Goal: Contribute content

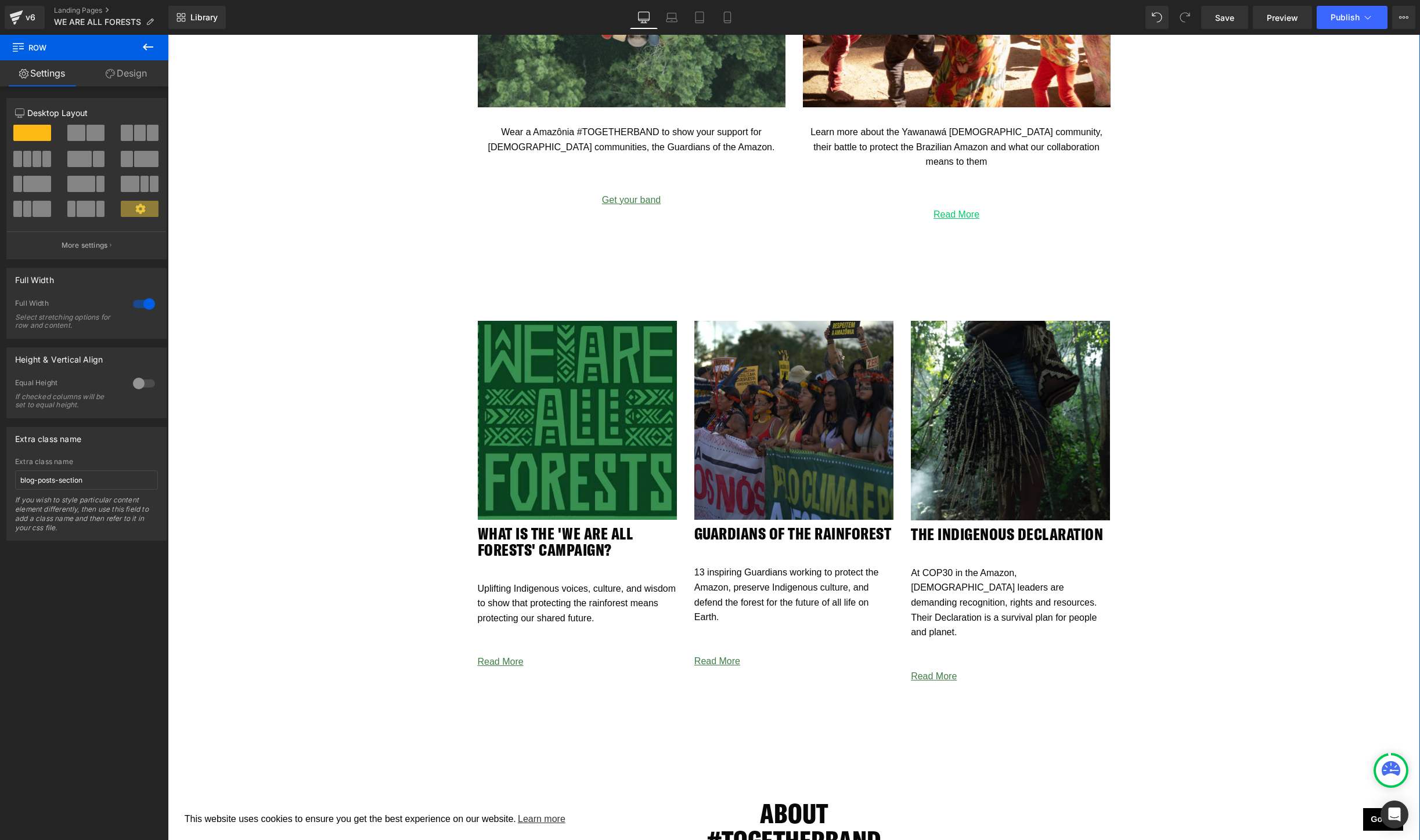
scroll to position [2086, 0]
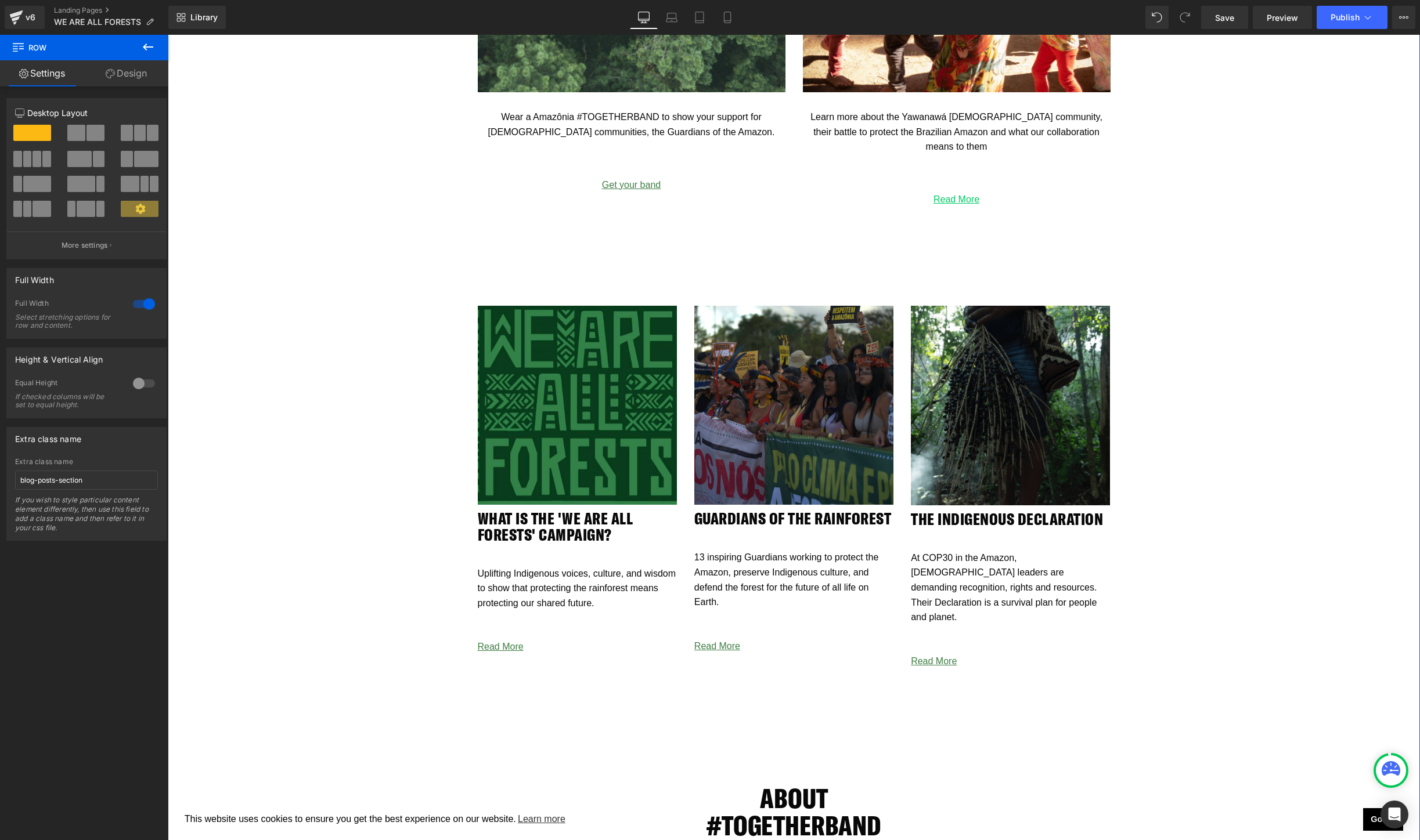
click at [557, 410] on div "Image" at bounding box center [577, 405] width 199 height 199
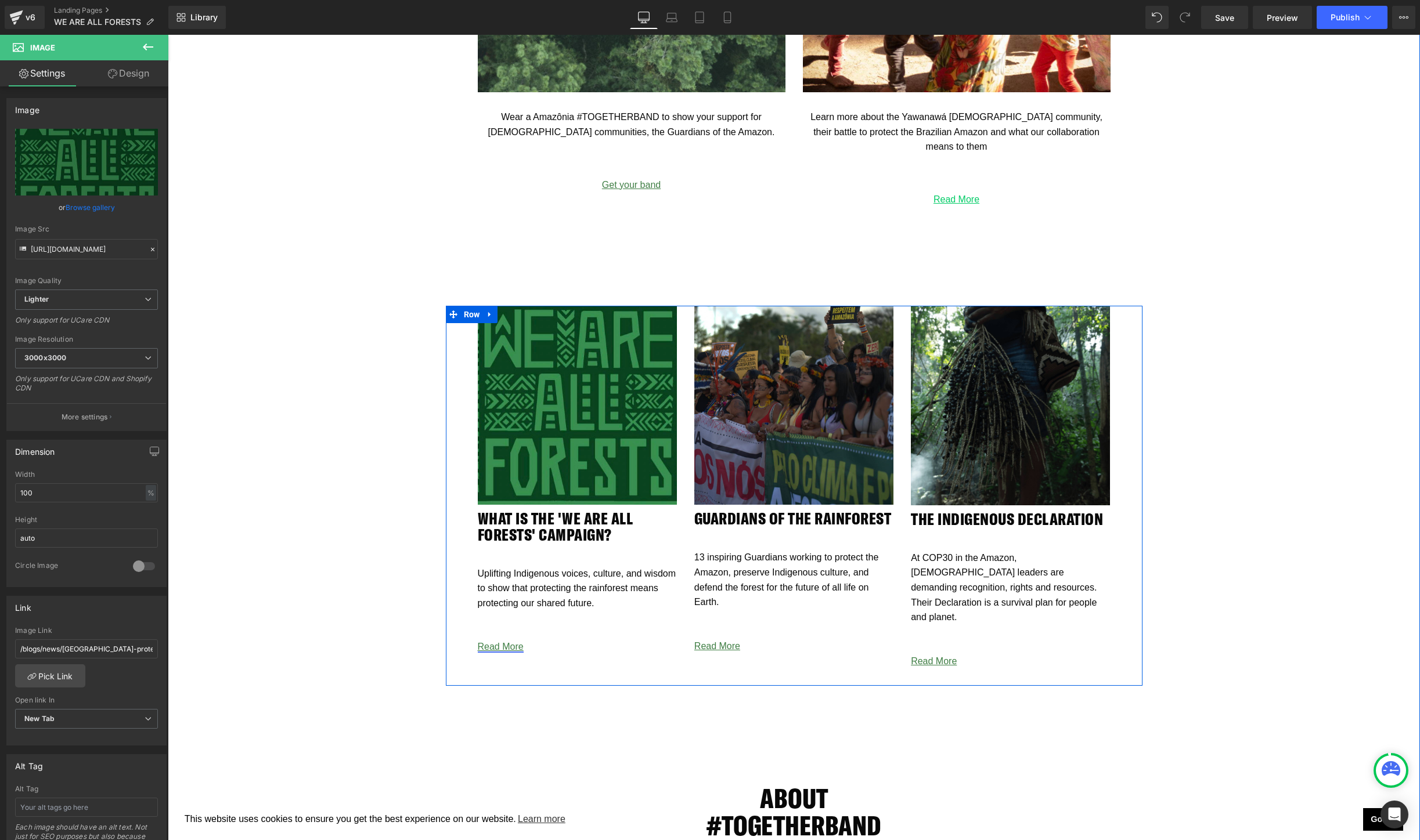
click at [503, 648] on link "Read More" at bounding box center [501, 646] width 46 height 10
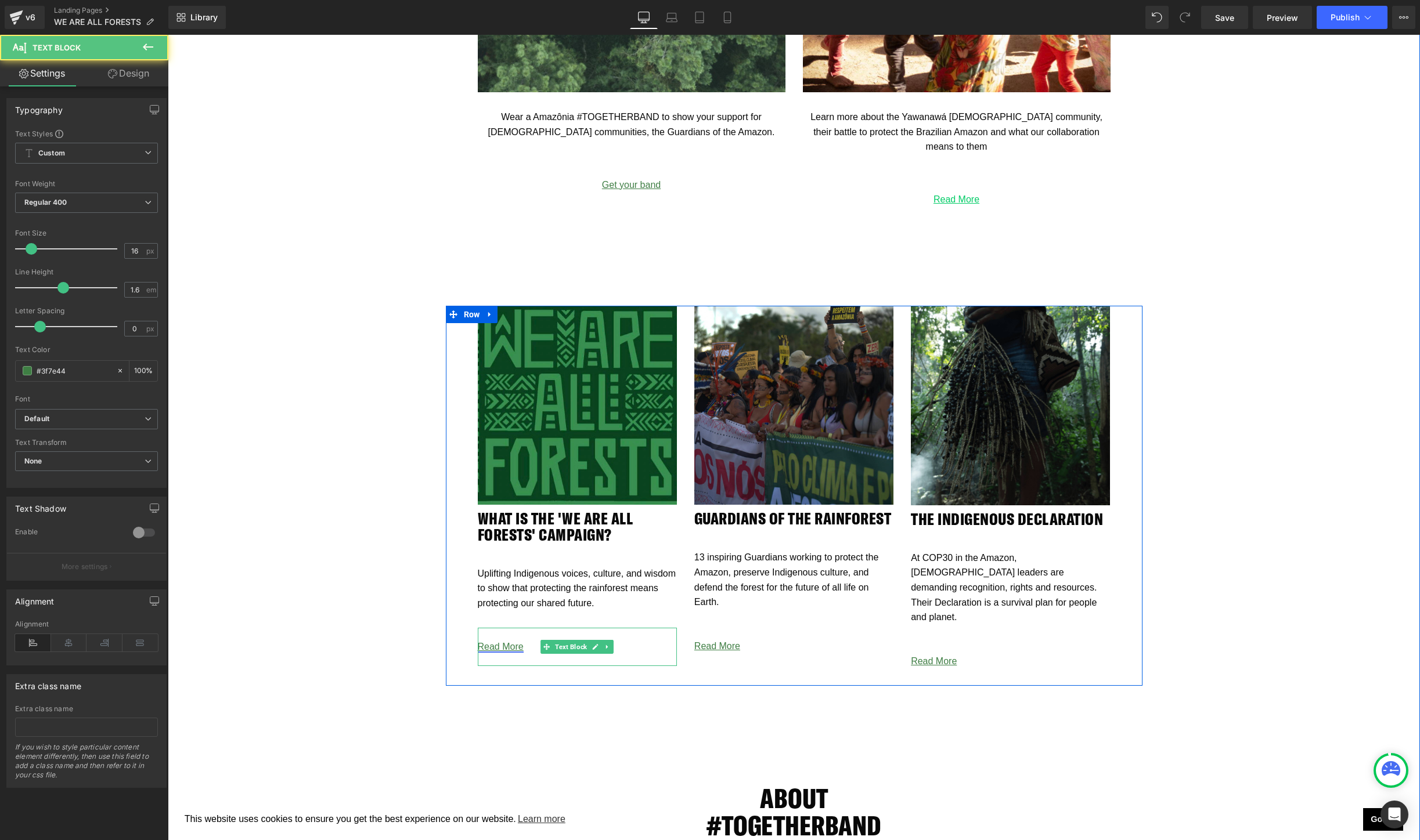
click at [503, 648] on link "Read More" at bounding box center [501, 646] width 46 height 10
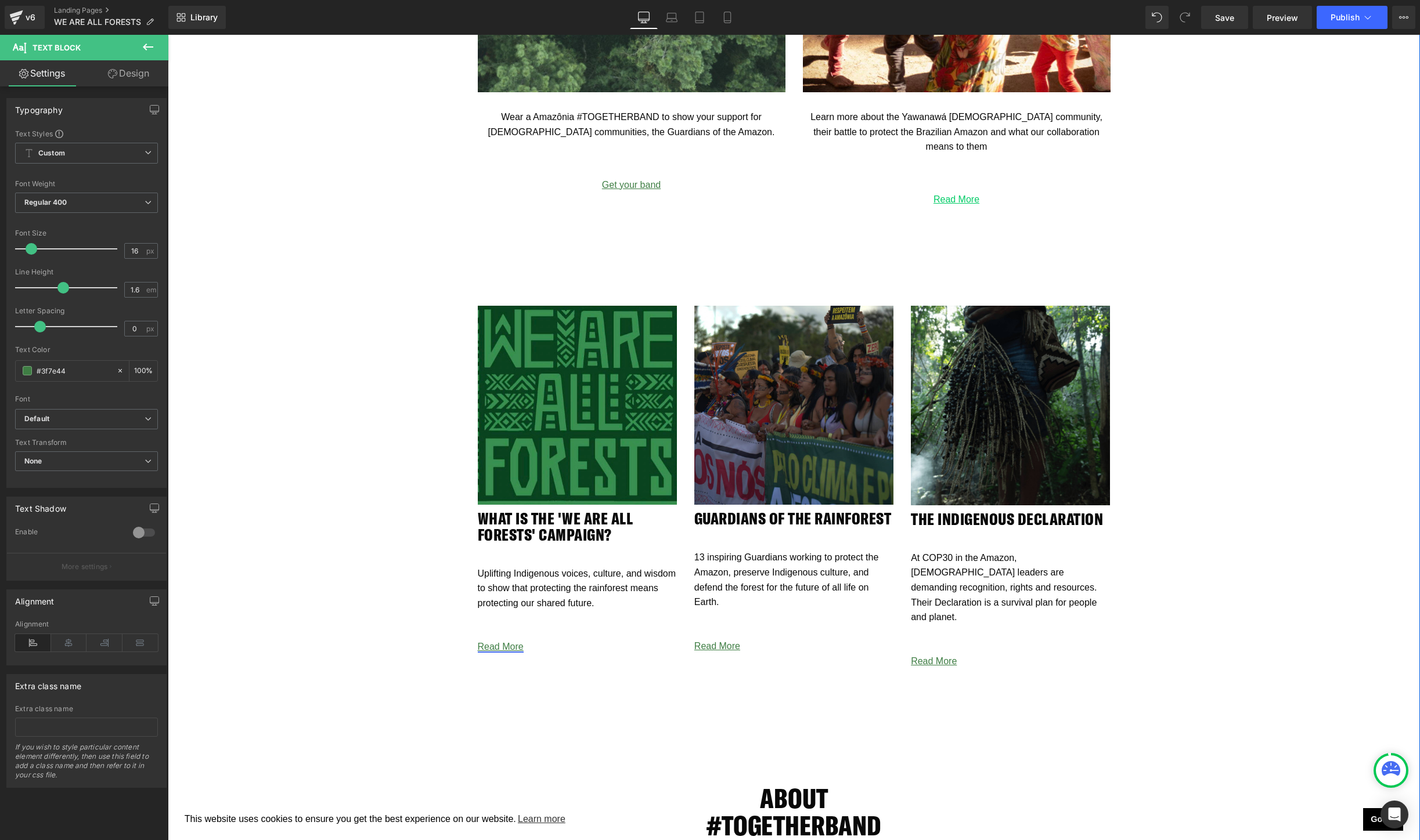
click at [565, 727] on div "ABOUT #TOGETHERBAND Heading Row Join people from all over the world and show yo…" at bounding box center [794, 831] width 1252 height 209
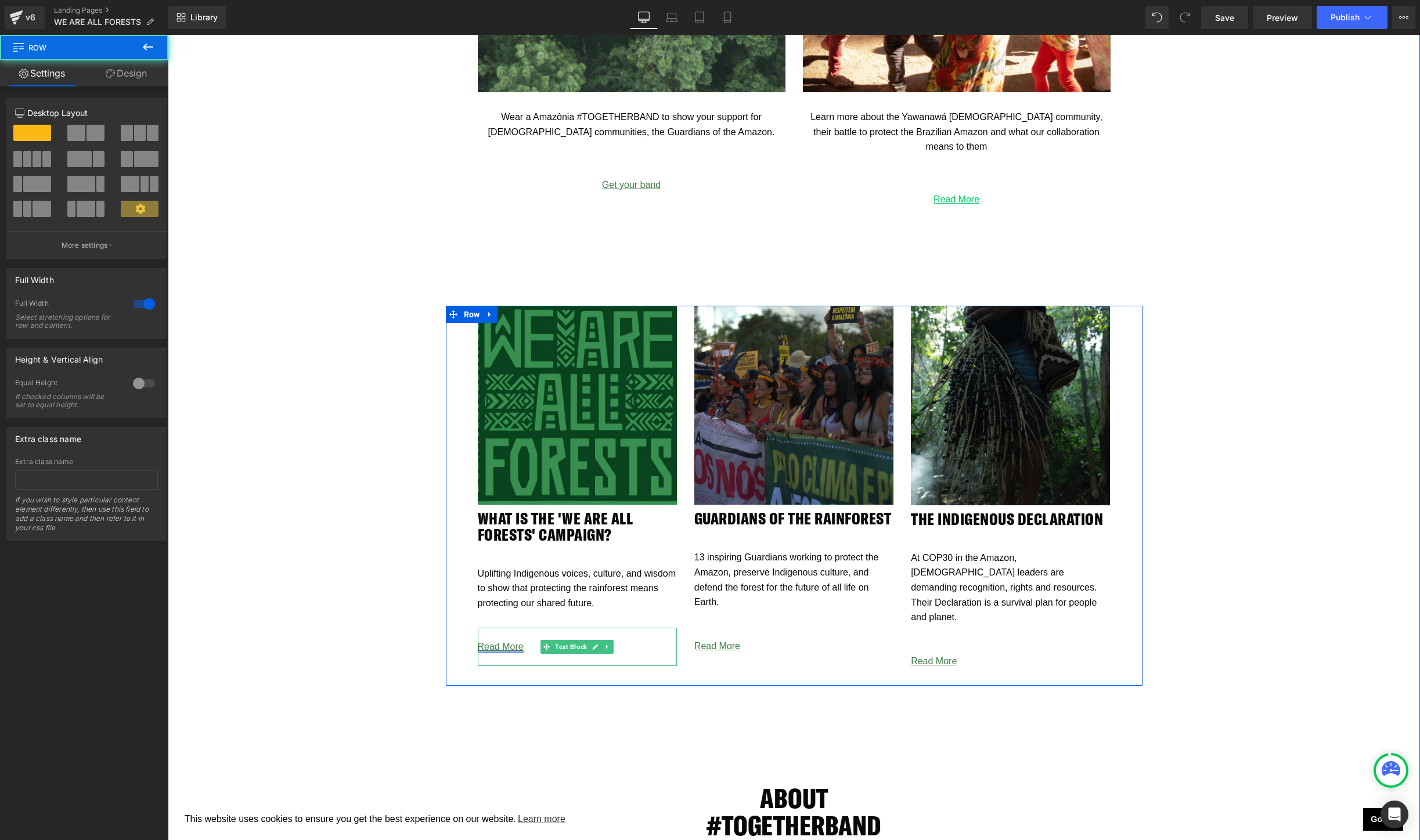
click at [501, 648] on link "Read More" at bounding box center [501, 646] width 46 height 10
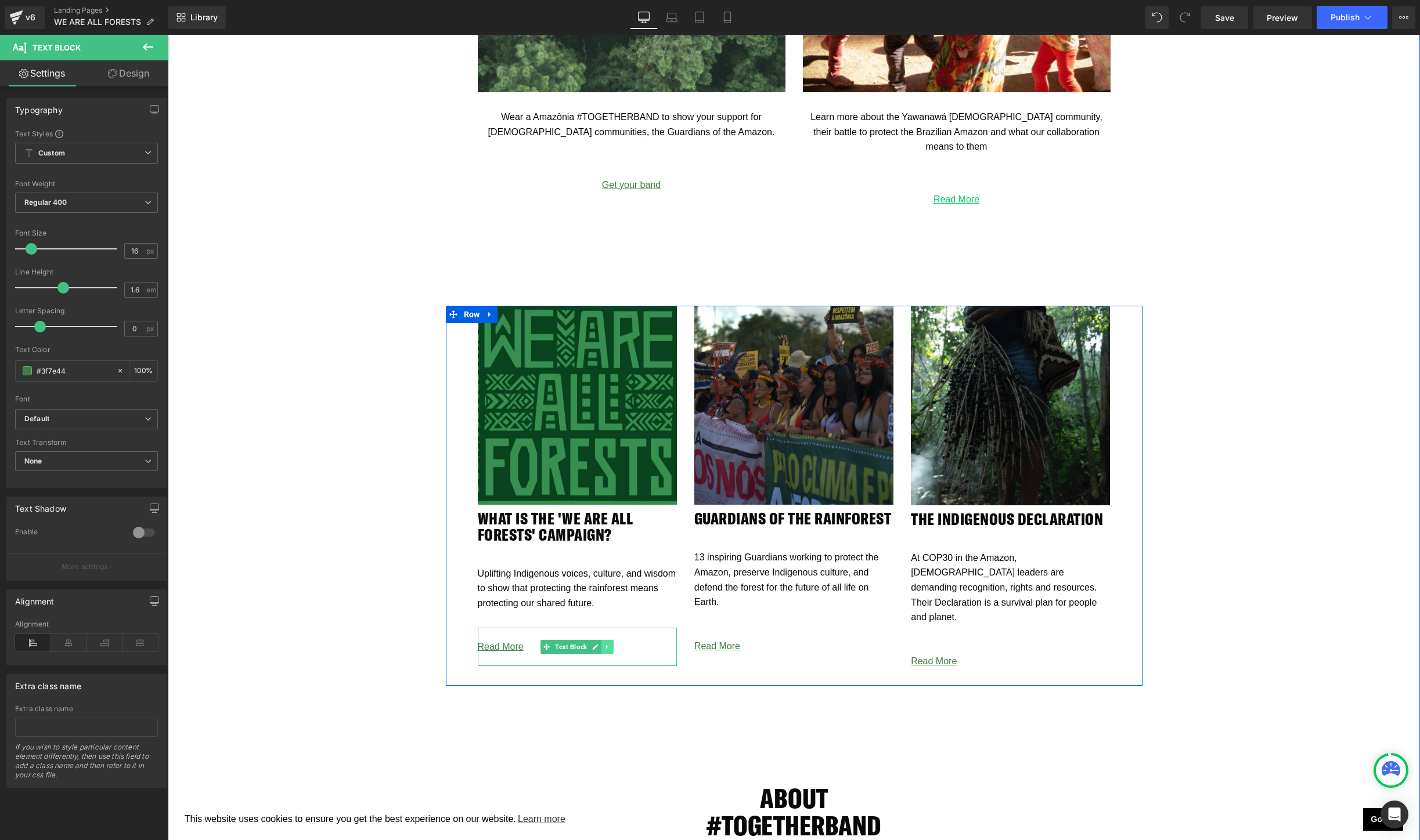
click at [613, 646] on link at bounding box center [607, 647] width 12 height 14
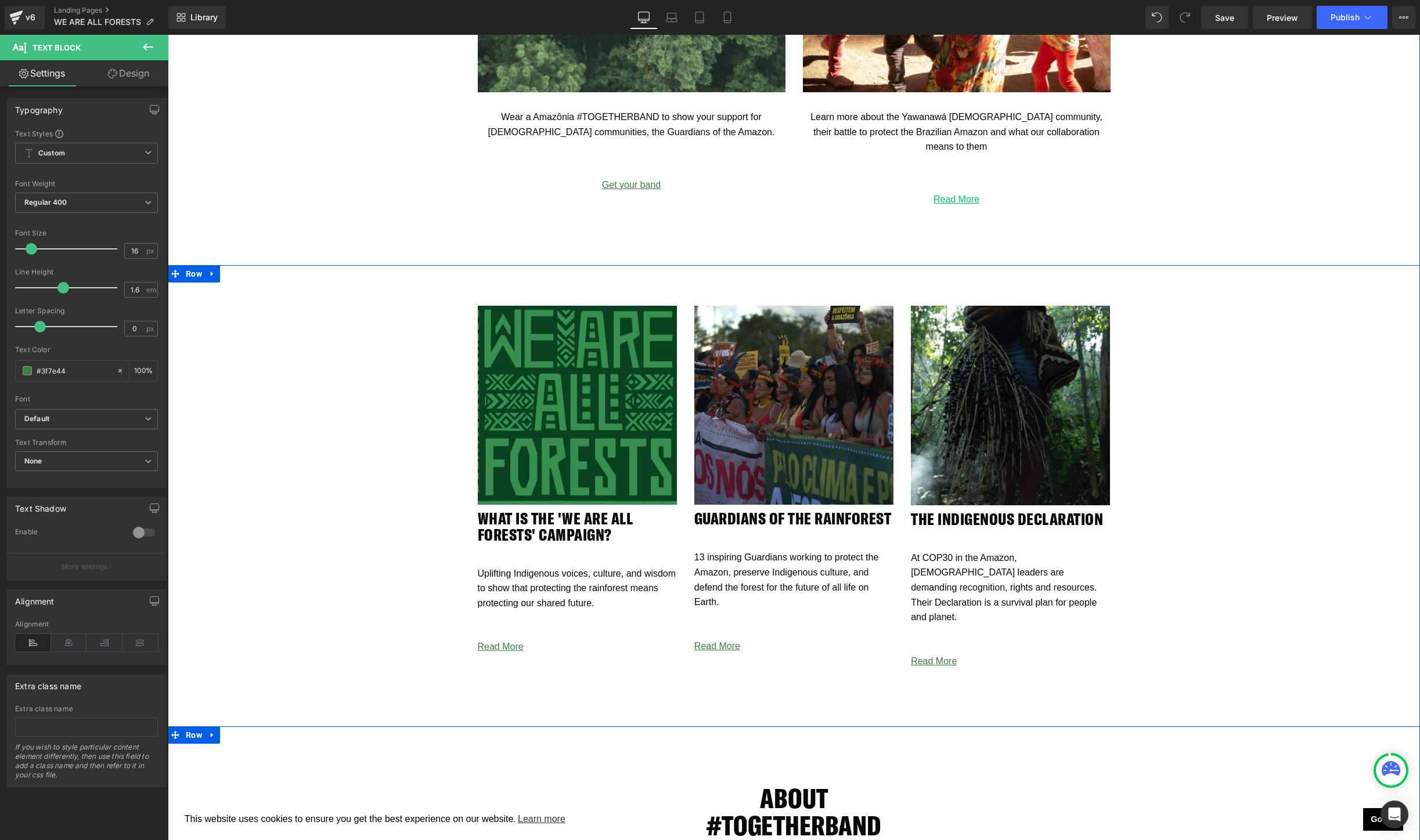
click at [484, 727] on div "ABOUT #TOGETHERBAND Heading Row Join people from all over the world and show yo…" at bounding box center [794, 831] width 1252 height 209
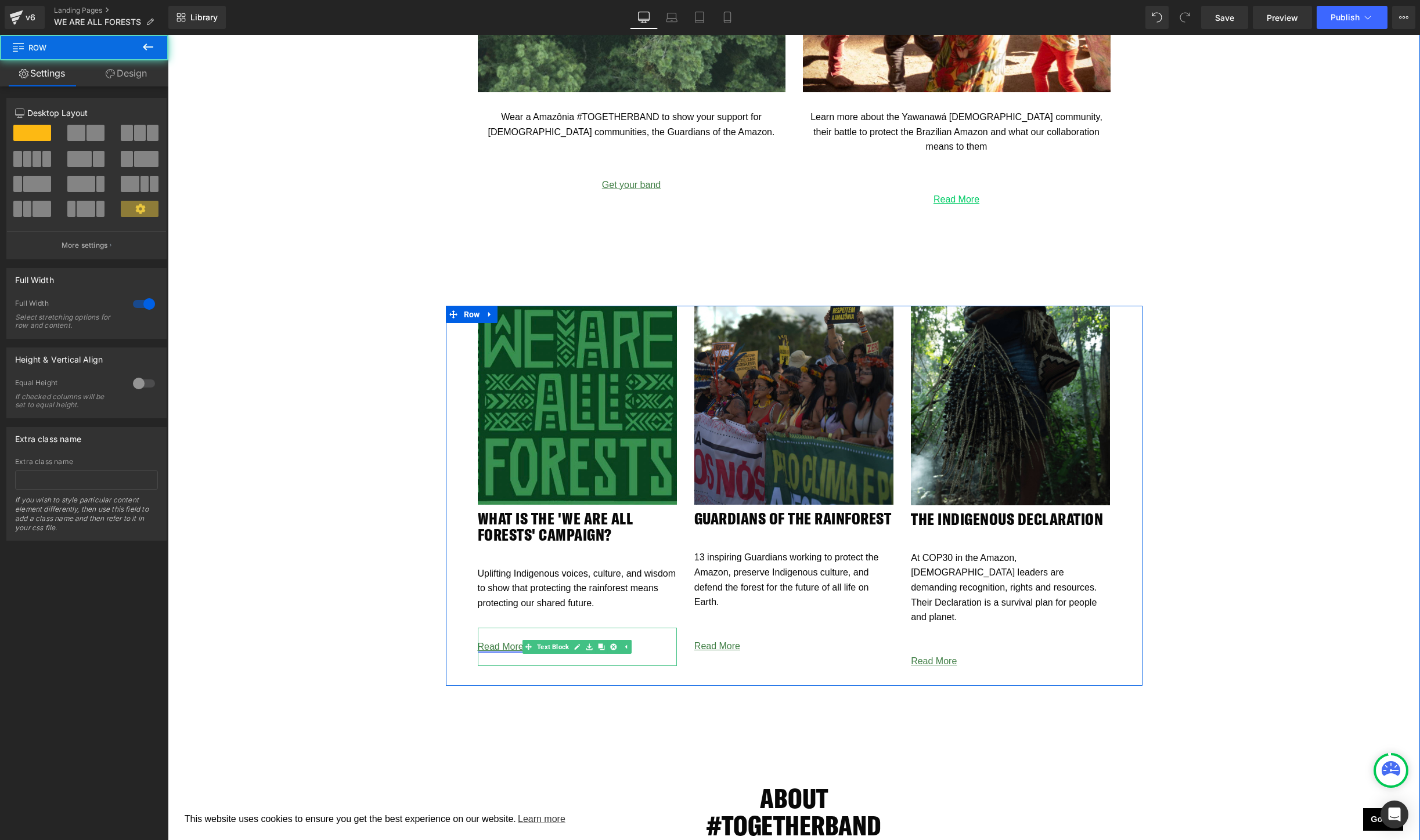
click at [501, 652] on link "Read More" at bounding box center [501, 646] width 46 height 10
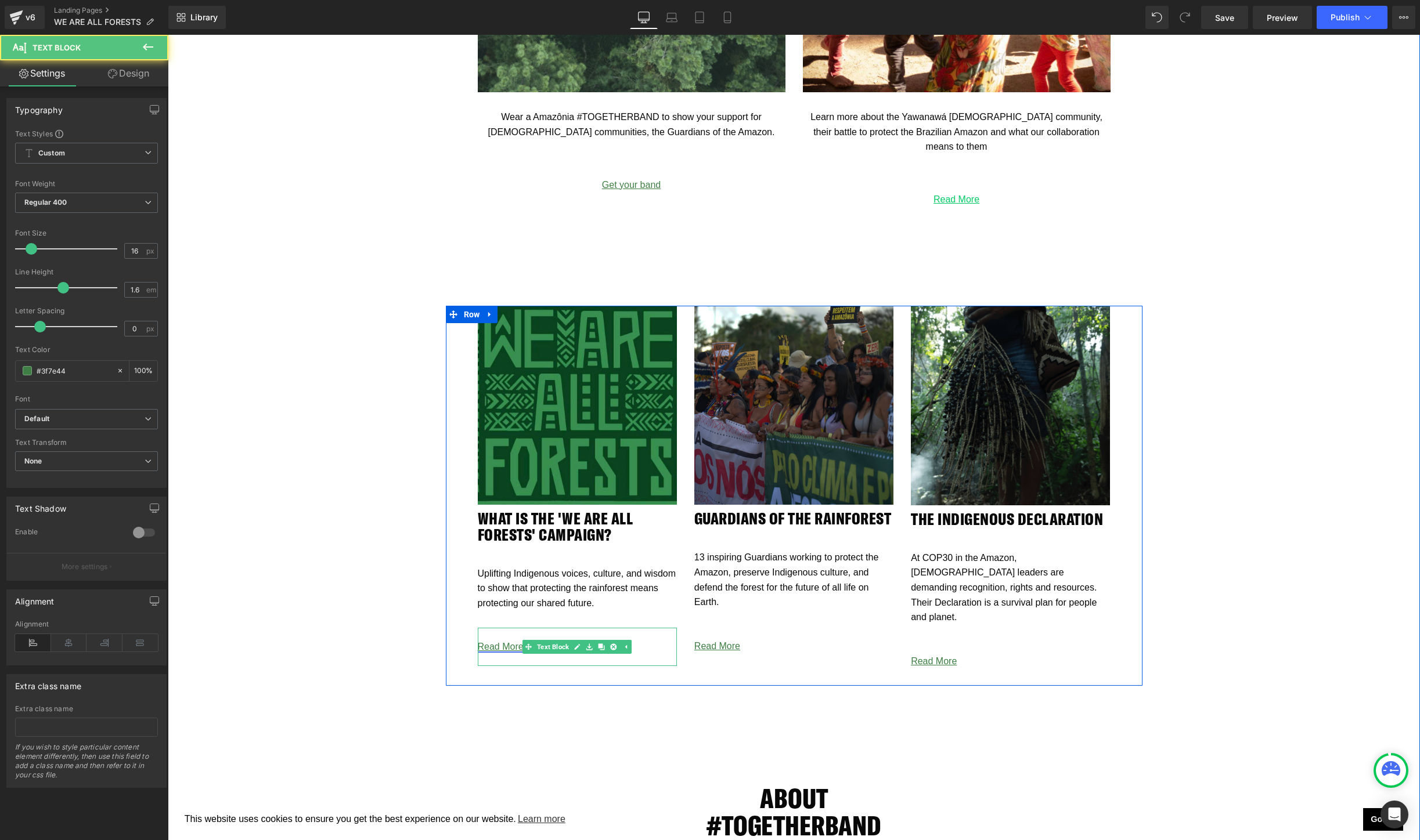
click at [492, 645] on link "Read More" at bounding box center [501, 646] width 46 height 10
click at [551, 642] on span "Text Block" at bounding box center [553, 647] width 37 height 14
click at [495, 644] on link "Read More" at bounding box center [501, 646] width 46 height 10
click at [518, 744] on div "ABOUT #TOGETHERBAND Heading Row" at bounding box center [794, 806] width 697 height 124
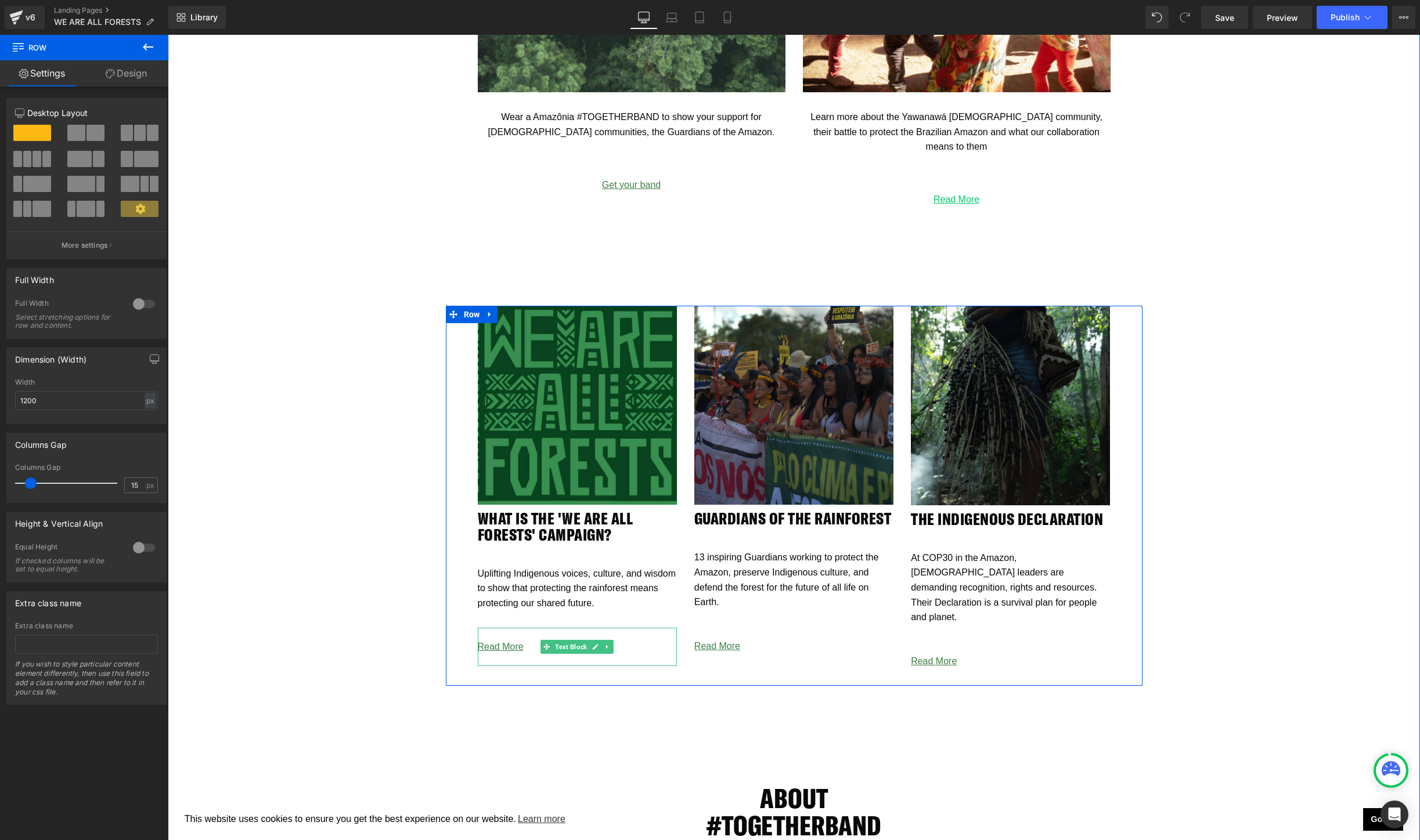
click at [528, 640] on p "Read More" at bounding box center [577, 646] width 199 height 15
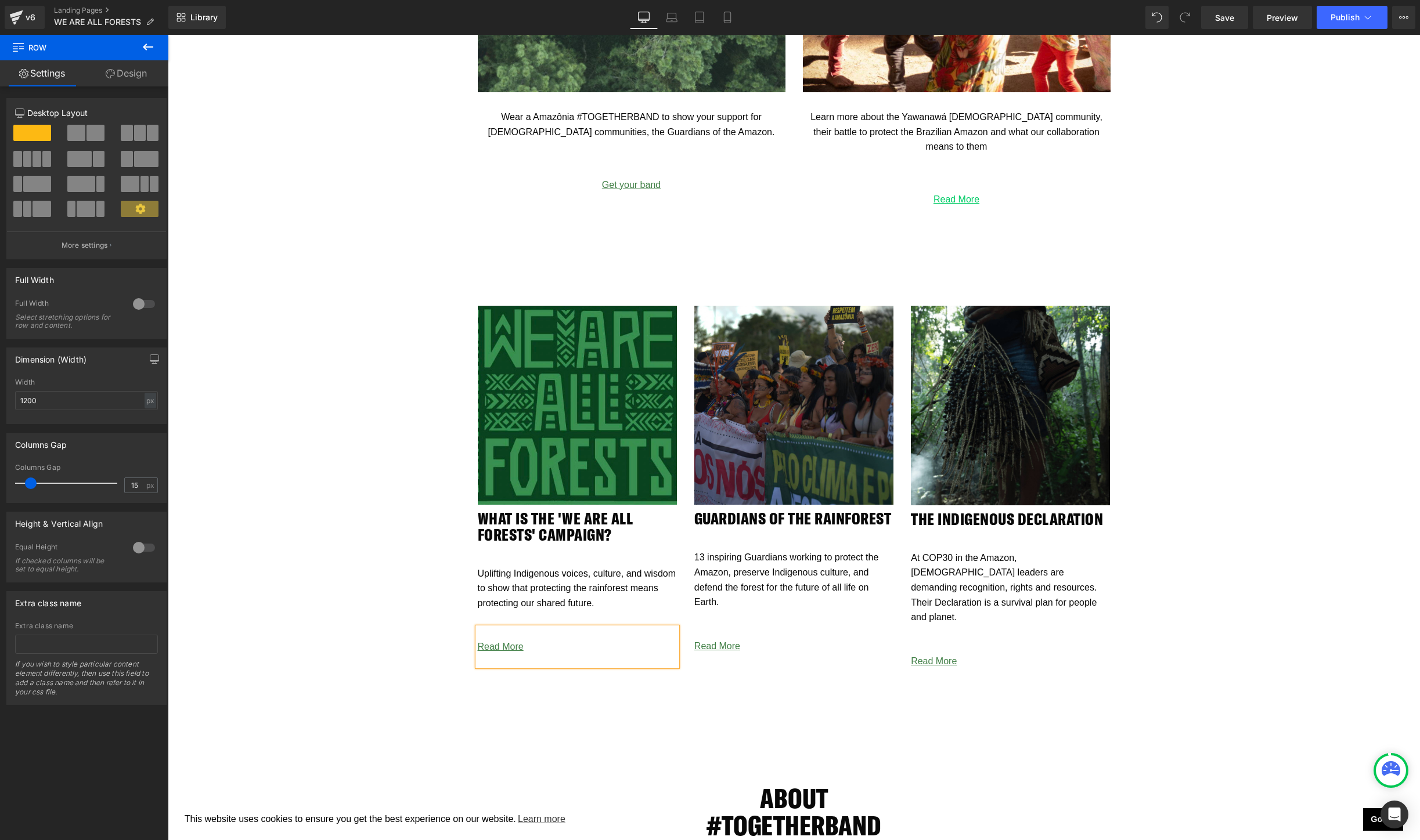
click at [528, 640] on p "Read More" at bounding box center [577, 646] width 199 height 15
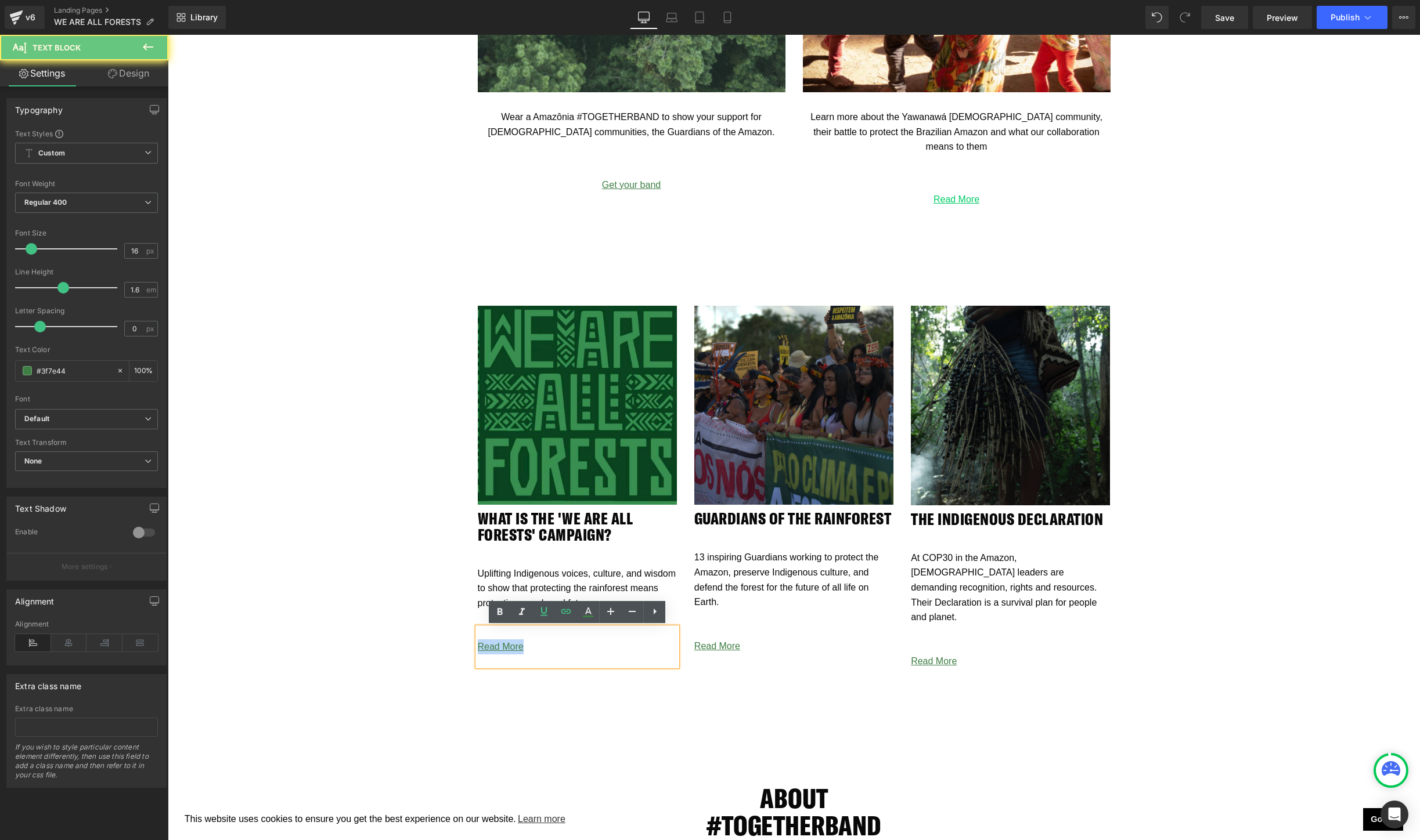
click at [528, 640] on p "Read More" at bounding box center [577, 646] width 199 height 15
click at [566, 614] on icon at bounding box center [566, 611] width 14 height 14
click at [560, 672] on input "[URL][DOMAIN_NAME]" at bounding box center [562, 671] width 179 height 29
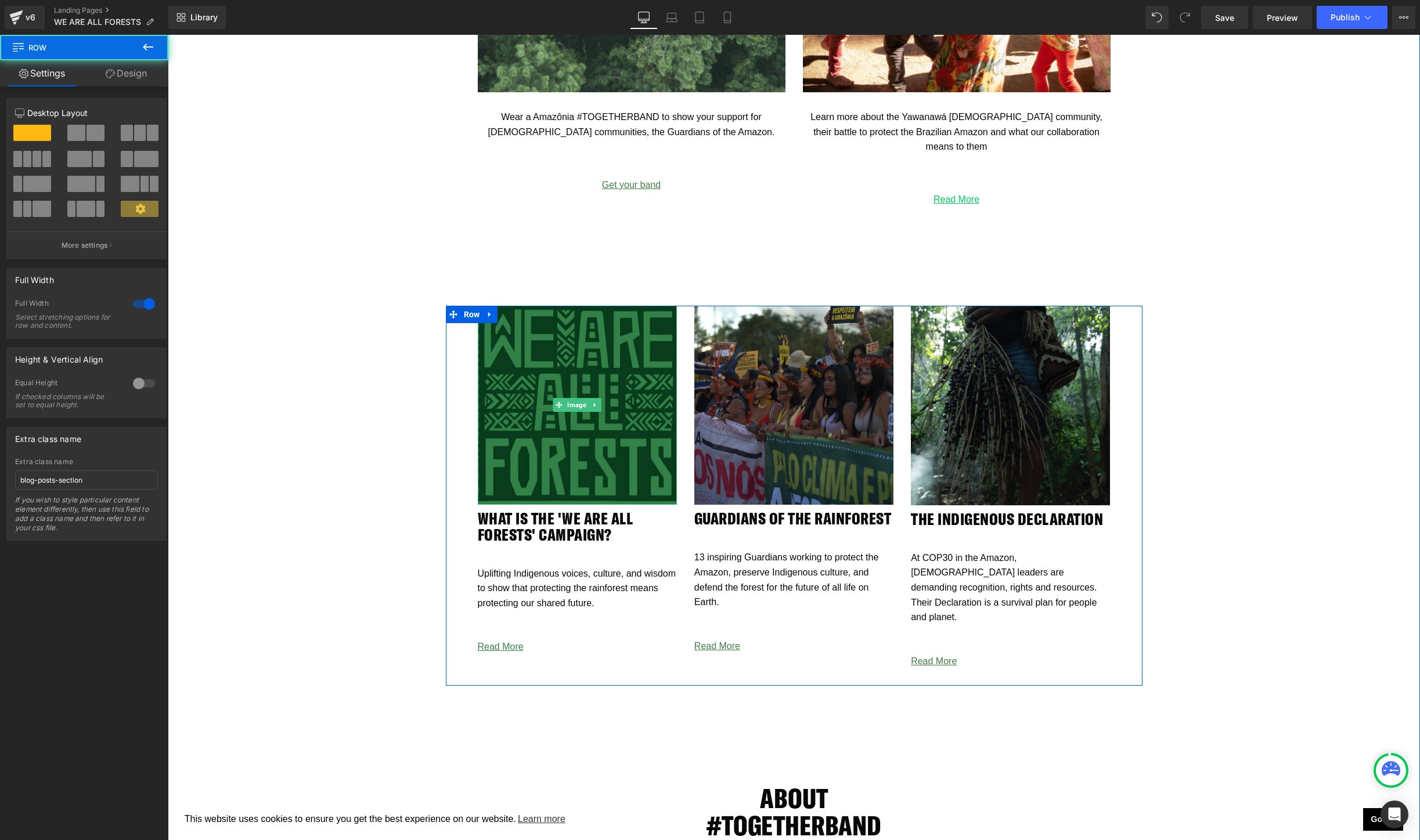
click at [555, 373] on img at bounding box center [577, 405] width 199 height 199
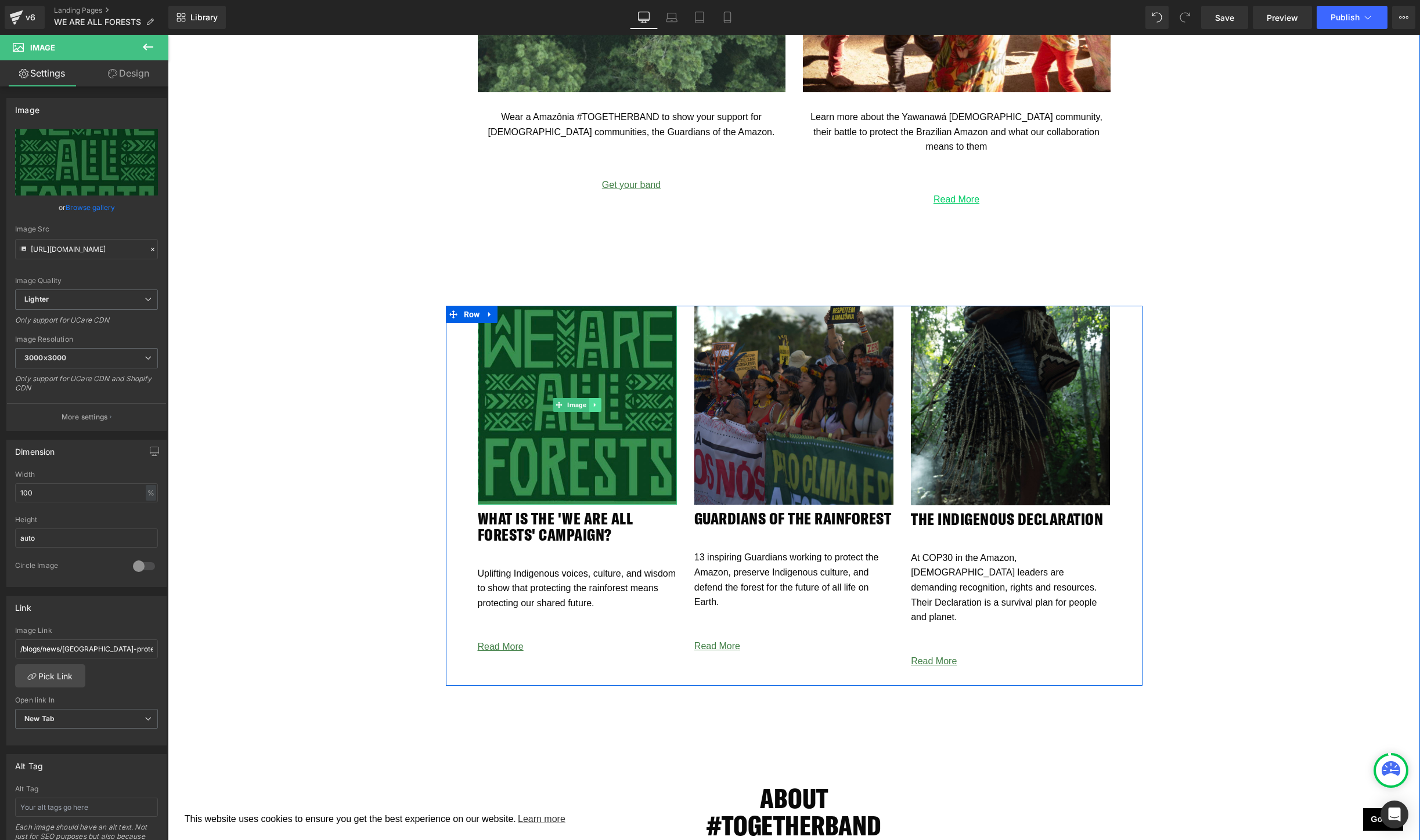
click at [597, 403] on icon at bounding box center [595, 405] width 6 height 7
click at [557, 404] on link "Image" at bounding box center [553, 405] width 36 height 14
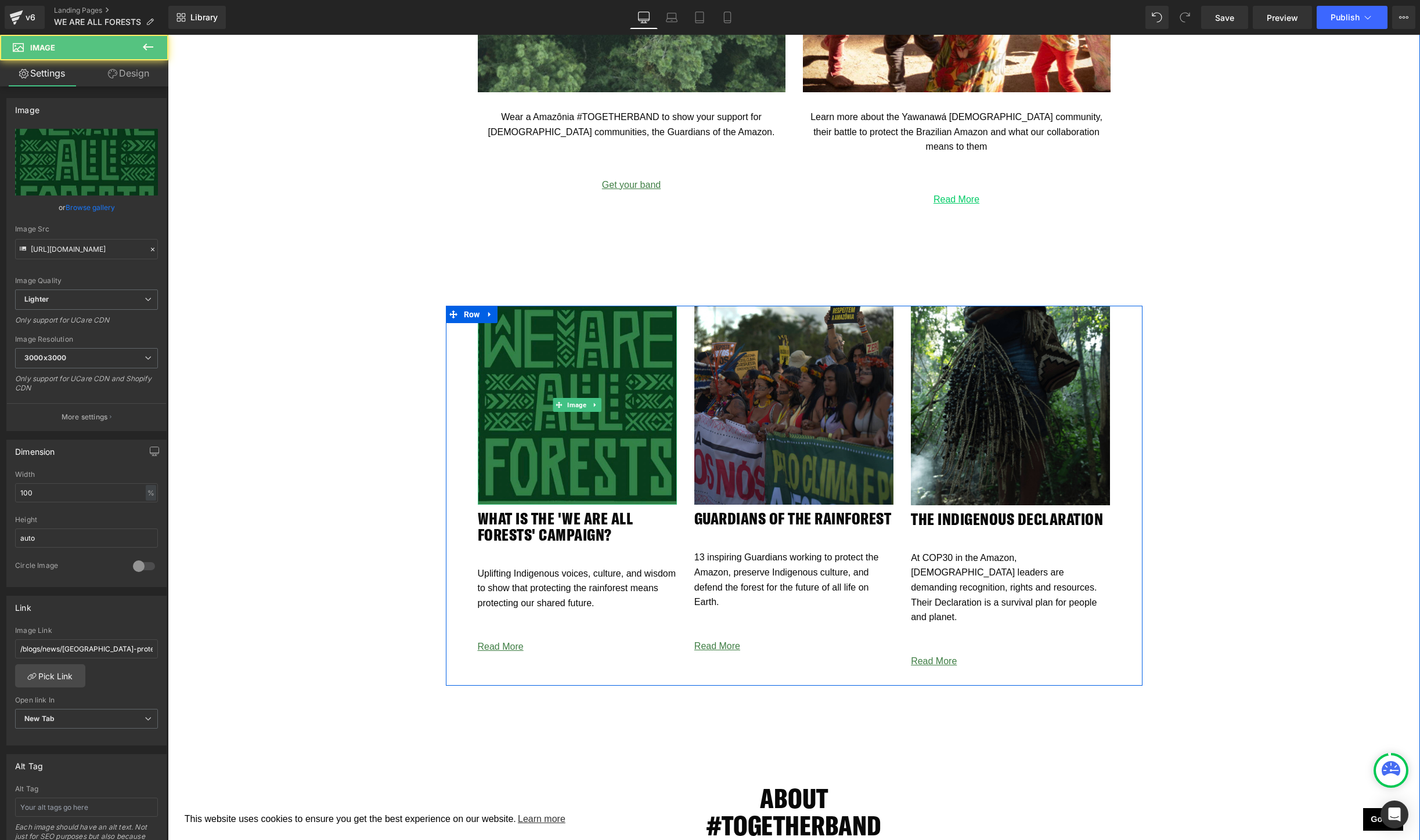
click at [560, 458] on img at bounding box center [577, 405] width 199 height 199
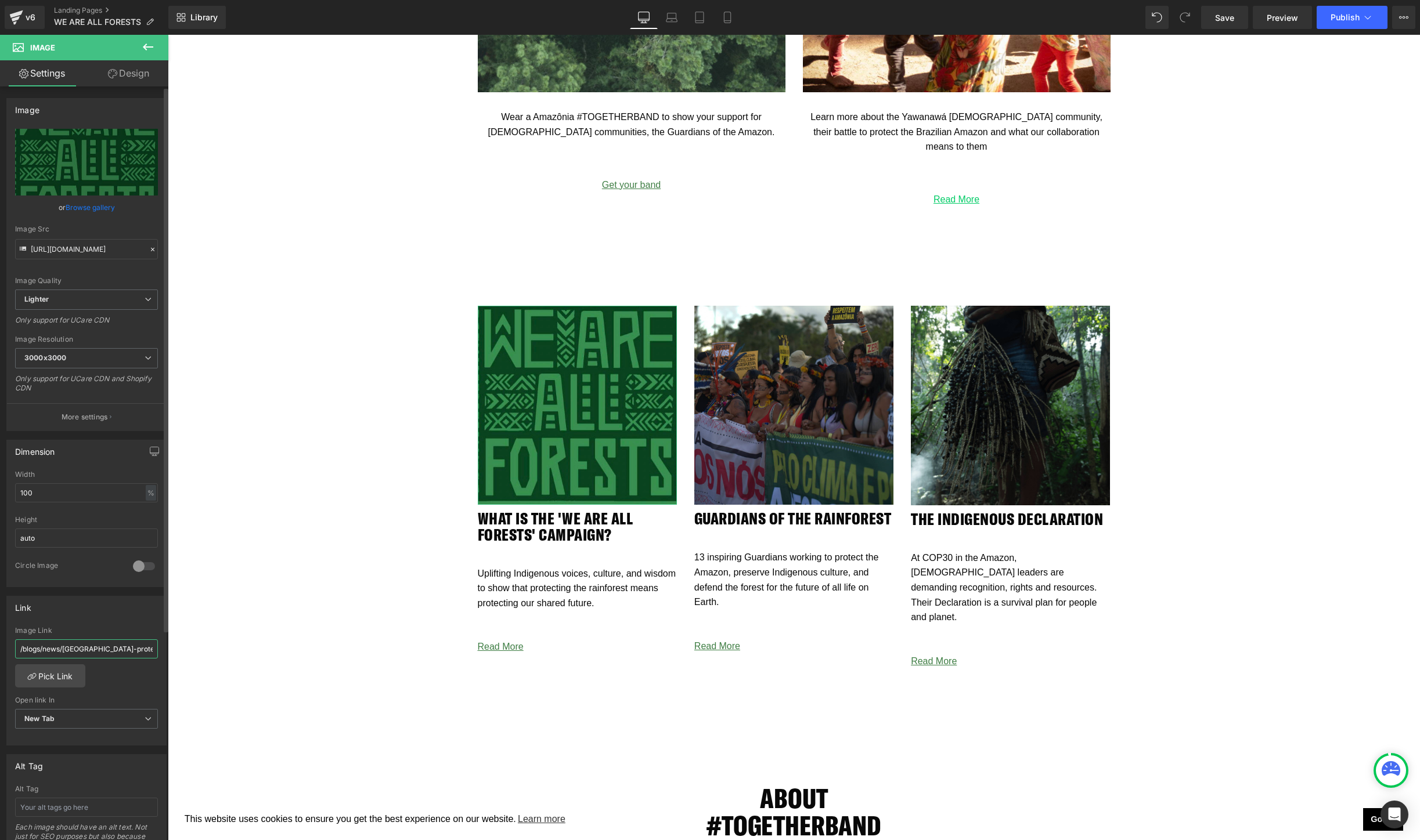
click at [121, 651] on input "/blogs/news/[GEOGRAPHIC_DATA]-protests" at bounding box center [86, 649] width 143 height 19
type input "[URL][DOMAIN_NAME]"
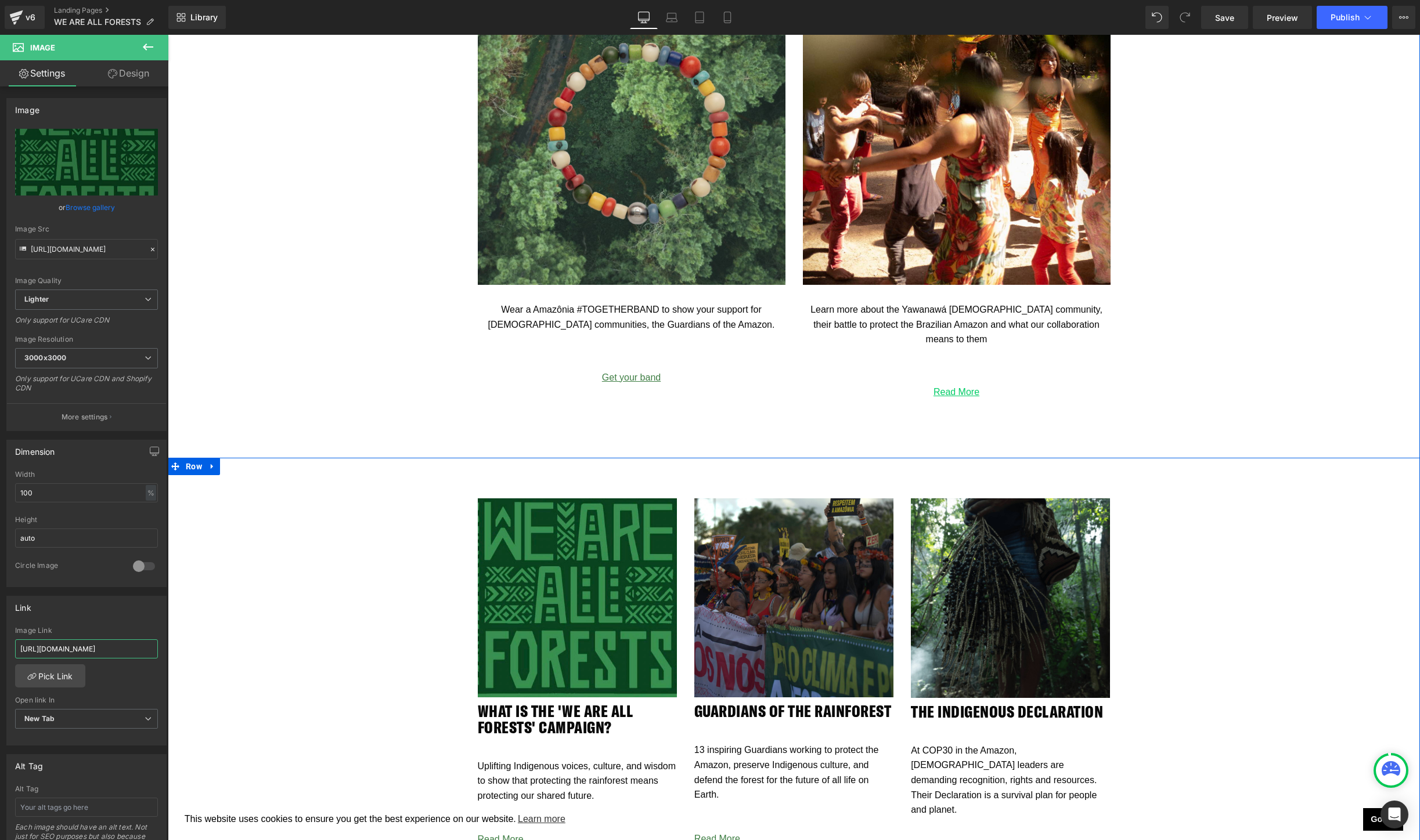
scroll to position [1880, 0]
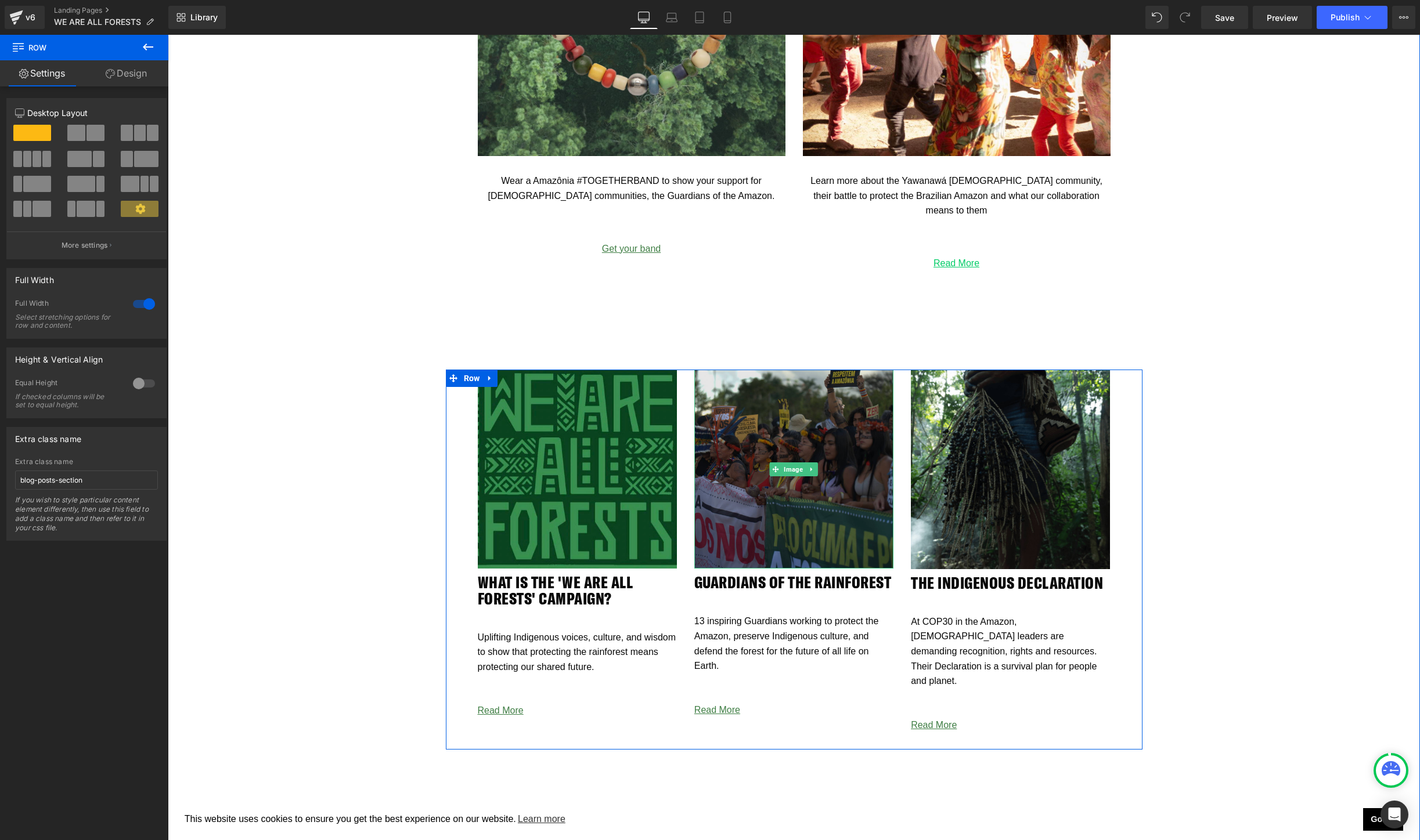
scroll to position [2052, 0]
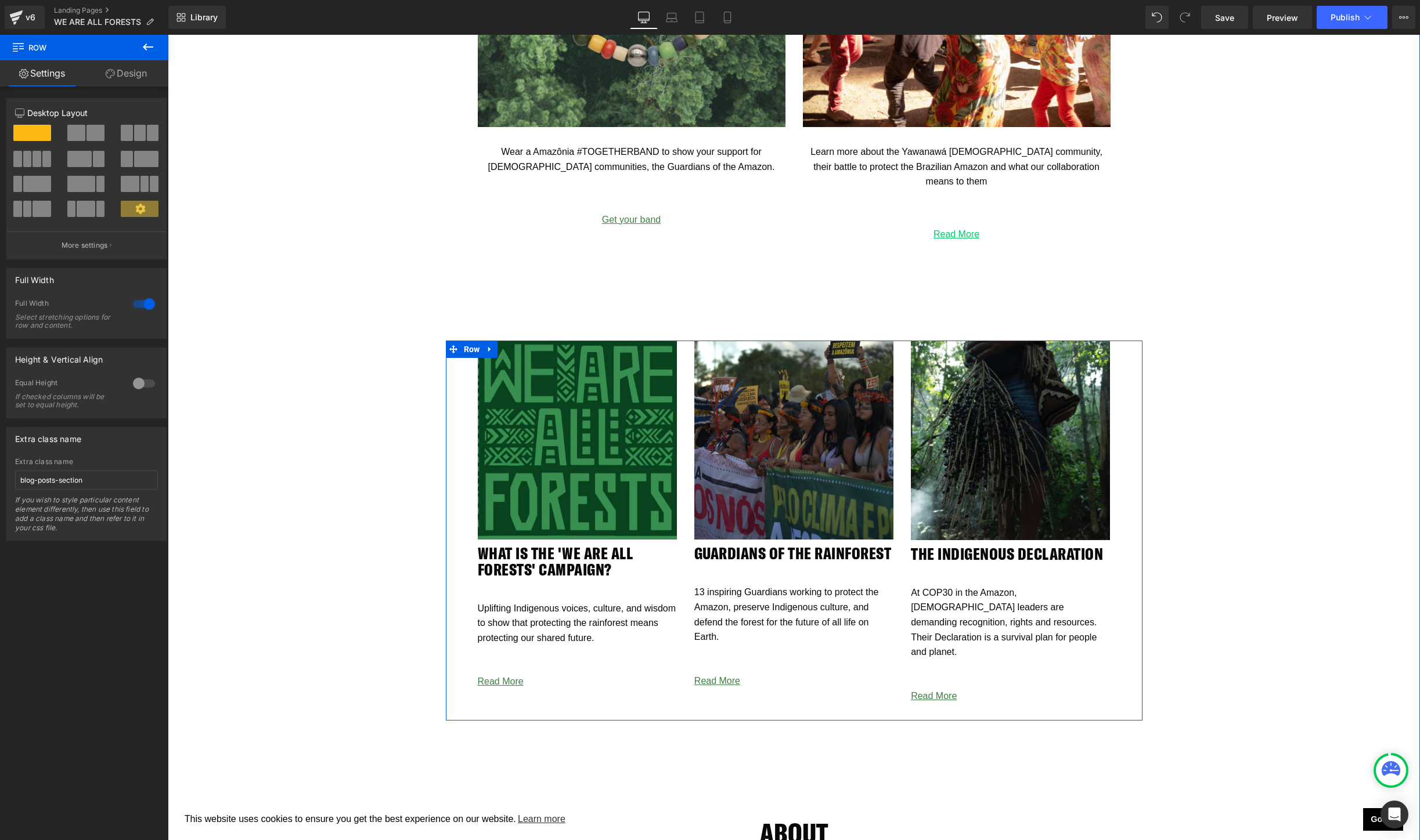
click at [760, 680] on icon at bounding box center [763, 681] width 6 height 6
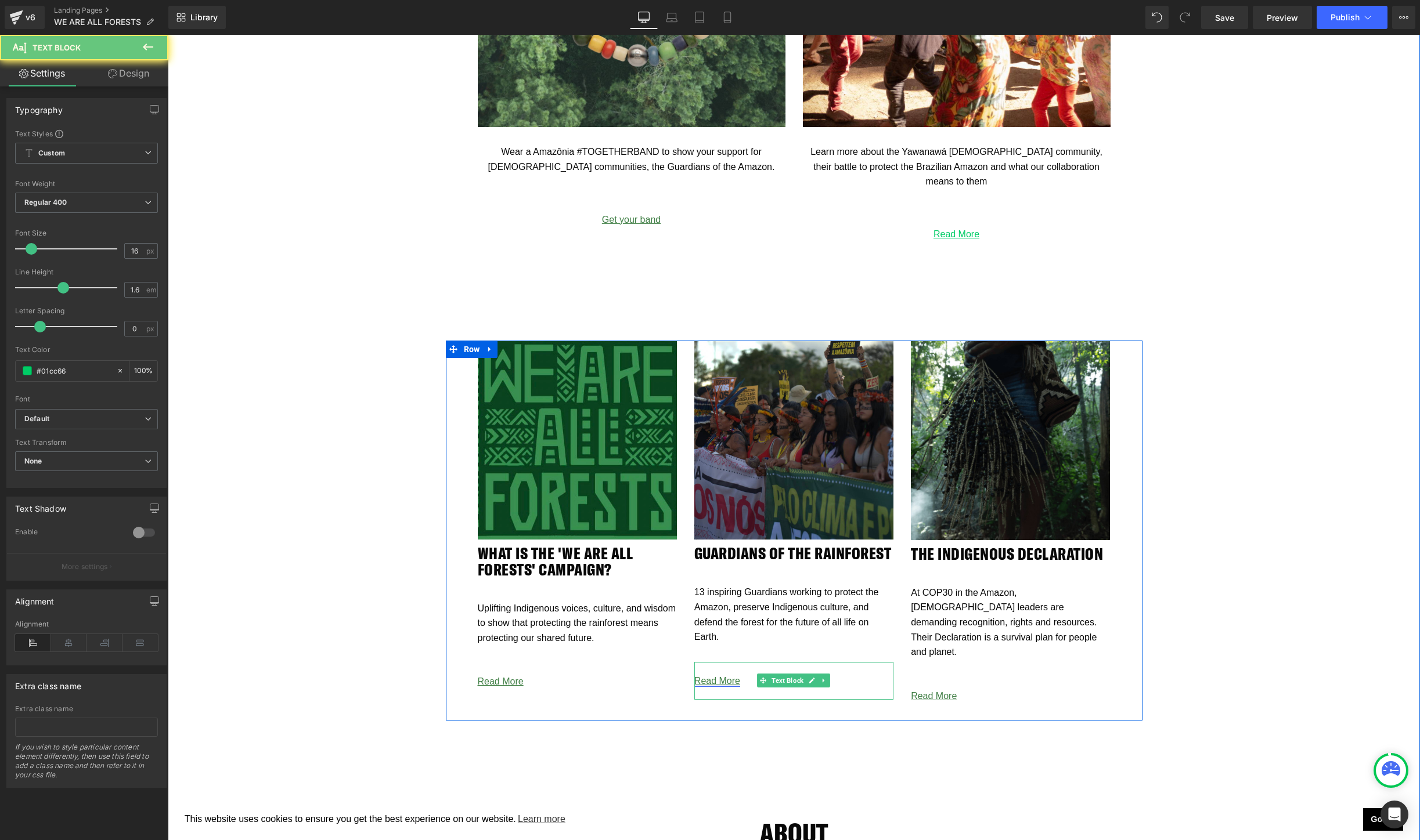
click at [733, 678] on link "Read More" at bounding box center [717, 681] width 46 height 10
click at [748, 681] on p "Read More" at bounding box center [794, 681] width 199 height 15
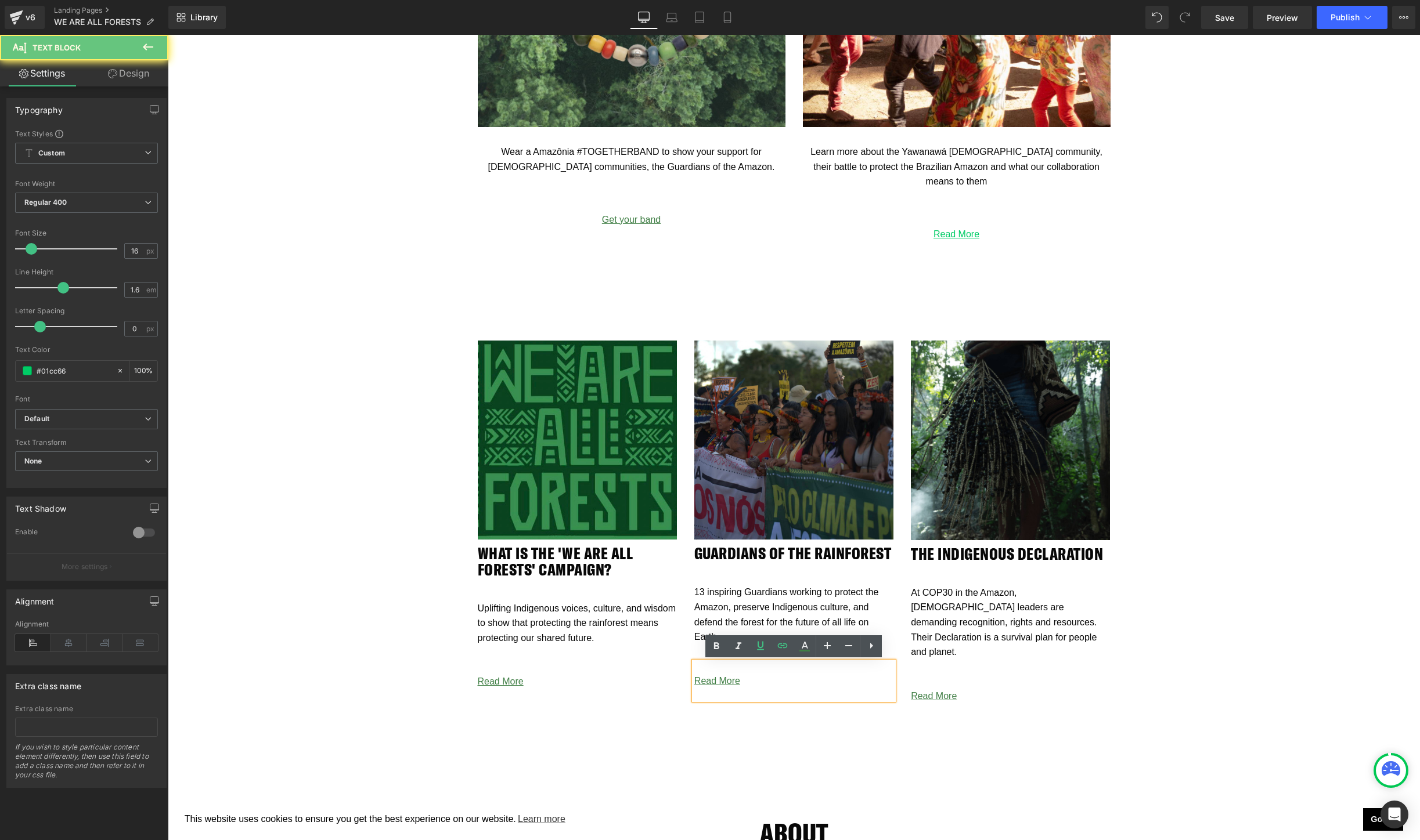
click at [748, 681] on p "Read More" at bounding box center [794, 681] width 199 height 15
click at [782, 646] on icon at bounding box center [782, 646] width 14 height 14
click at [753, 701] on input "[URL][DOMAIN_NAME]" at bounding box center [779, 705] width 179 height 29
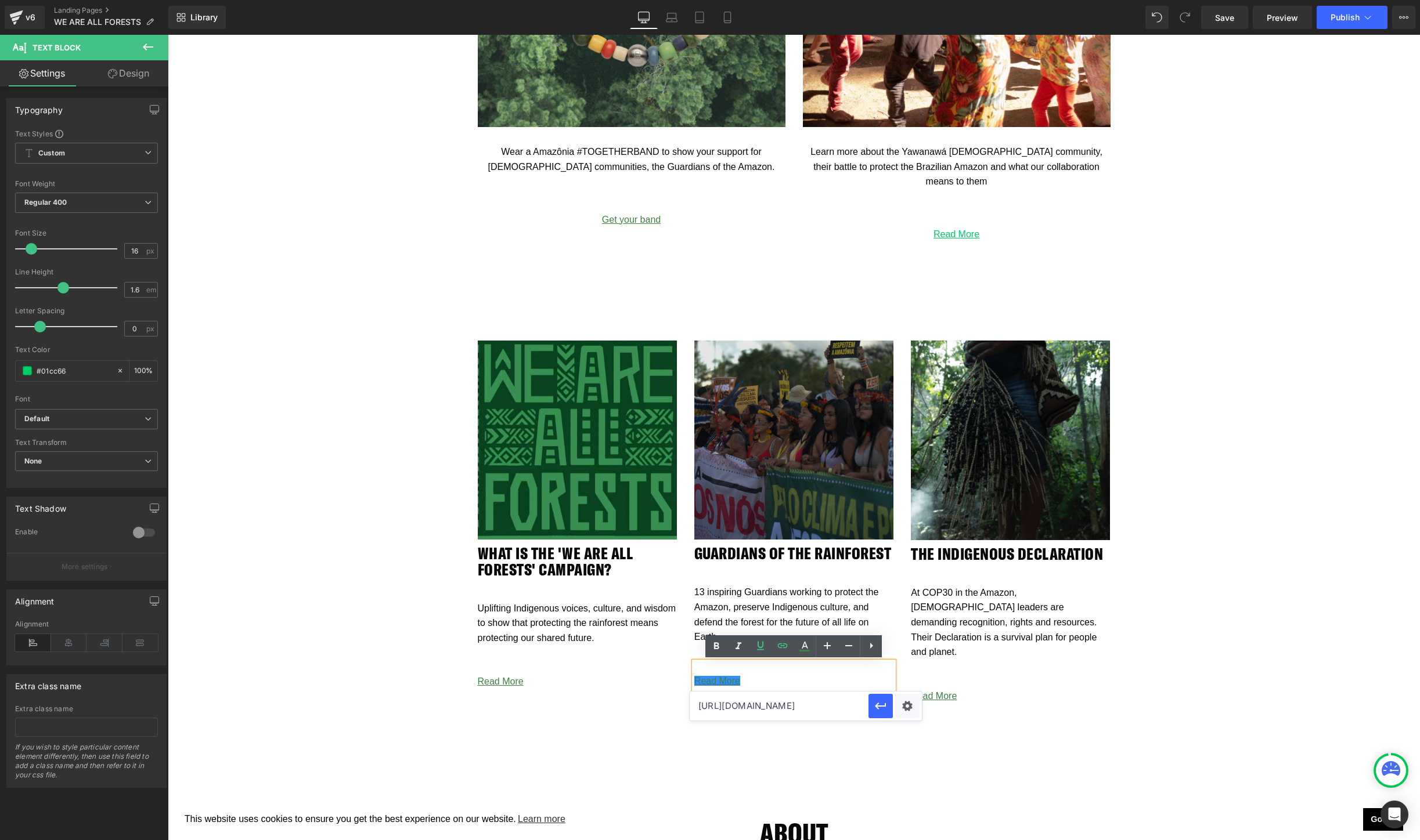
click at [761, 442] on img at bounding box center [794, 440] width 199 height 199
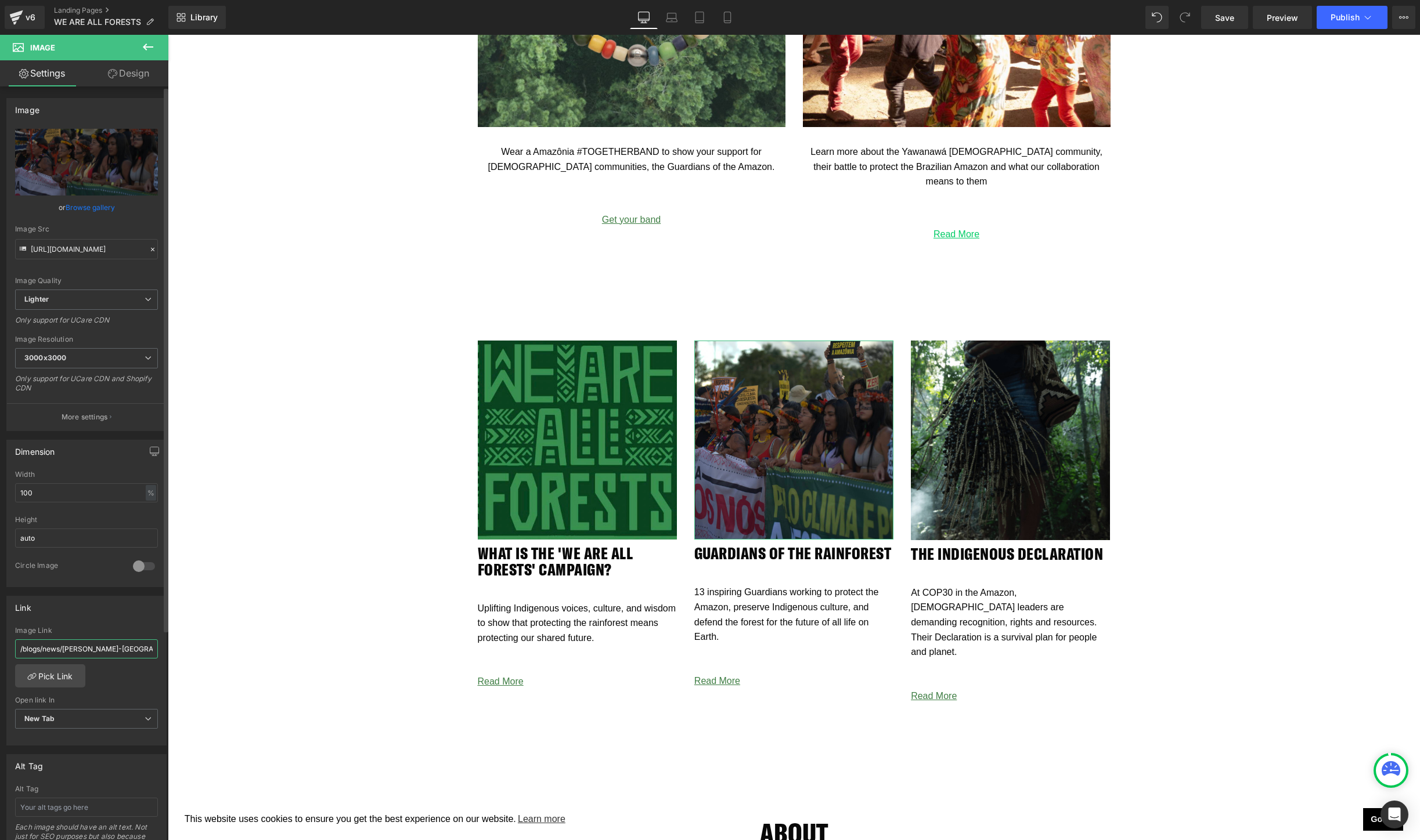
click at [93, 649] on input "/blogs/news/[PERSON_NAME]-[GEOGRAPHIC_DATA]" at bounding box center [86, 649] width 143 height 19
type input "[URL][DOMAIN_NAME]"
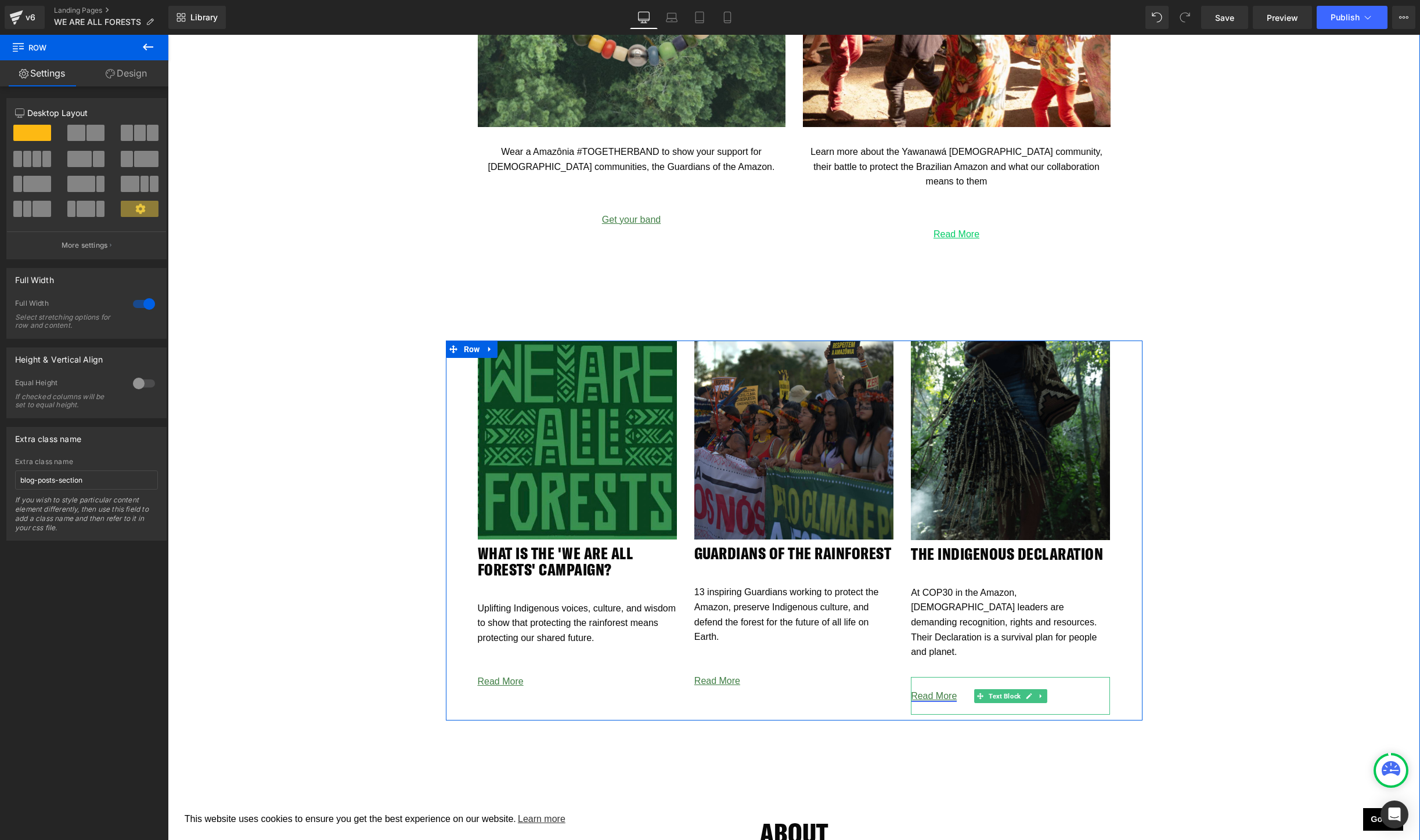
click at [956, 691] on link "Read More" at bounding box center [933, 696] width 46 height 10
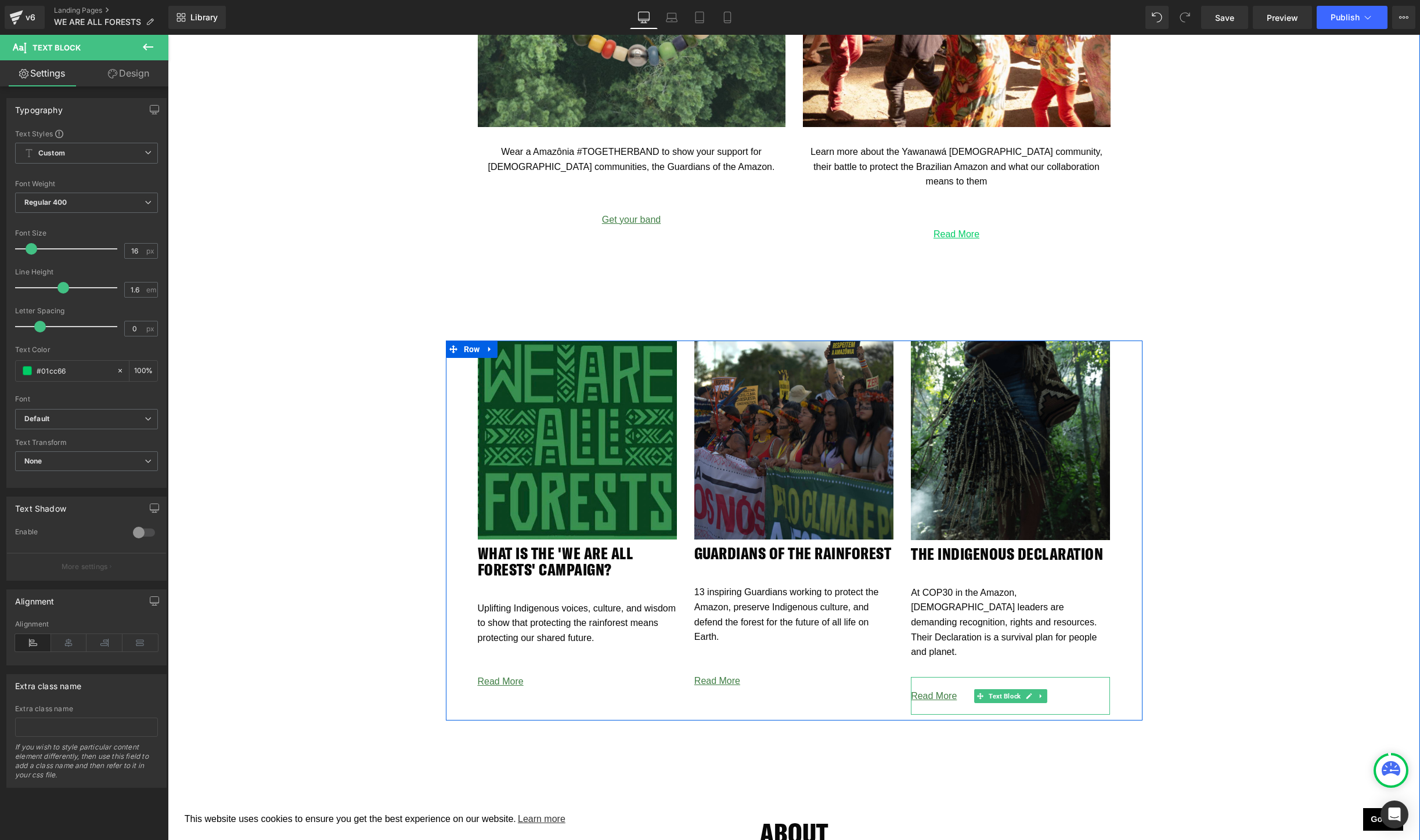
click at [961, 689] on p "Read More" at bounding box center [1010, 696] width 199 height 15
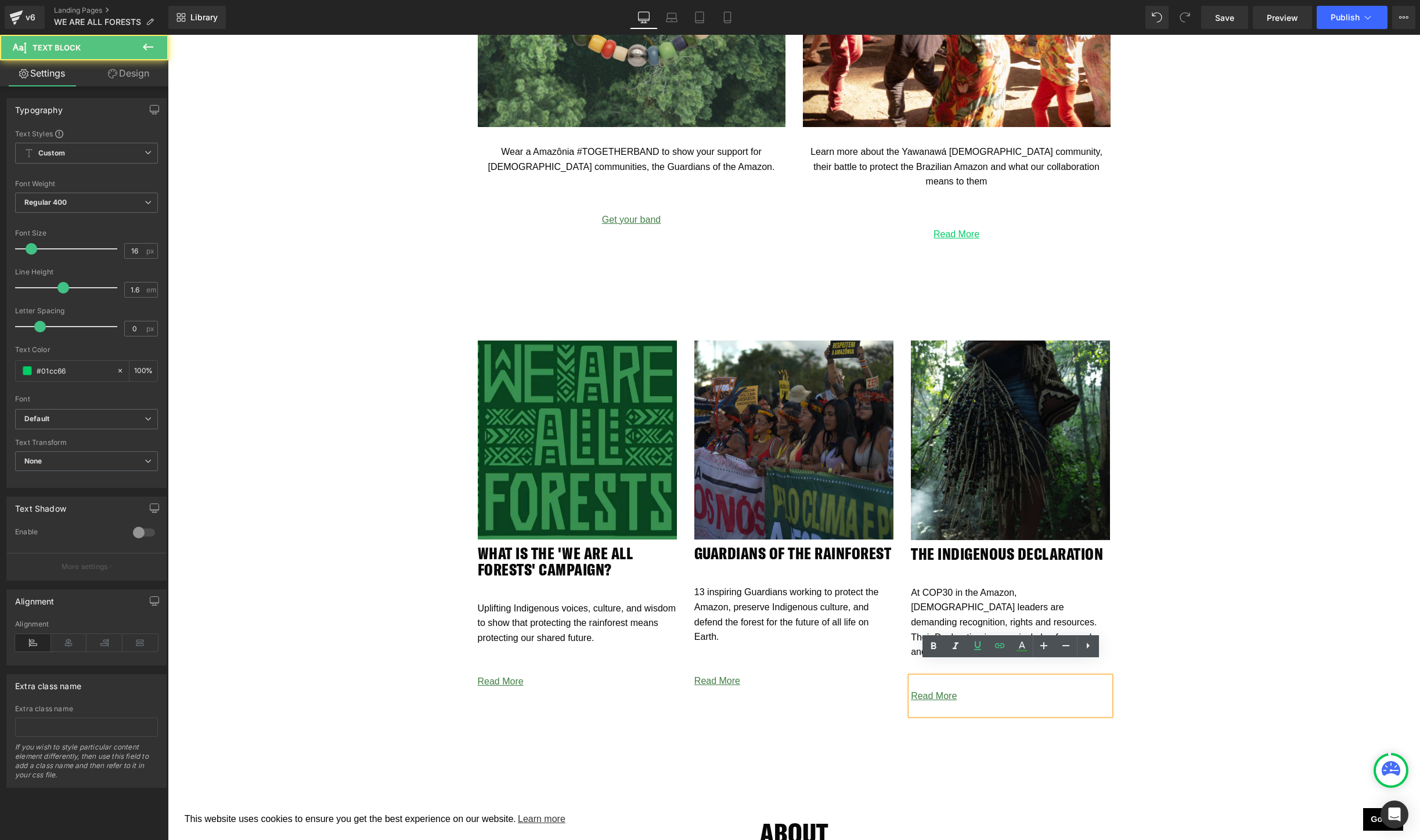
click at [961, 689] on p "Read More" at bounding box center [1010, 696] width 199 height 15
click at [1000, 654] on link at bounding box center [999, 646] width 22 height 22
click at [955, 710] on input "[URL][DOMAIN_NAME]" at bounding box center [995, 705] width 179 height 29
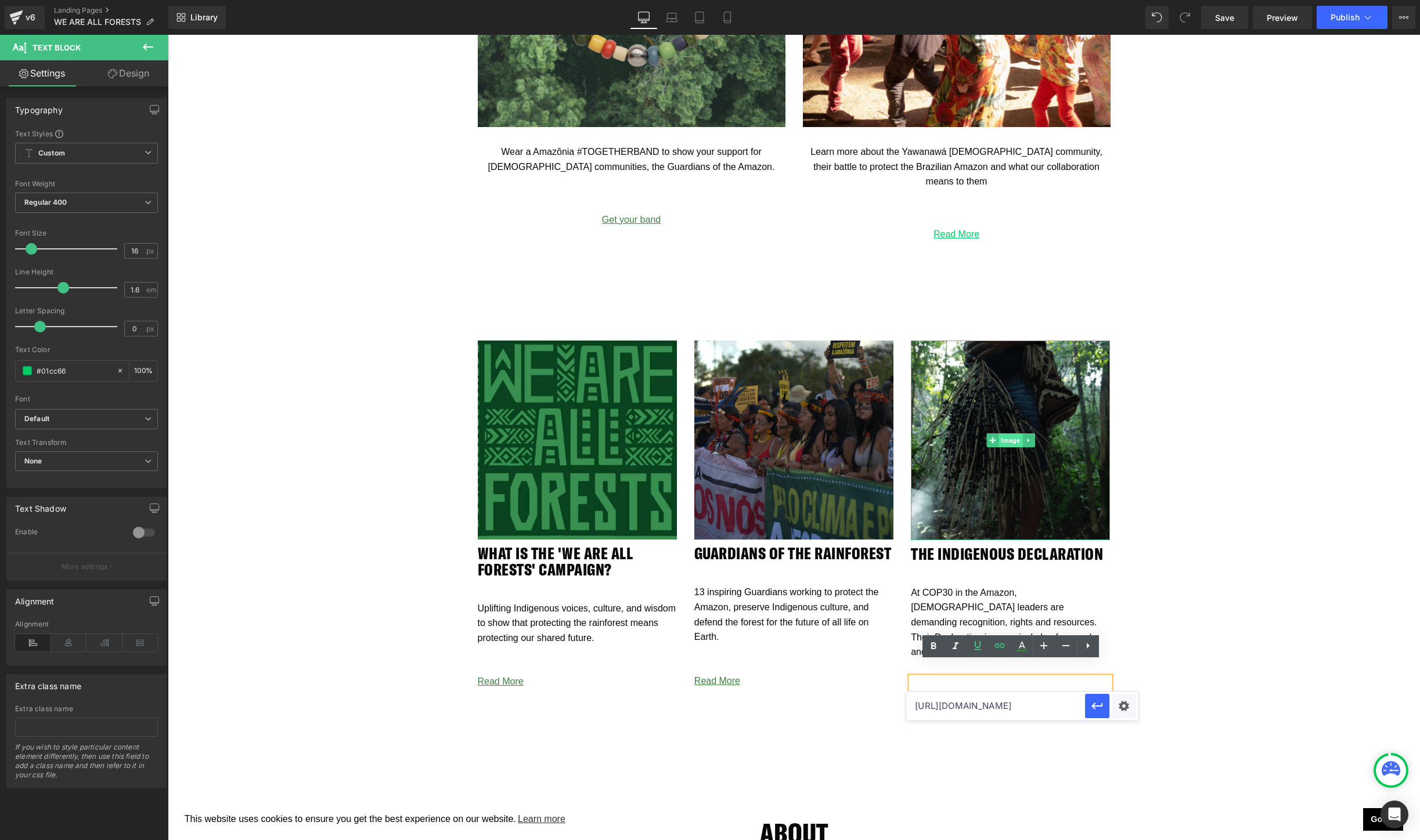
click at [1013, 437] on span "Image" at bounding box center [1010, 441] width 24 height 14
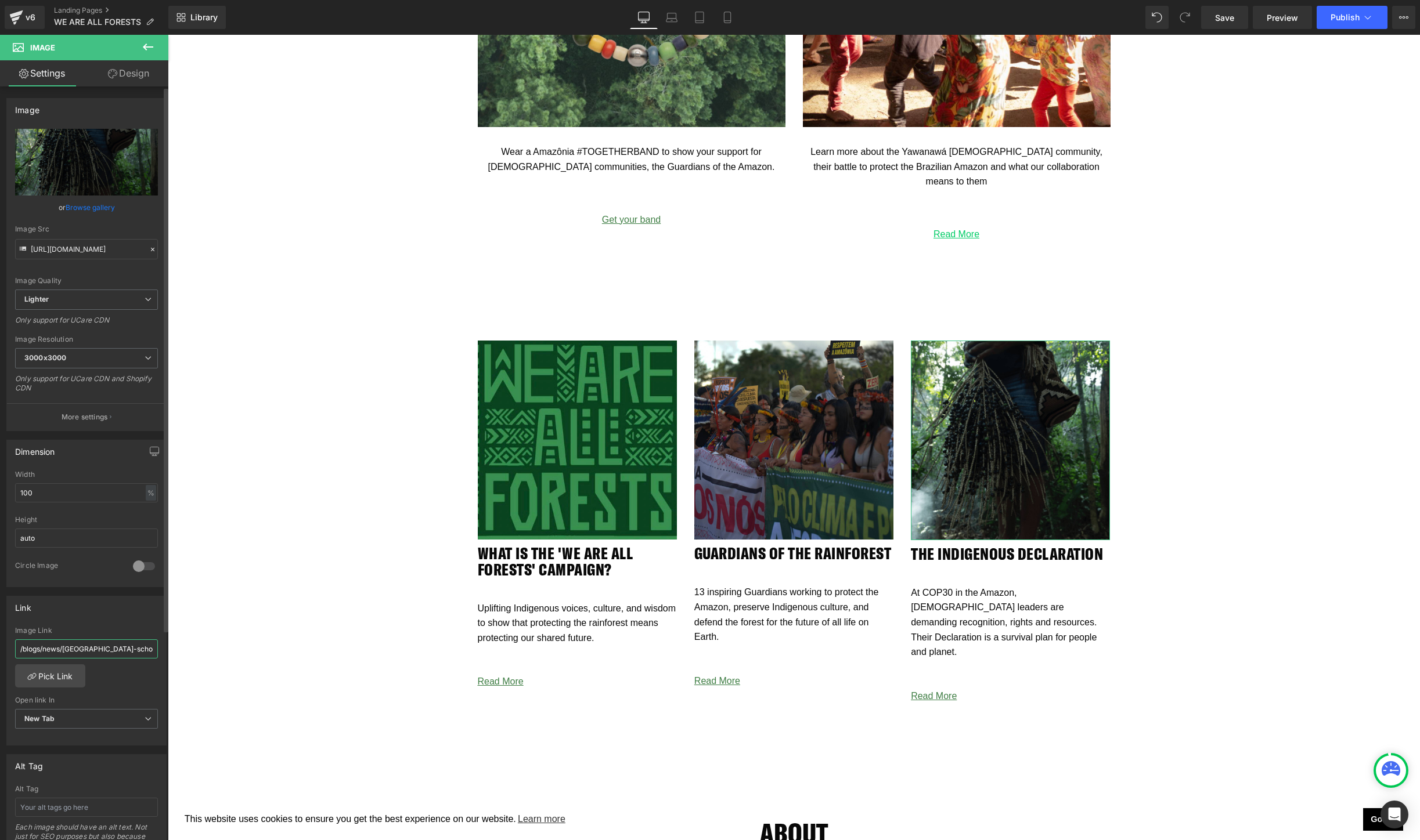
click at [110, 655] on input "/blogs/news/[GEOGRAPHIC_DATA]-schoolgirl-poisonings" at bounding box center [86, 649] width 143 height 19
paste input "[URL][DOMAIN_NAME]"
type input "[URL][DOMAIN_NAME]"
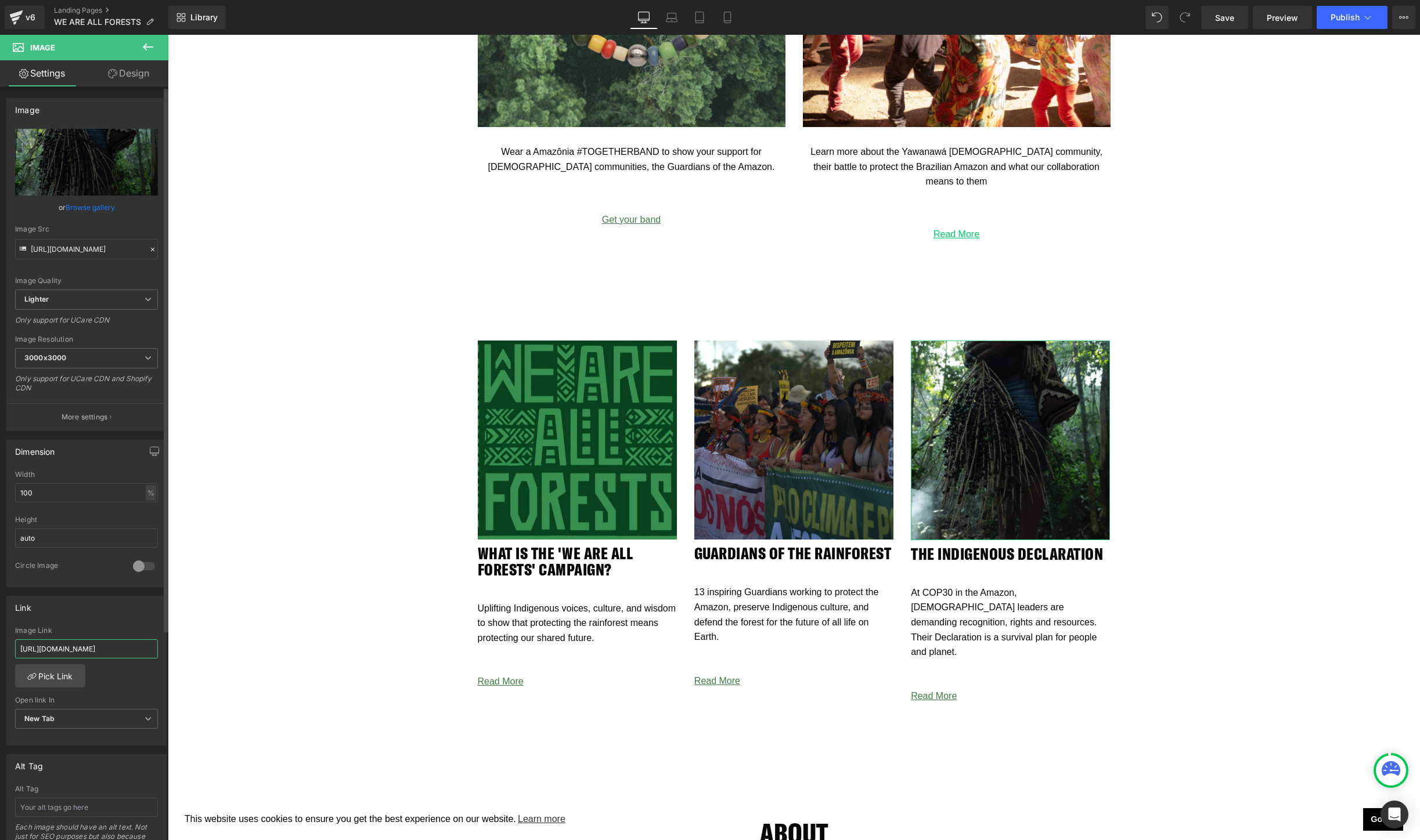
scroll to position [0, 148]
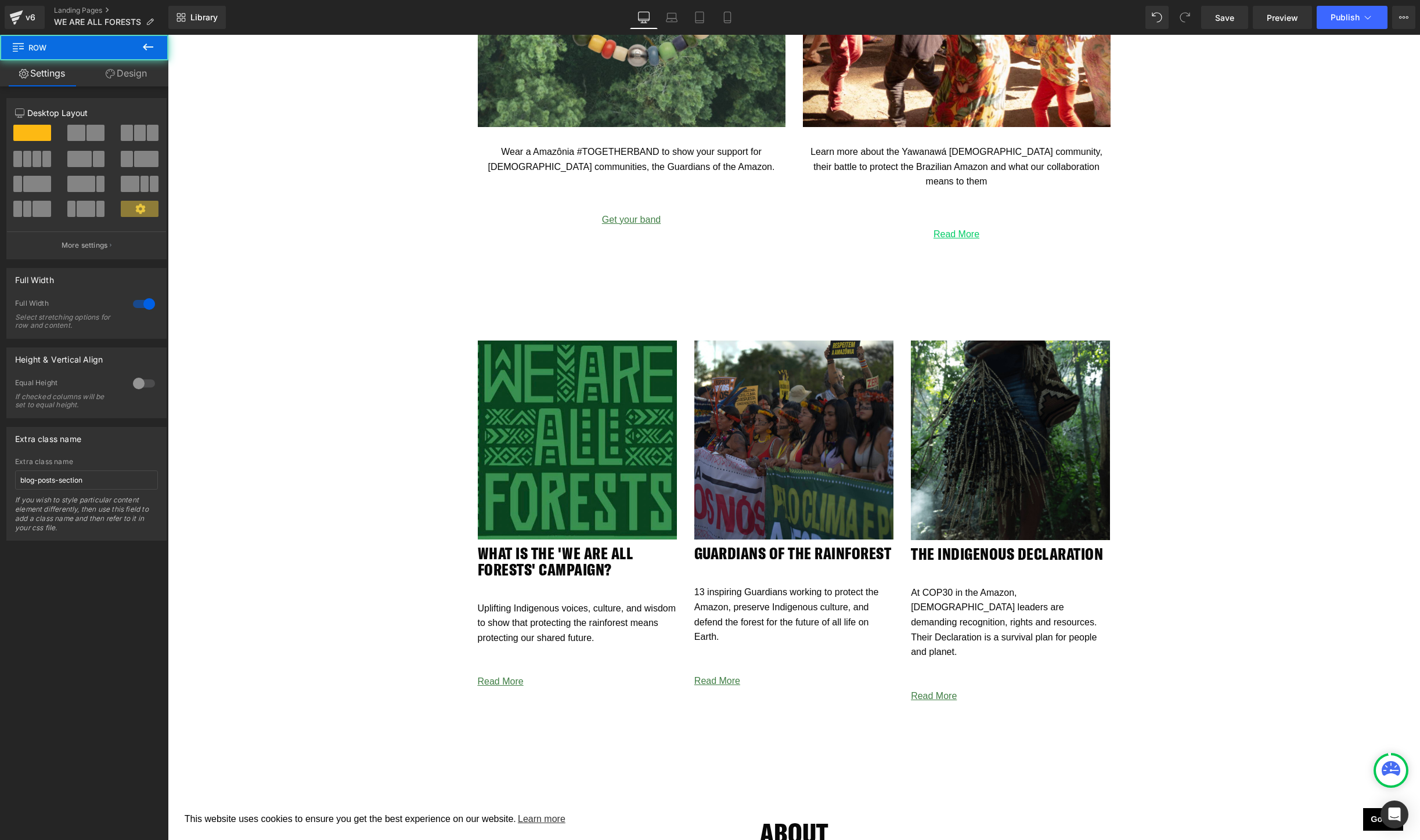
click at [1224, 13] on span "Save" at bounding box center [1225, 18] width 19 height 12
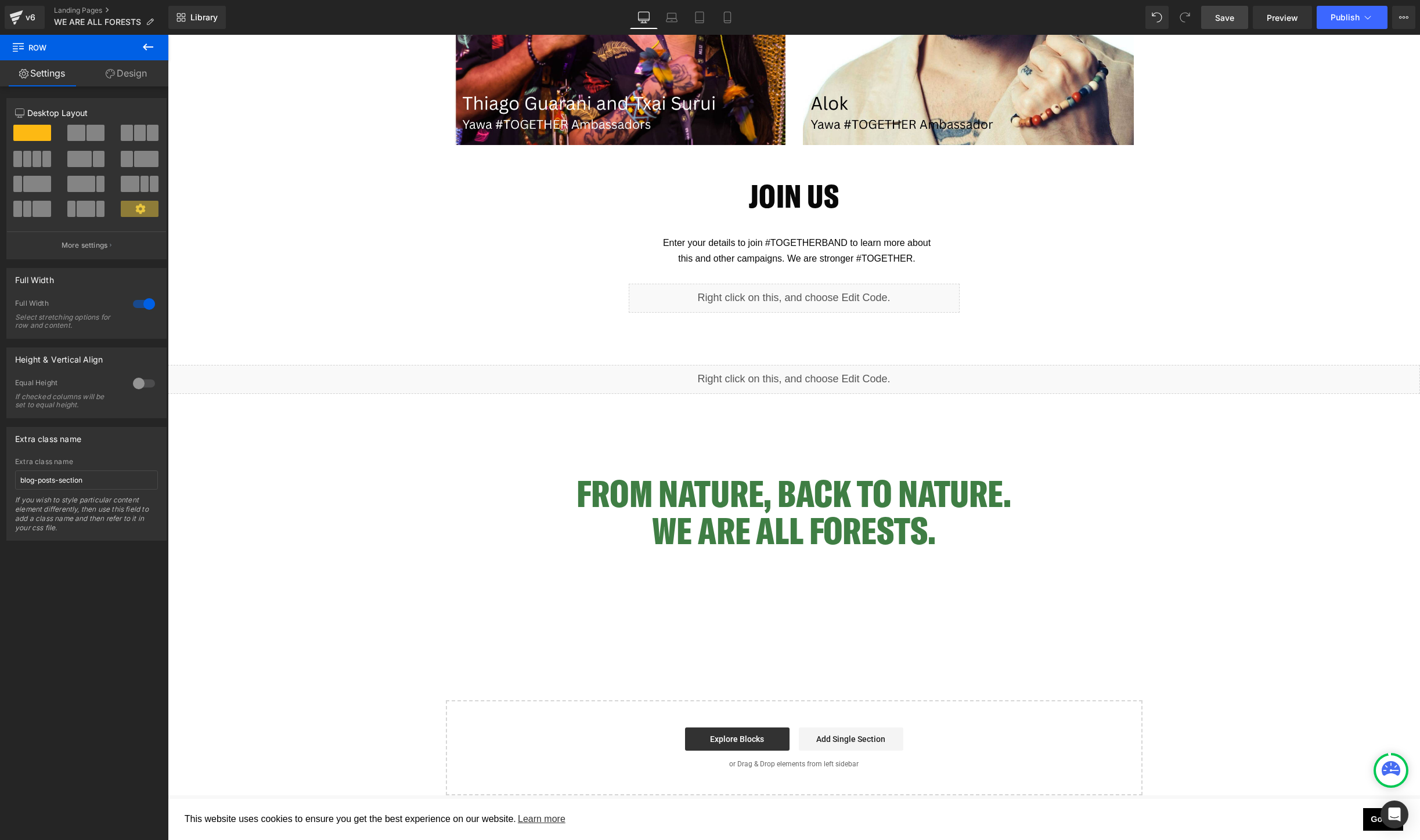
scroll to position [2721, 0]
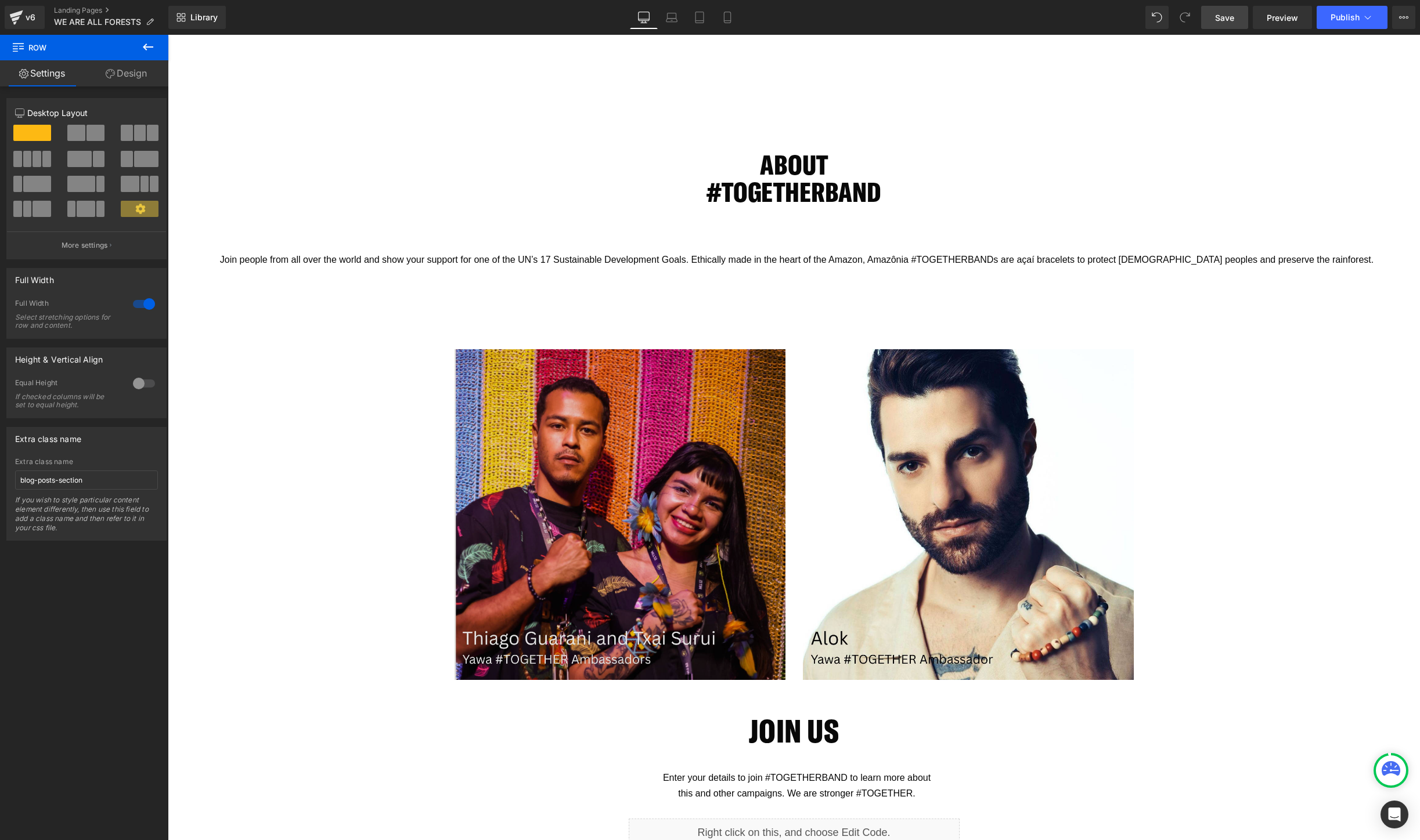
click at [594, 459] on img at bounding box center [620, 515] width 331 height 331
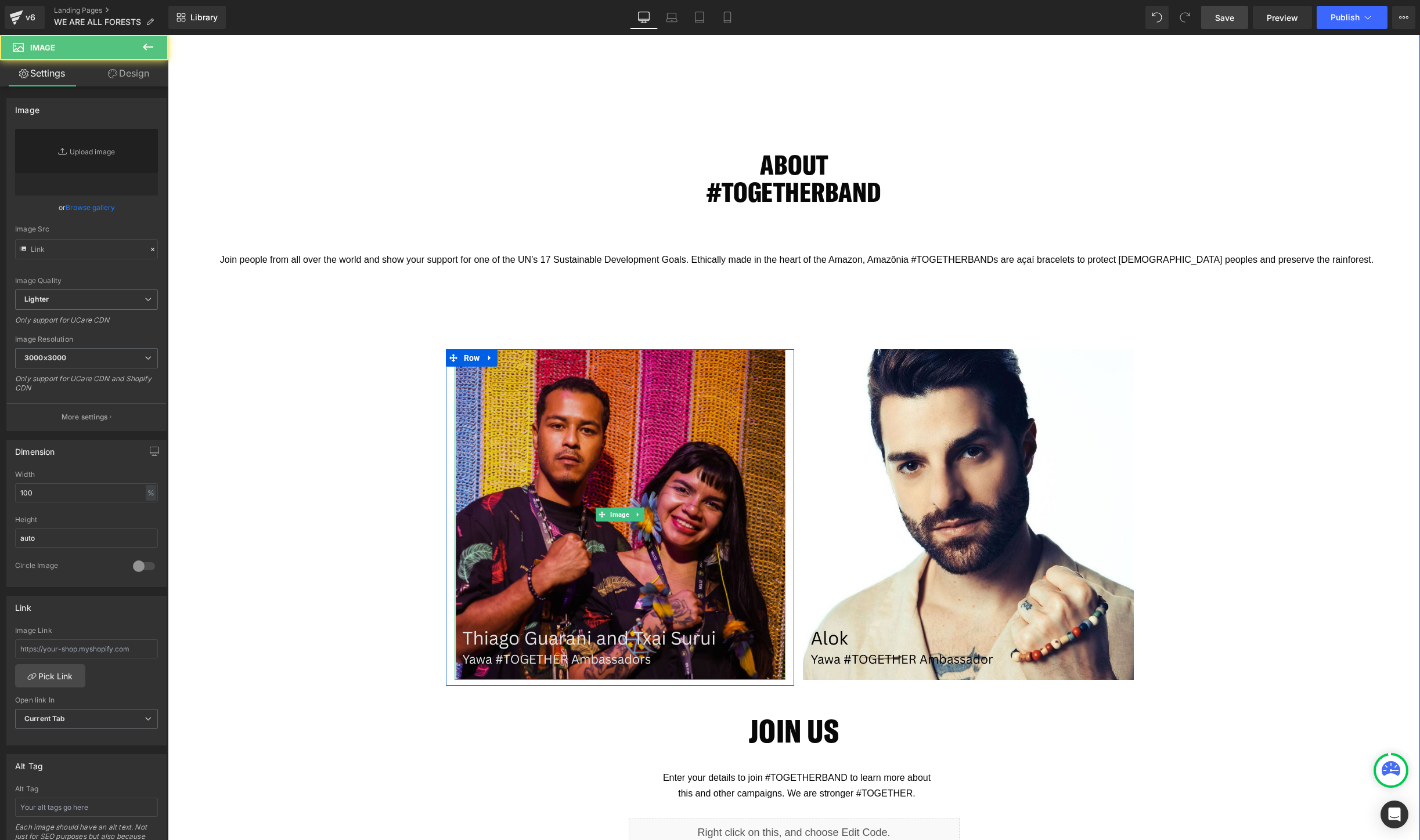
type input "[URL][DOMAIN_NAME]"
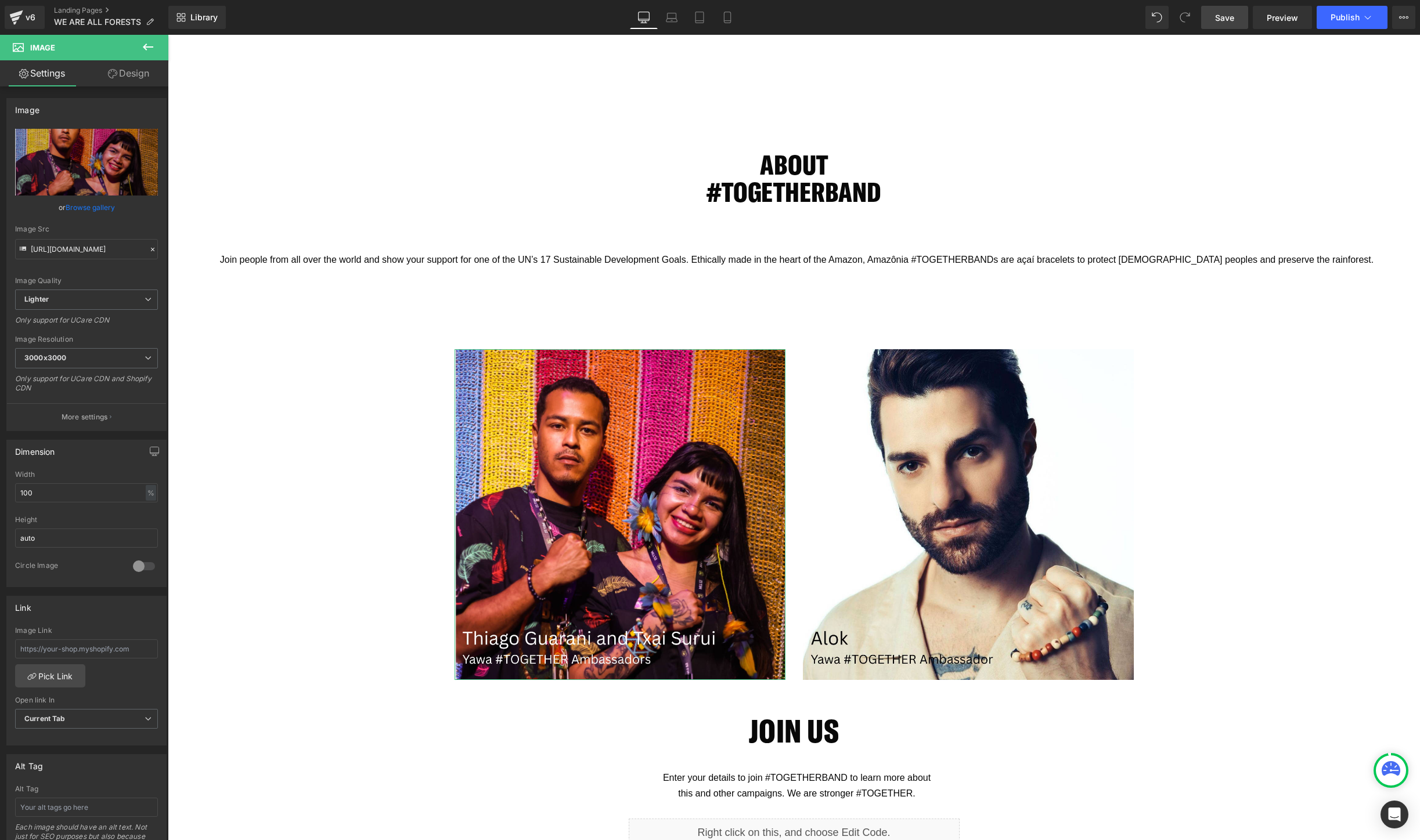
click at [77, 163] on link "Replace Image" at bounding box center [86, 162] width 143 height 67
type input "C:\fakepath\1.png"
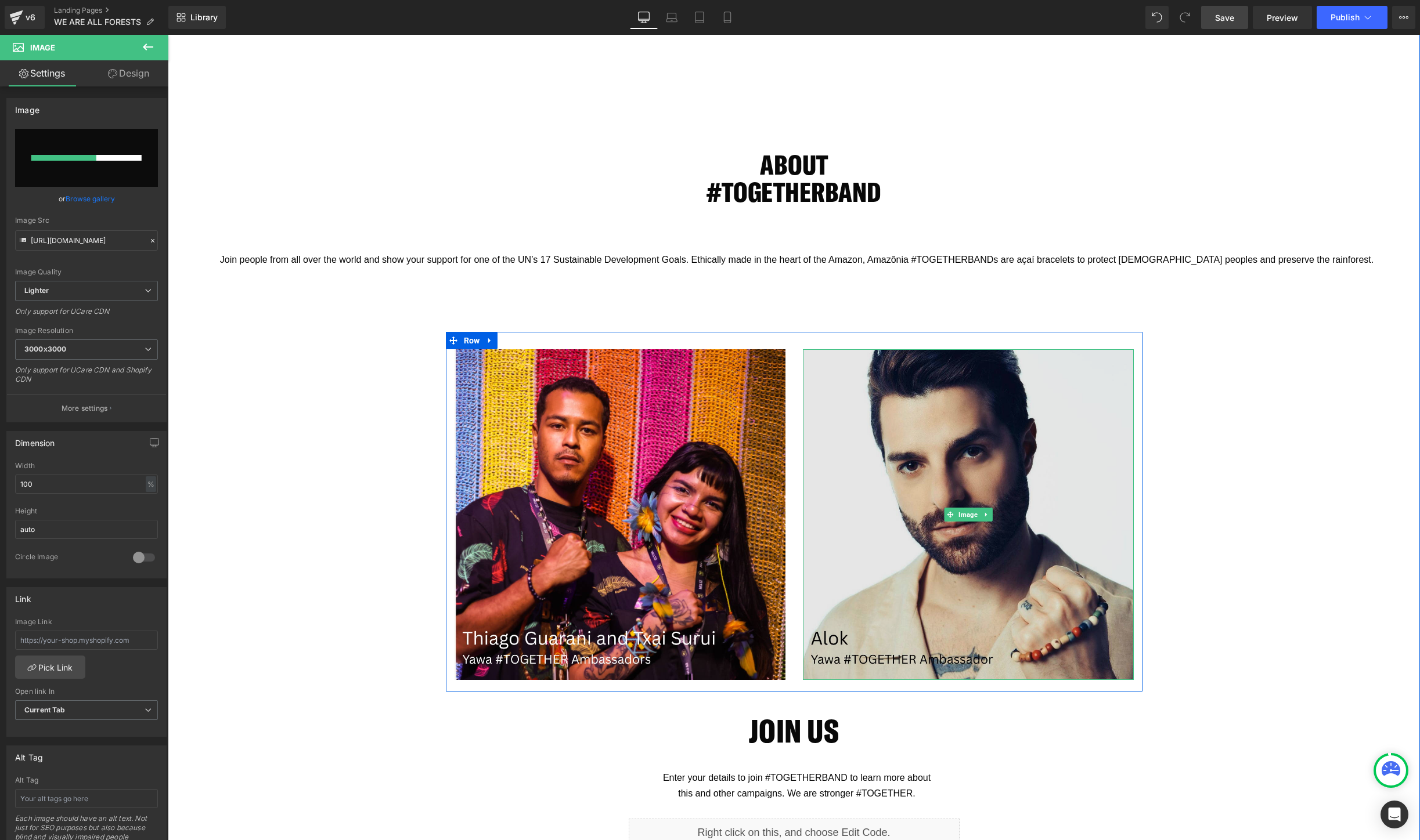
click at [1000, 543] on img at bounding box center [968, 515] width 331 height 331
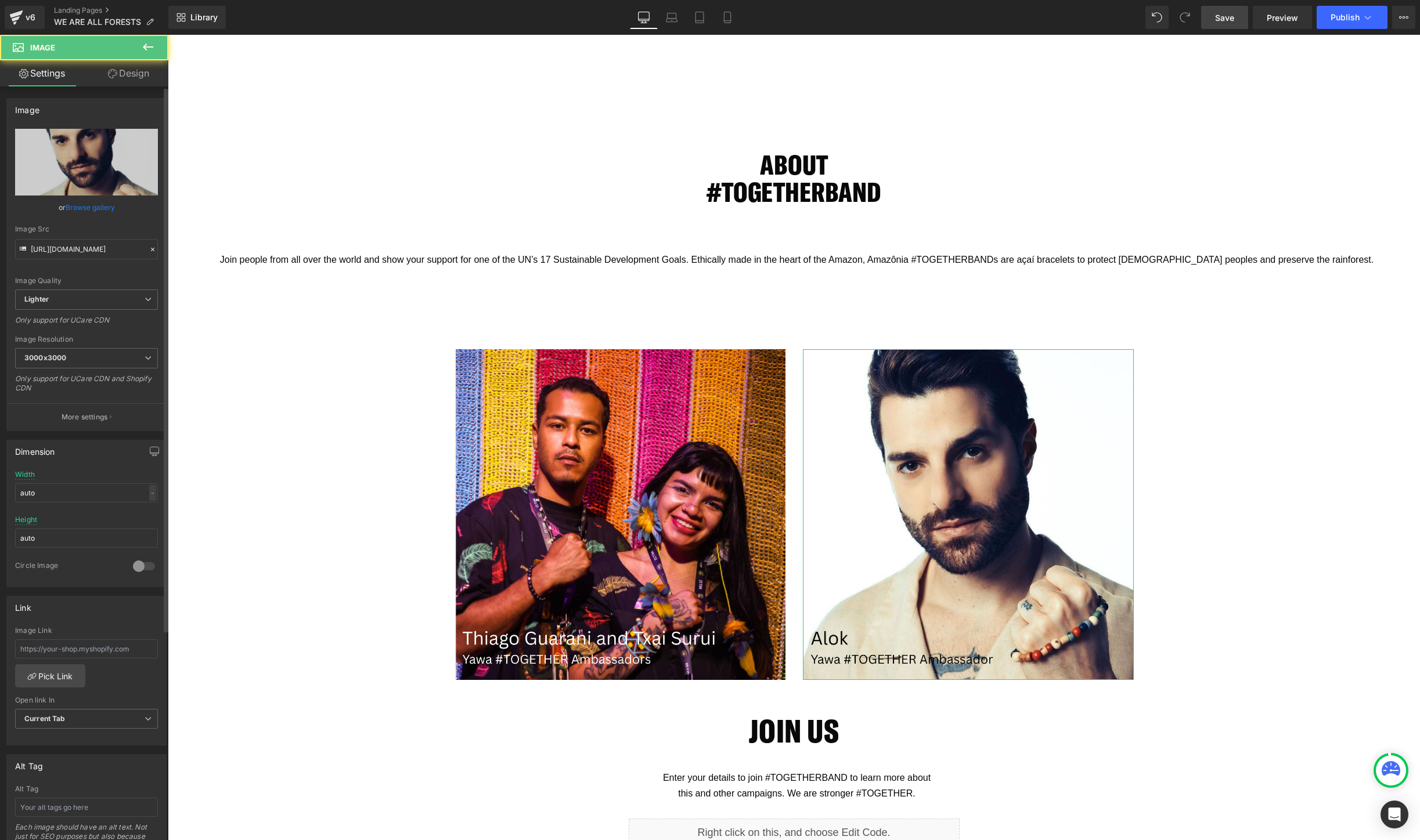
click at [80, 209] on link "Browse gallery" at bounding box center [91, 207] width 49 height 20
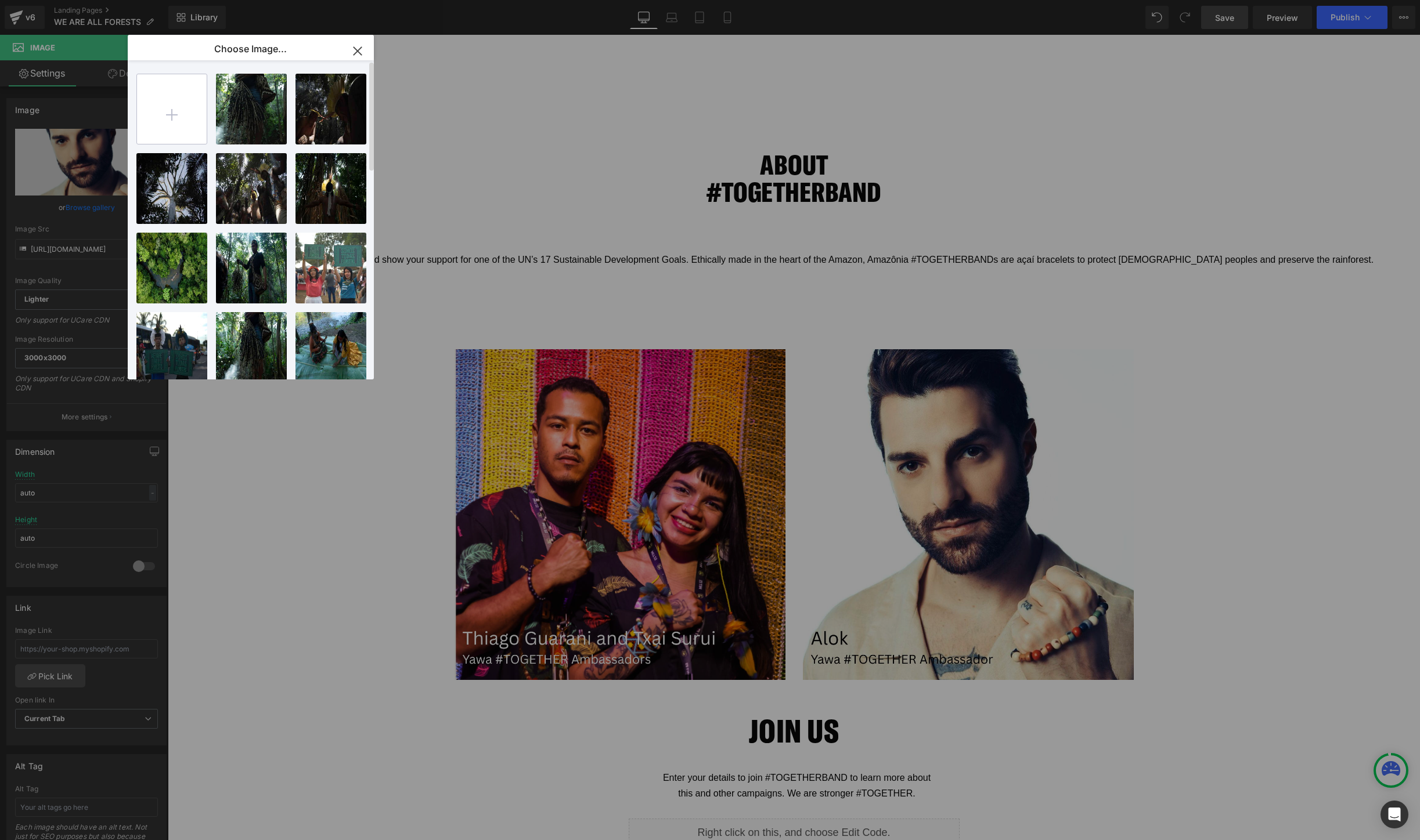
click at [177, 118] on input "file" at bounding box center [172, 108] width 70 height 69
type input "C:\fakepath\2.png"
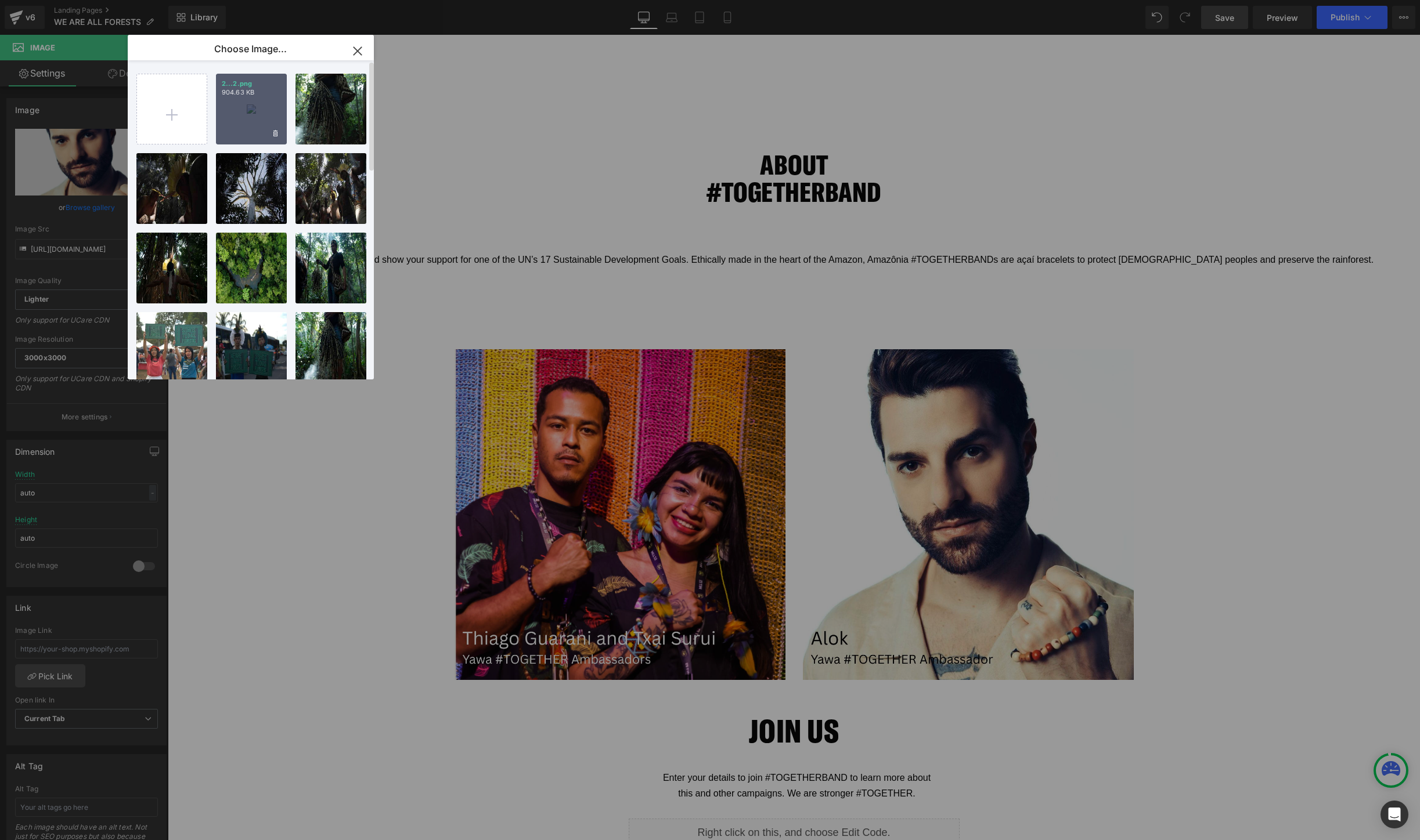
click at [228, 121] on div "2...2.png 904.63 KB" at bounding box center [251, 109] width 70 height 70
type input "[URL][DOMAIN_NAME]"
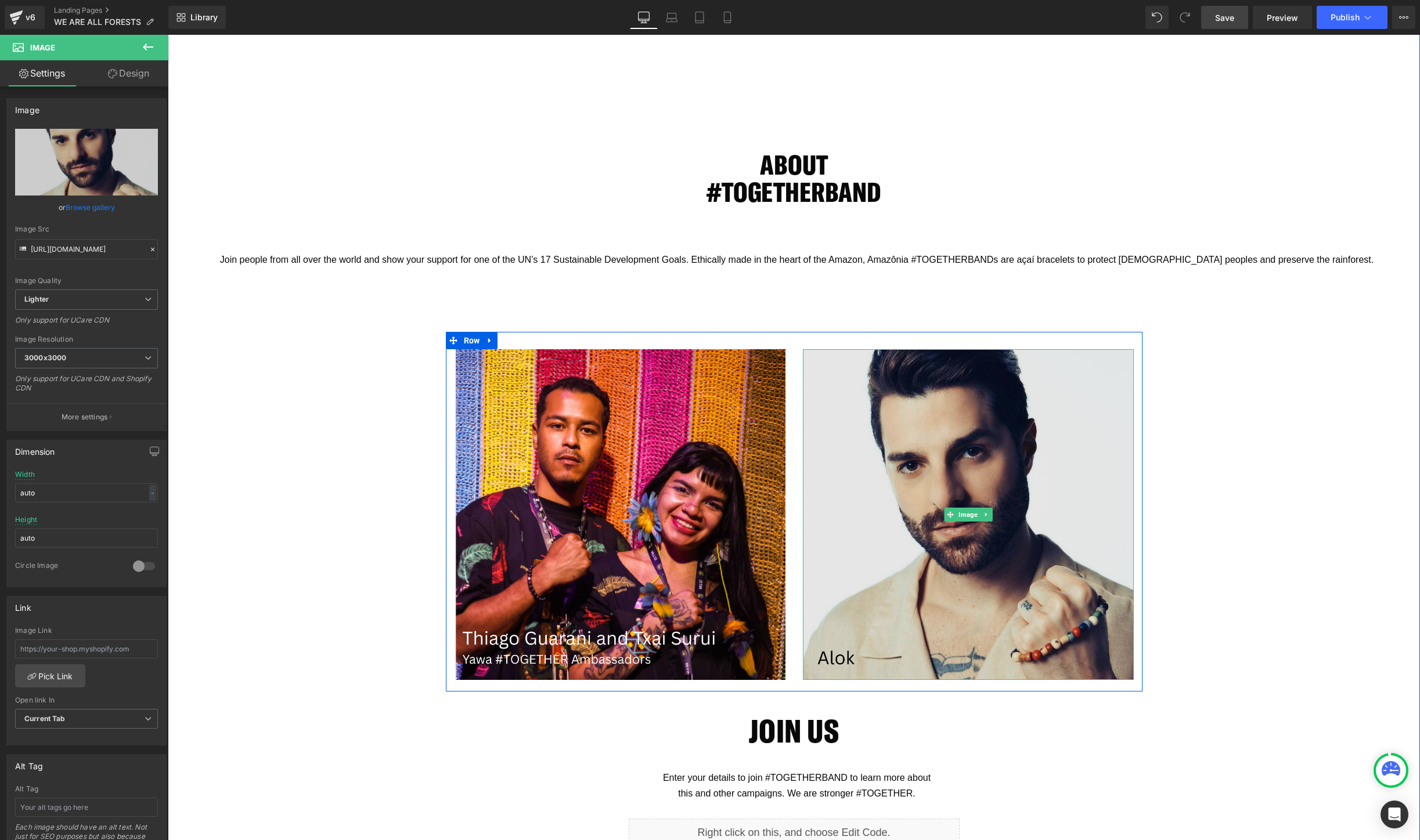
click at [869, 457] on img at bounding box center [968, 515] width 331 height 331
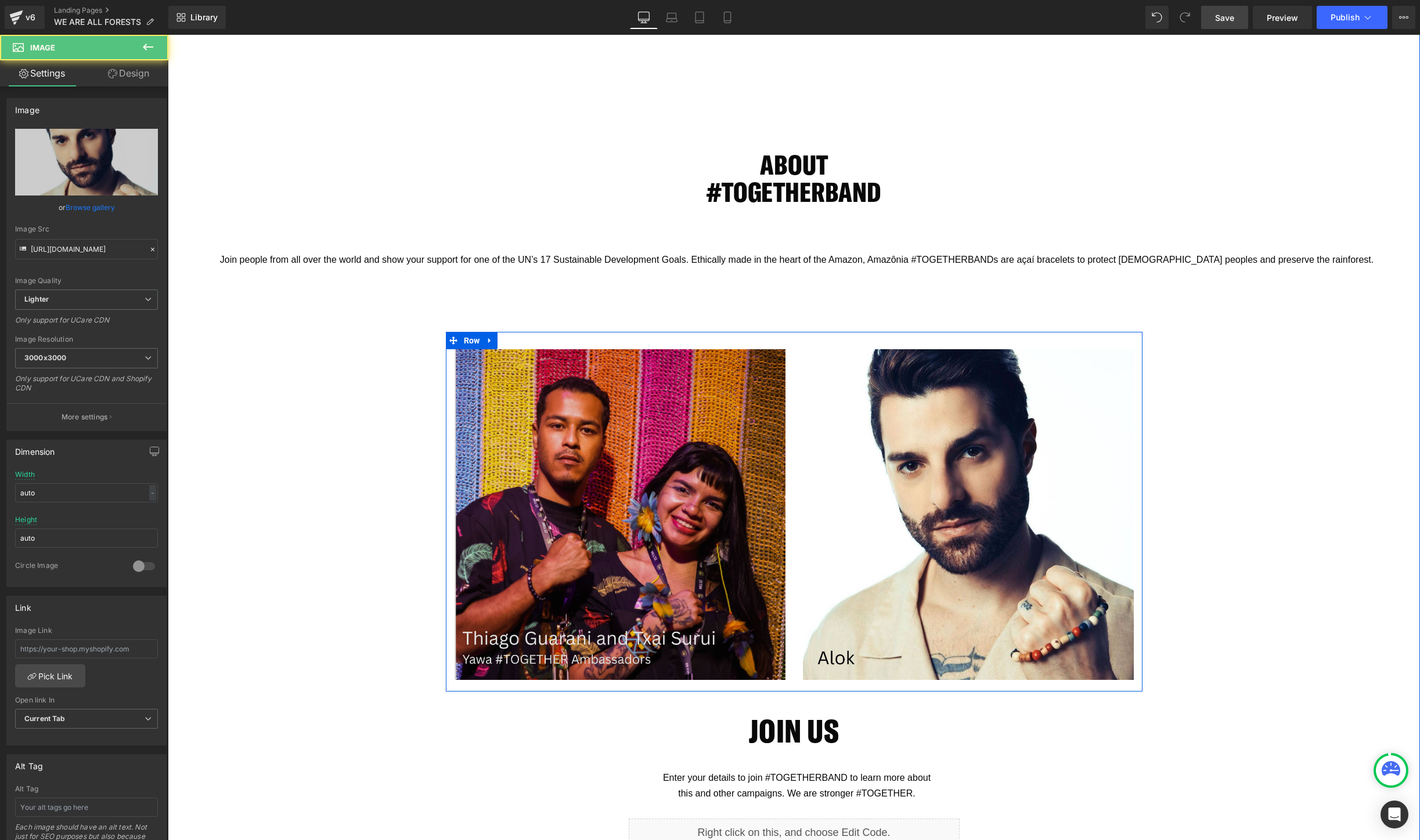
click at [595, 480] on img at bounding box center [620, 515] width 331 height 331
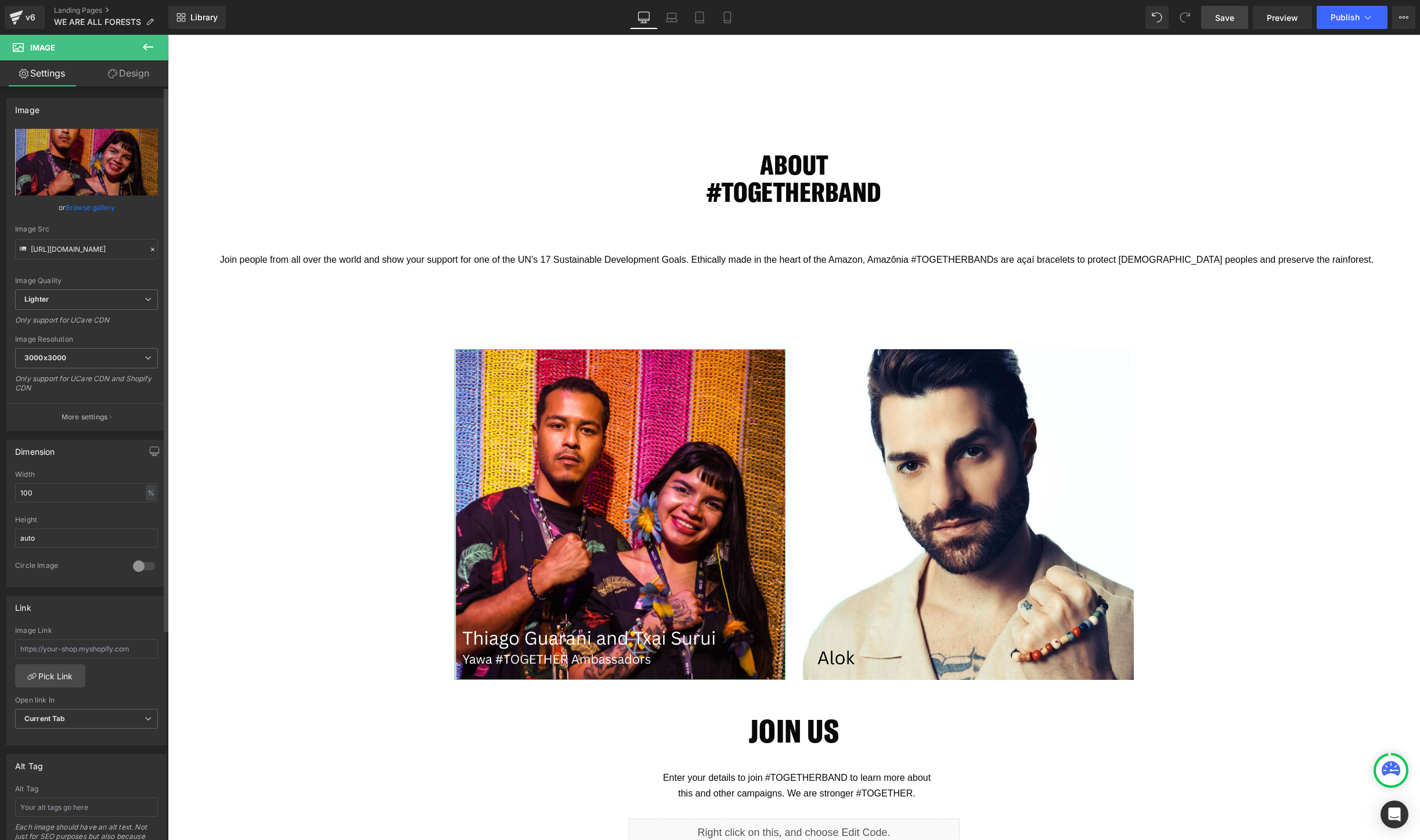
click at [90, 210] on link "Browse gallery" at bounding box center [91, 207] width 49 height 20
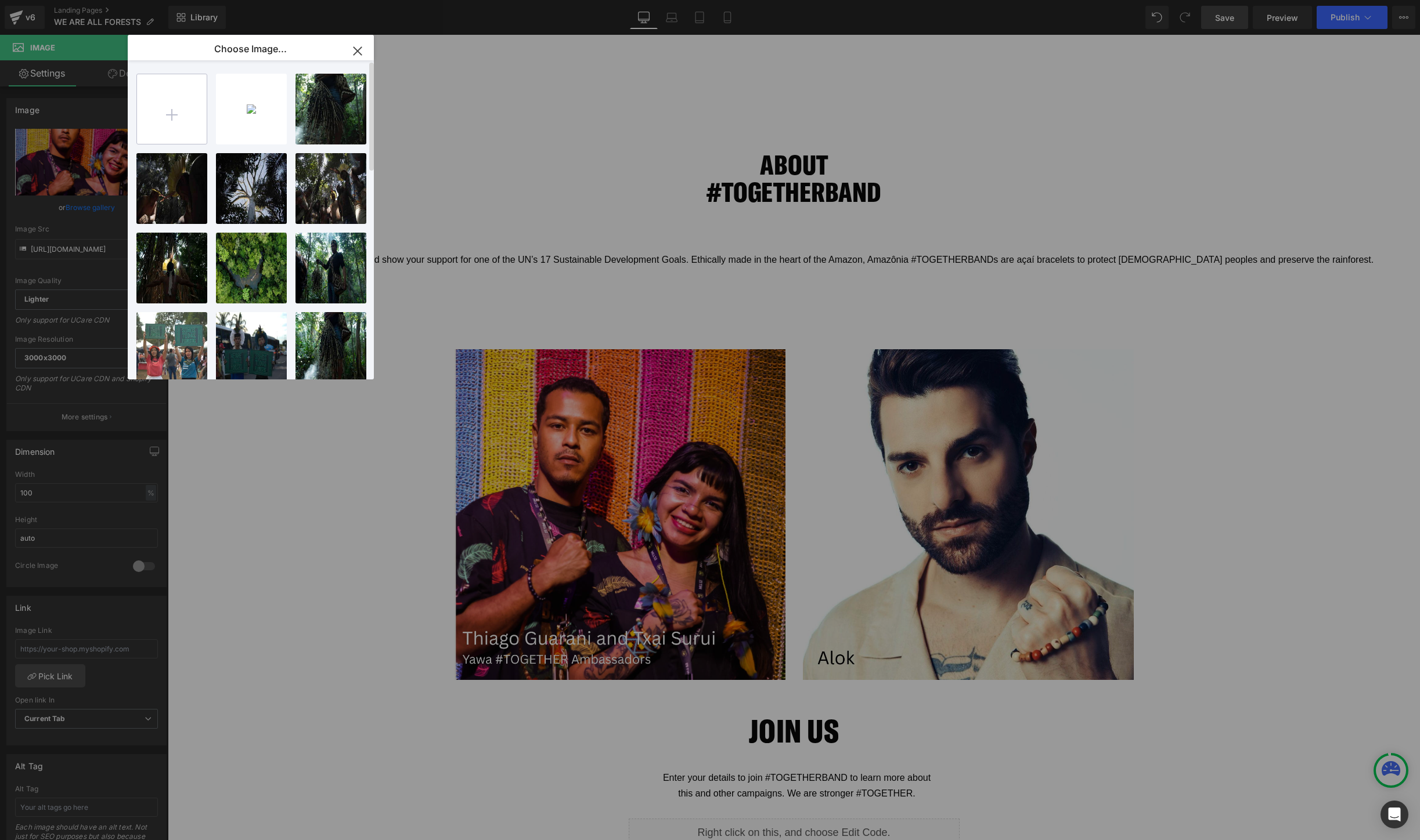
click at [175, 121] on input "file" at bounding box center [172, 108] width 70 height 69
type input "C:\fakepath\1.png"
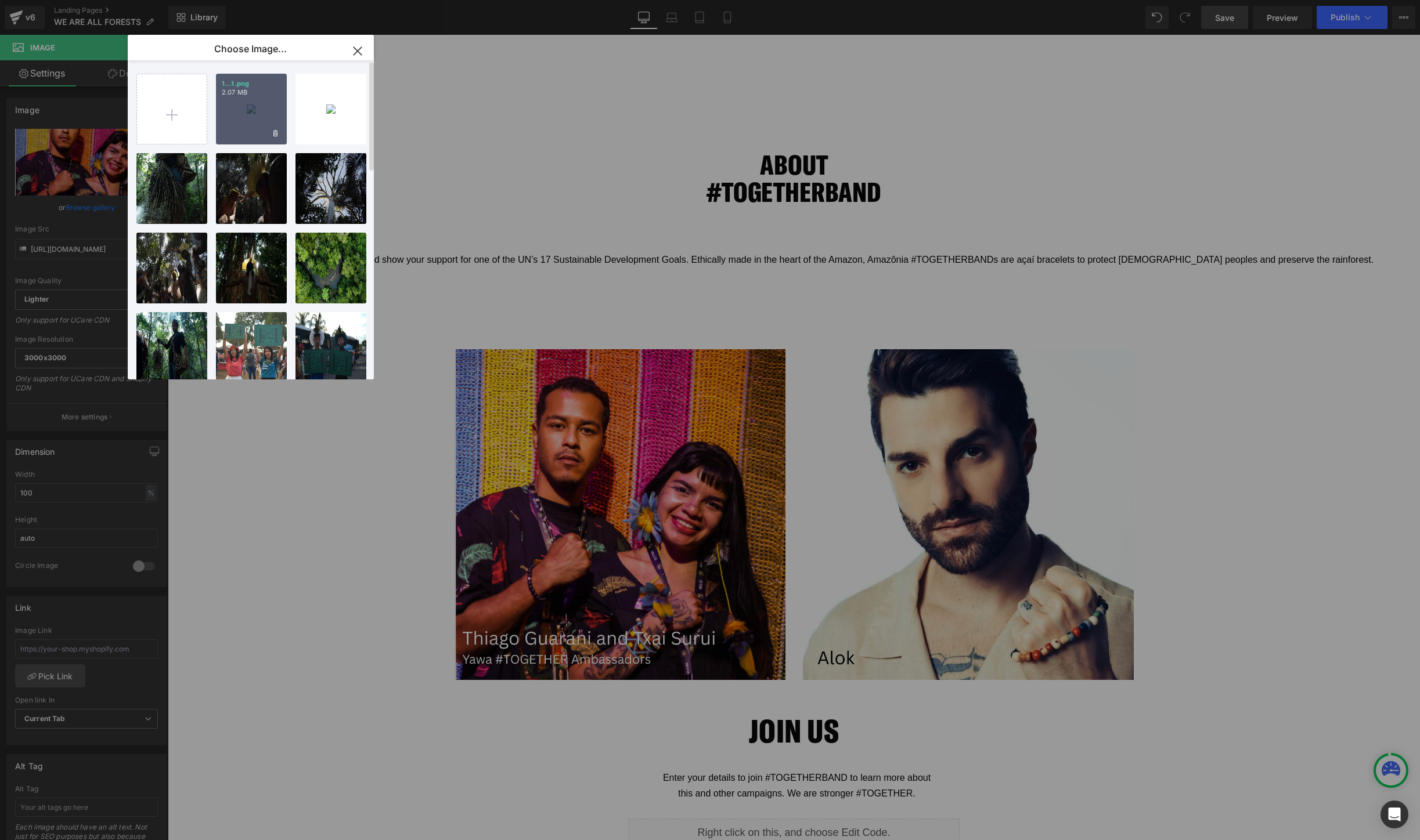
click at [243, 119] on div "1...1.png 2.07 MB" at bounding box center [251, 109] width 70 height 70
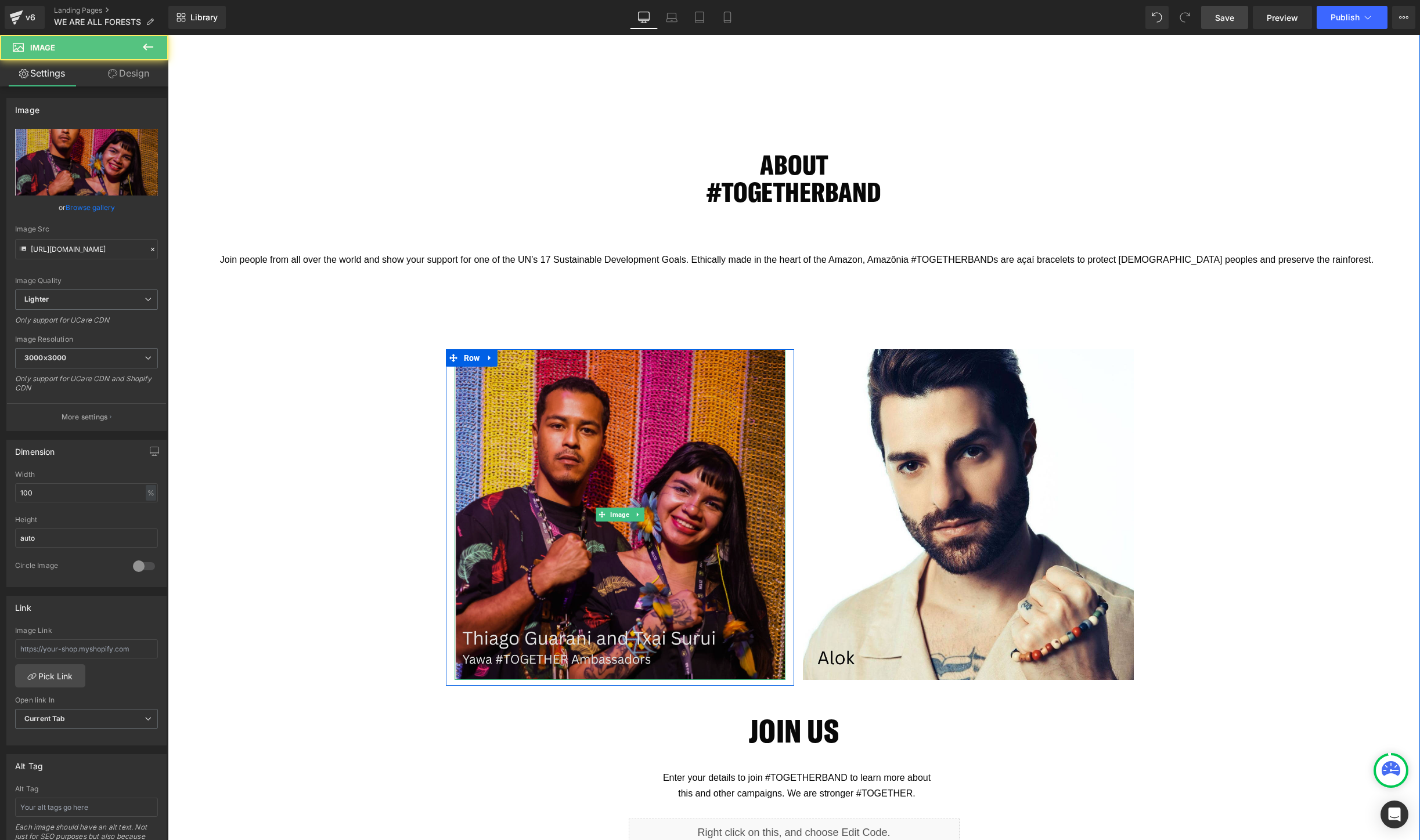
click at [566, 475] on img at bounding box center [620, 515] width 331 height 331
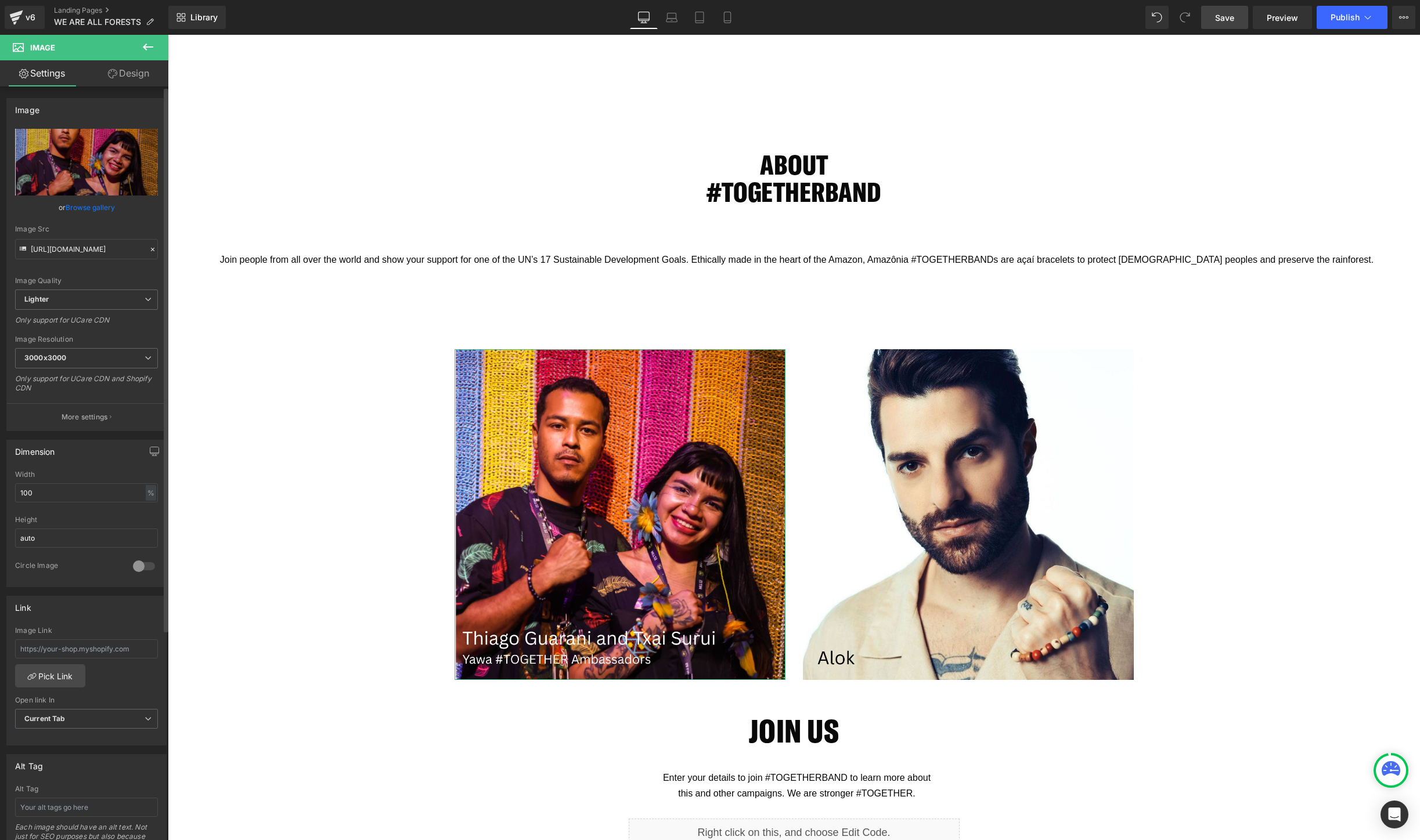
click at [76, 208] on link "Browse gallery" at bounding box center [91, 207] width 49 height 20
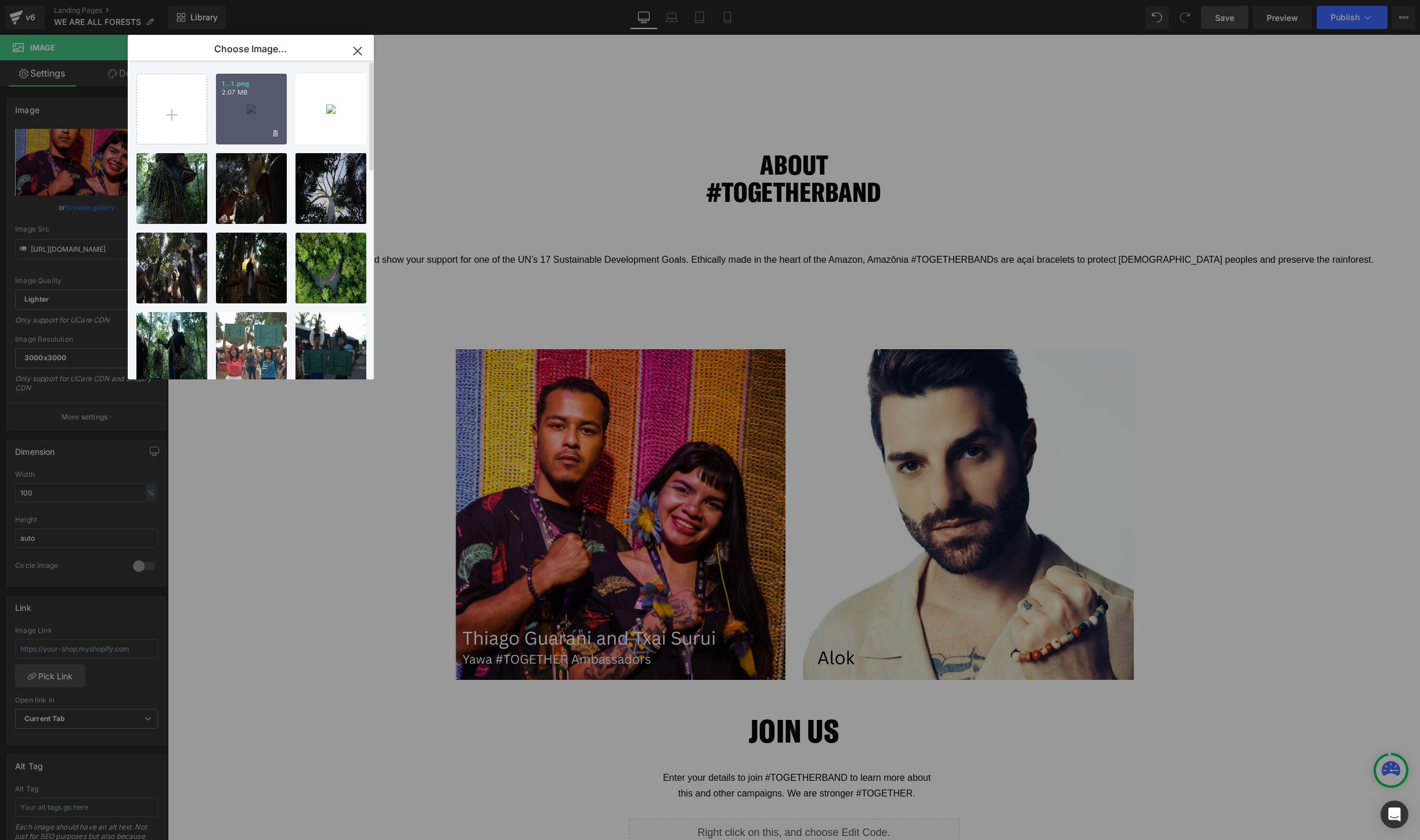
click at [238, 135] on div "1...1.png 2.07 MB" at bounding box center [251, 109] width 70 height 70
type input "[URL][DOMAIN_NAME]"
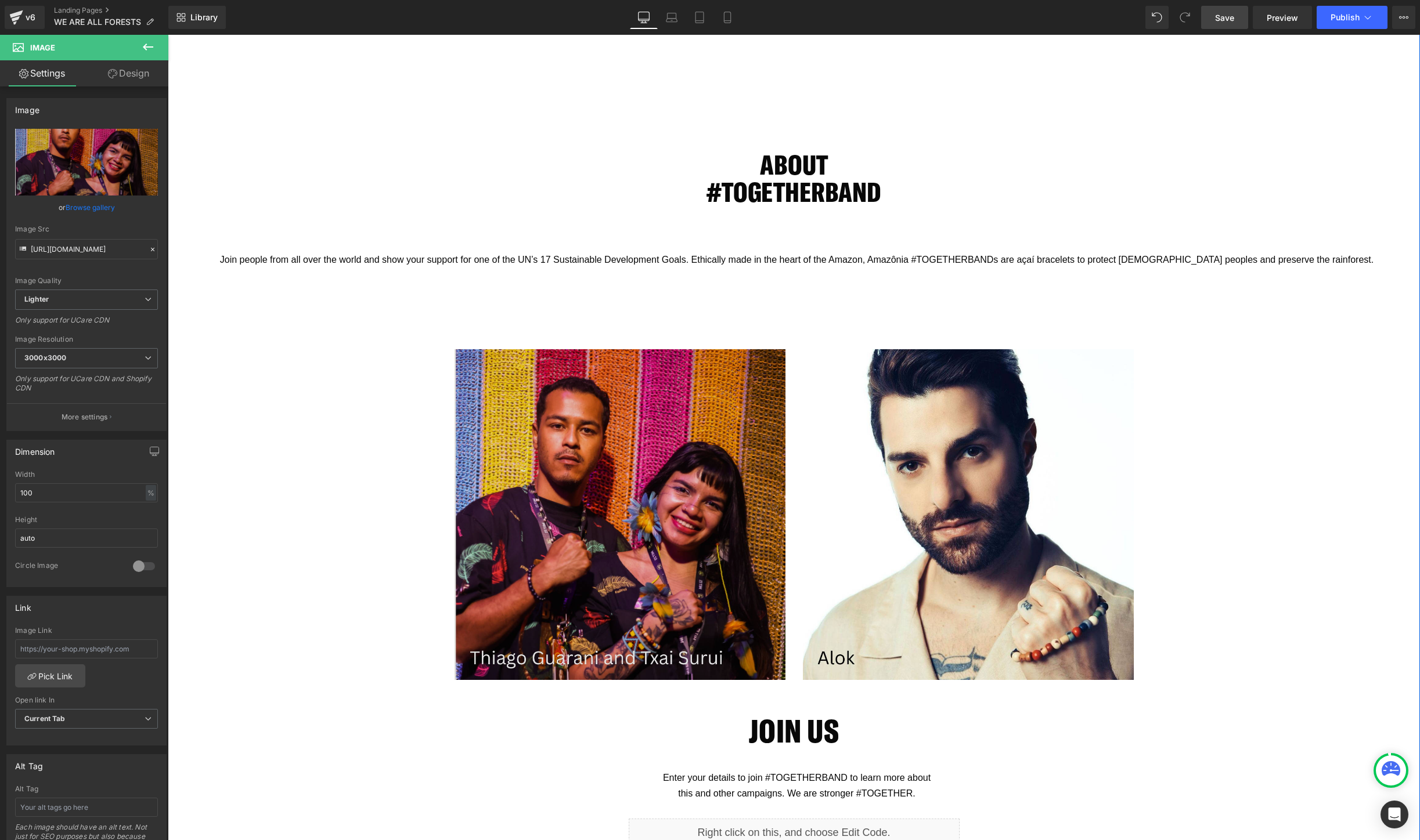
click at [340, 443] on div "Image Row Image Row" at bounding box center [794, 511] width 1252 height 360
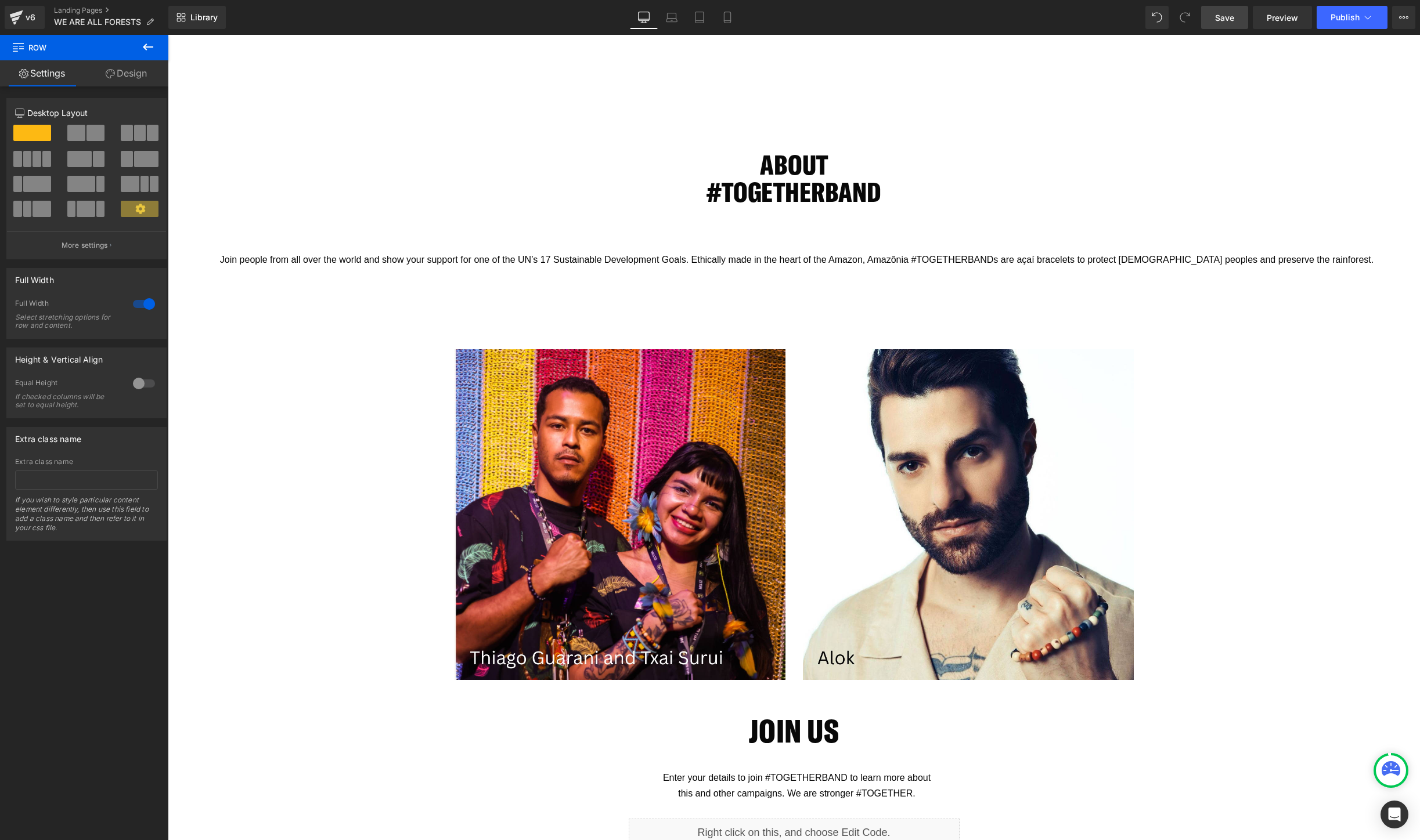
click at [1220, 18] on span "Save" at bounding box center [1225, 18] width 19 height 12
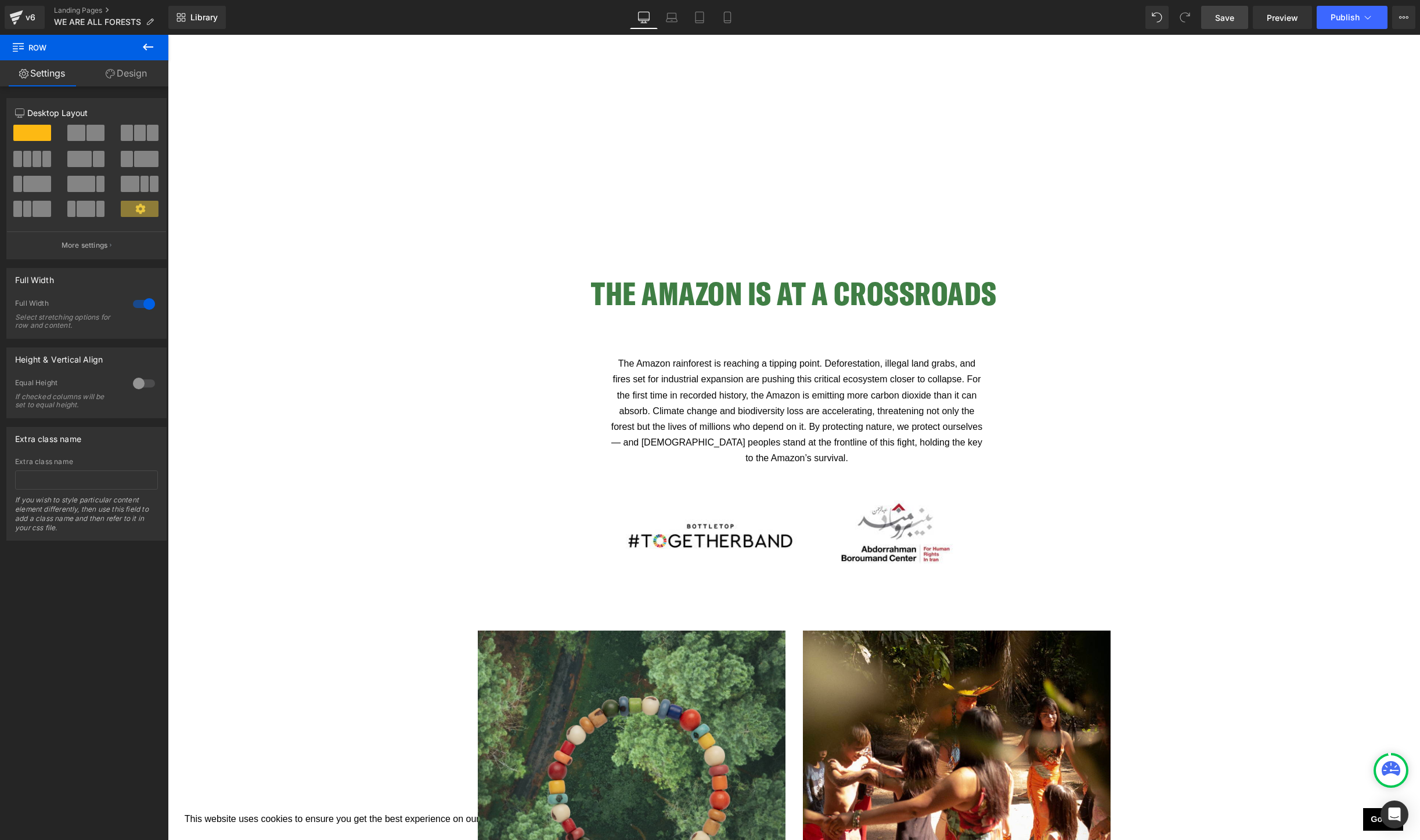
scroll to position [1245, 0]
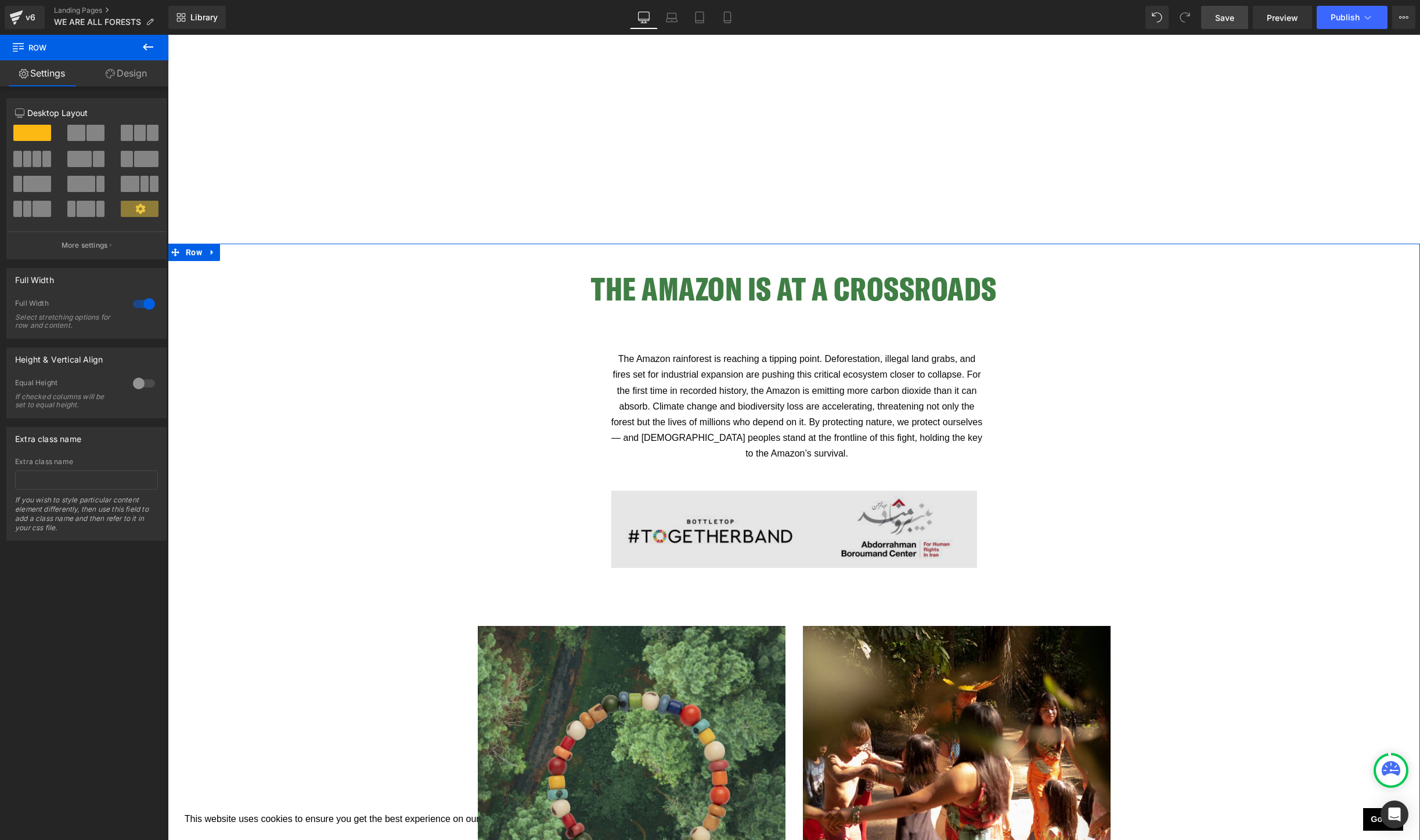
click at [700, 543] on img at bounding box center [794, 530] width 366 height 77
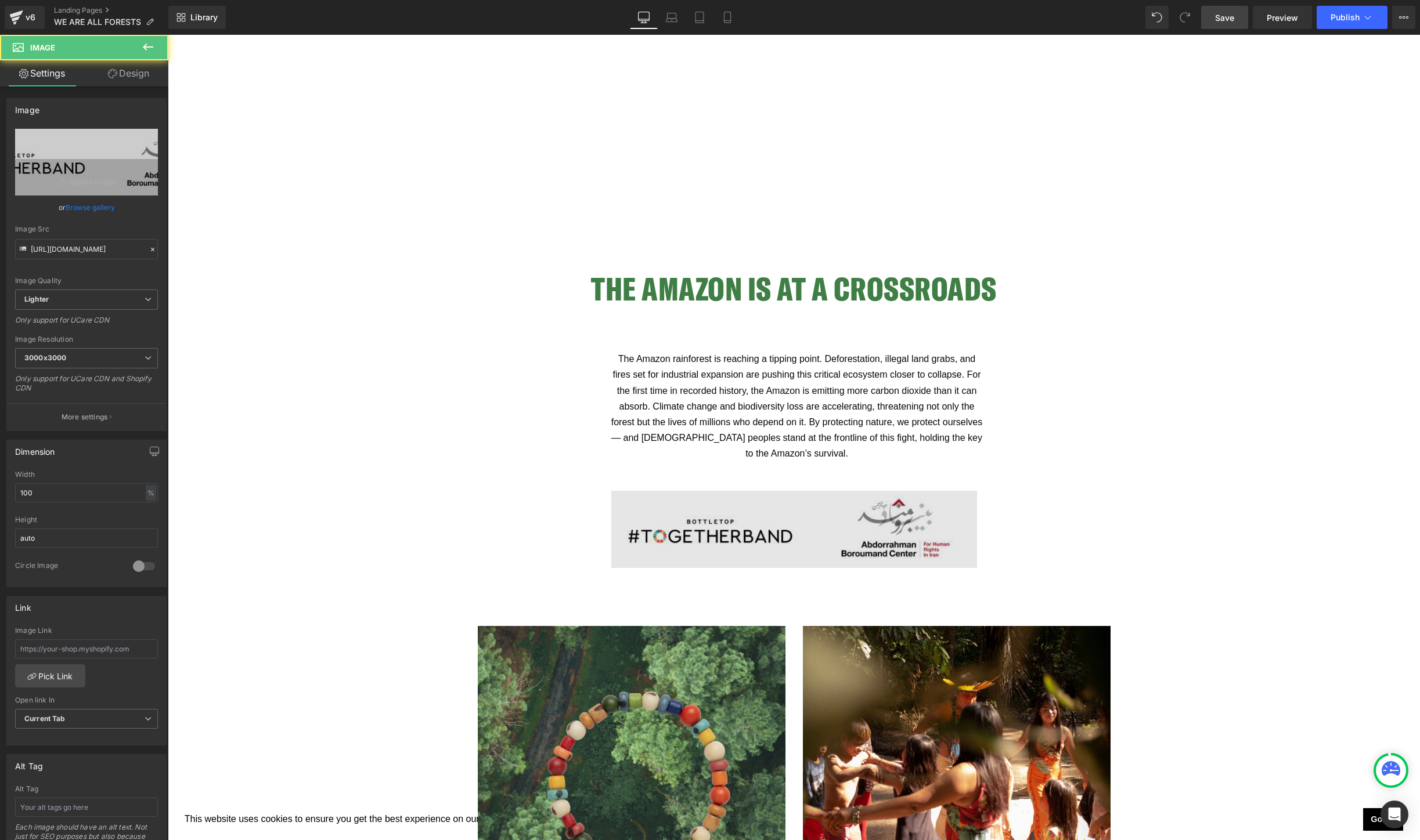
click at [734, 531] on img at bounding box center [794, 530] width 366 height 77
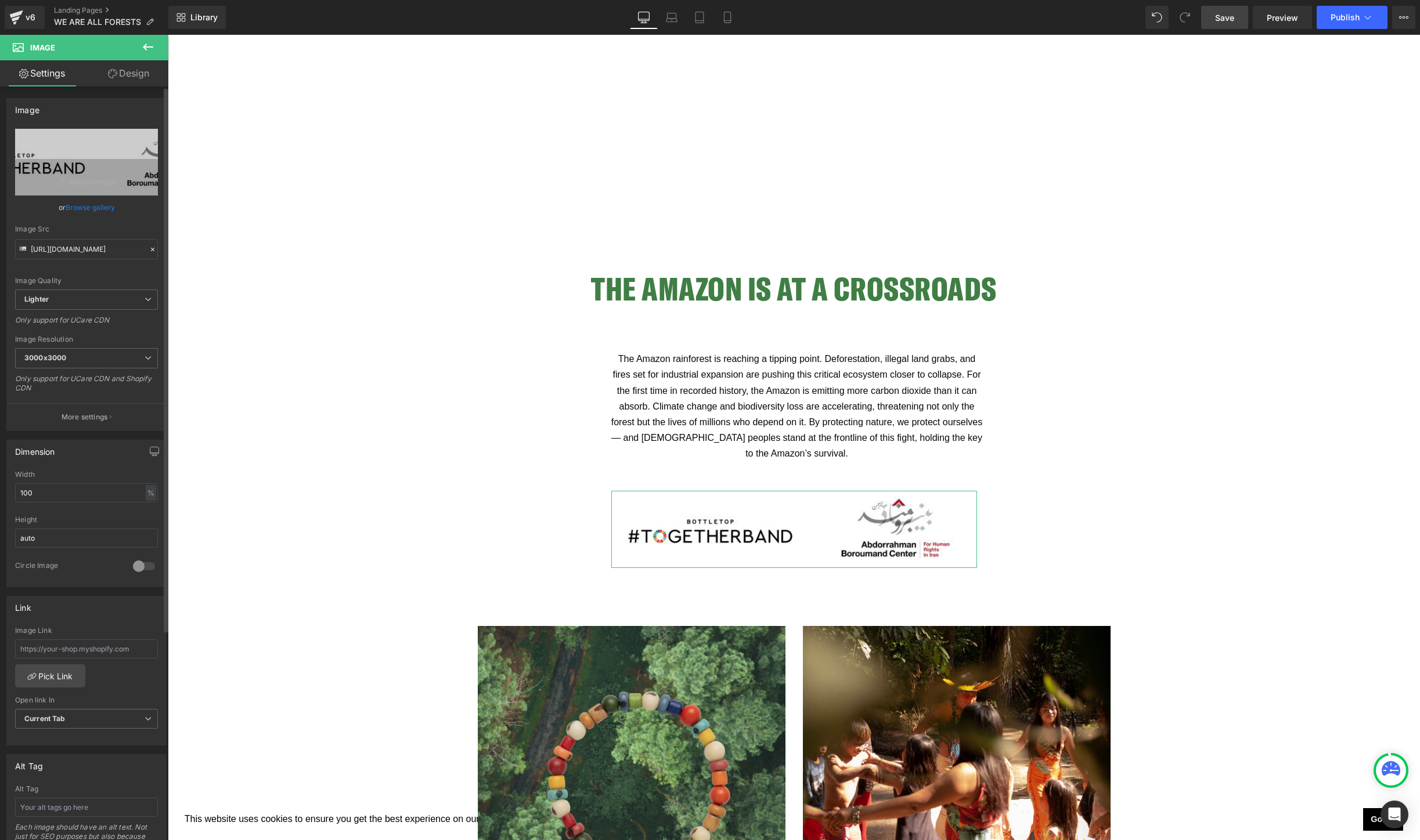
click at [92, 210] on link "Browse gallery" at bounding box center [91, 207] width 49 height 20
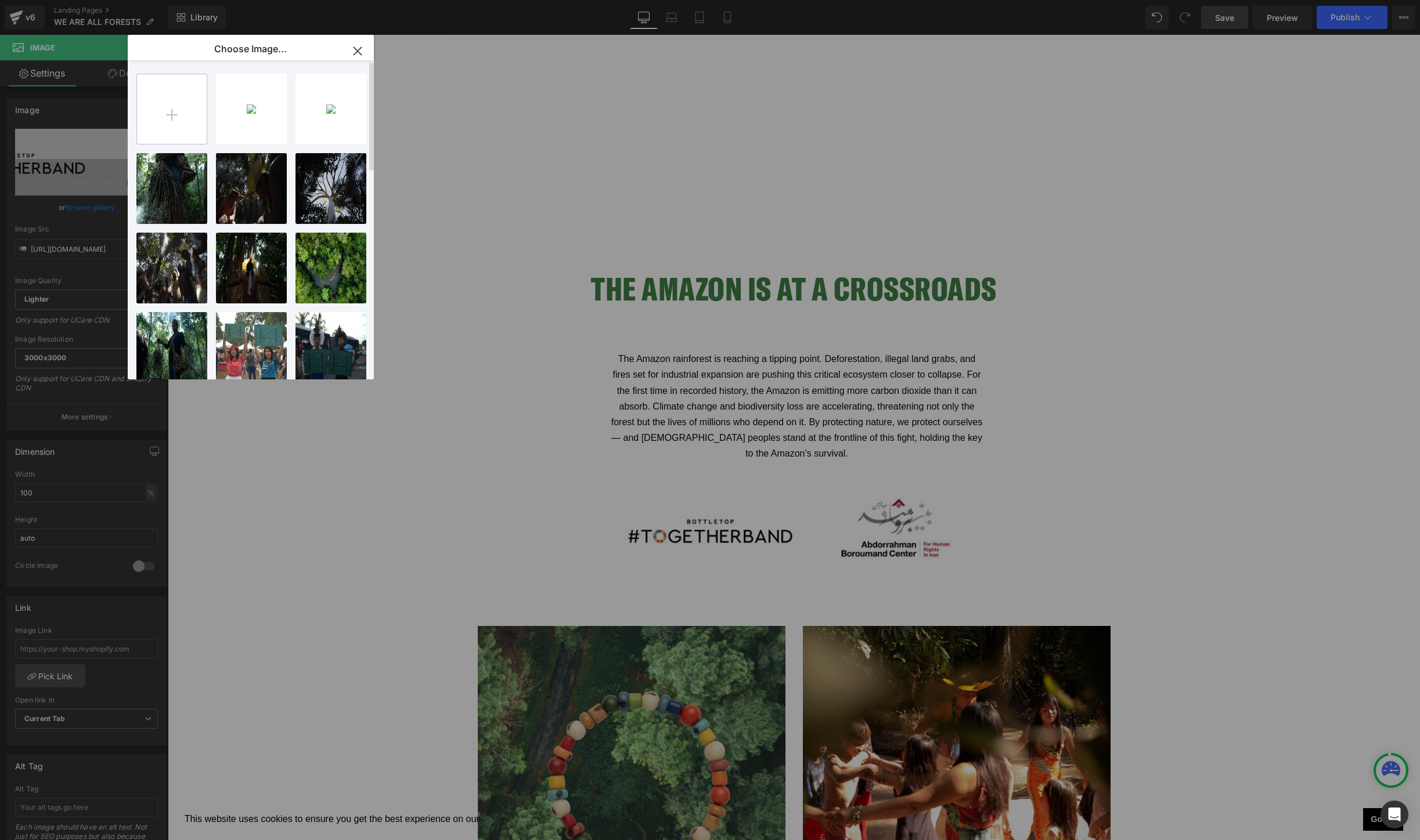
click at [157, 119] on input "file" at bounding box center [172, 108] width 70 height 69
type input "C:\fakepath\Screen Shot [DATE] 4.10.40 PM.png"
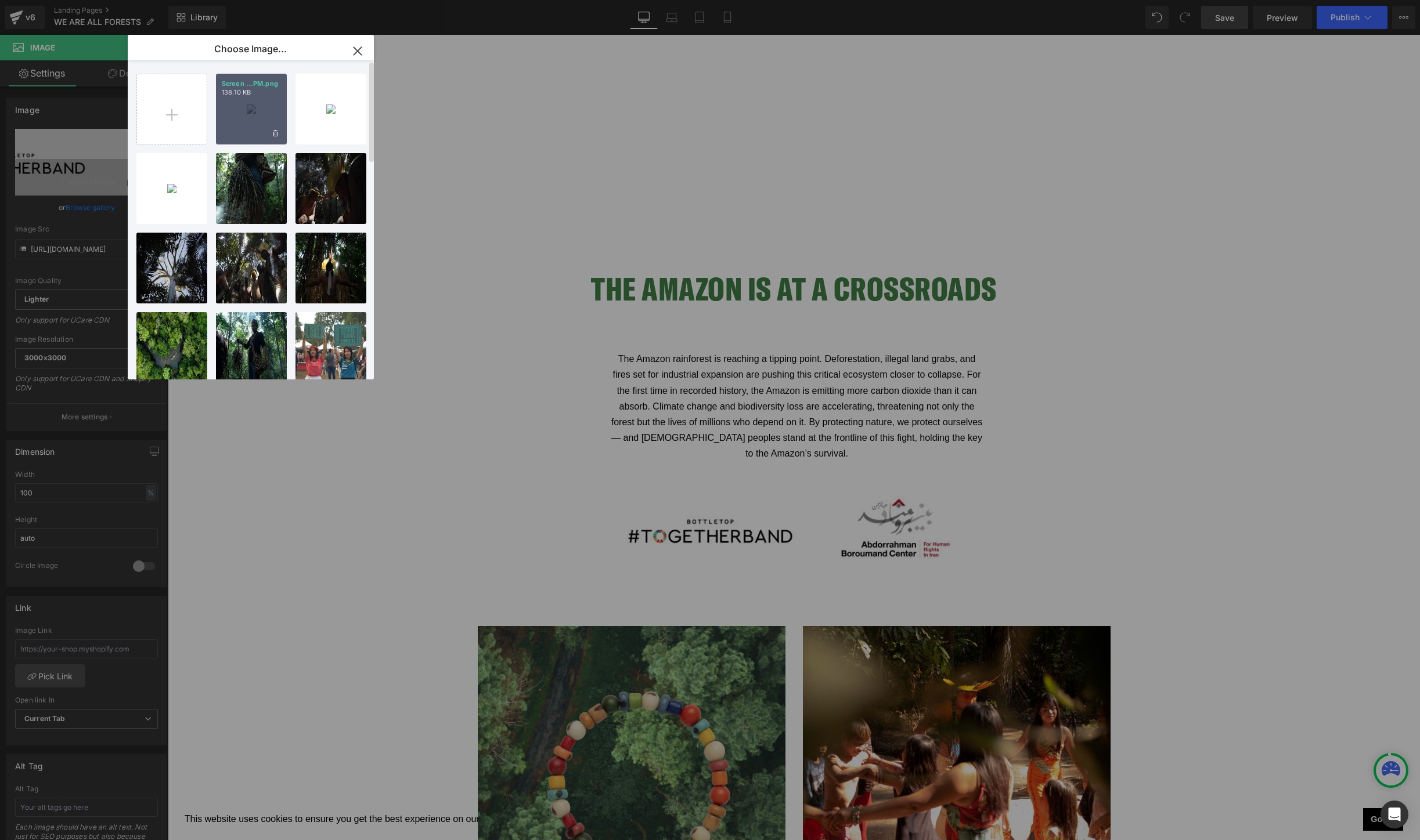
click at [242, 126] on div "Screen ...PM.png 138.10 KB" at bounding box center [251, 109] width 70 height 70
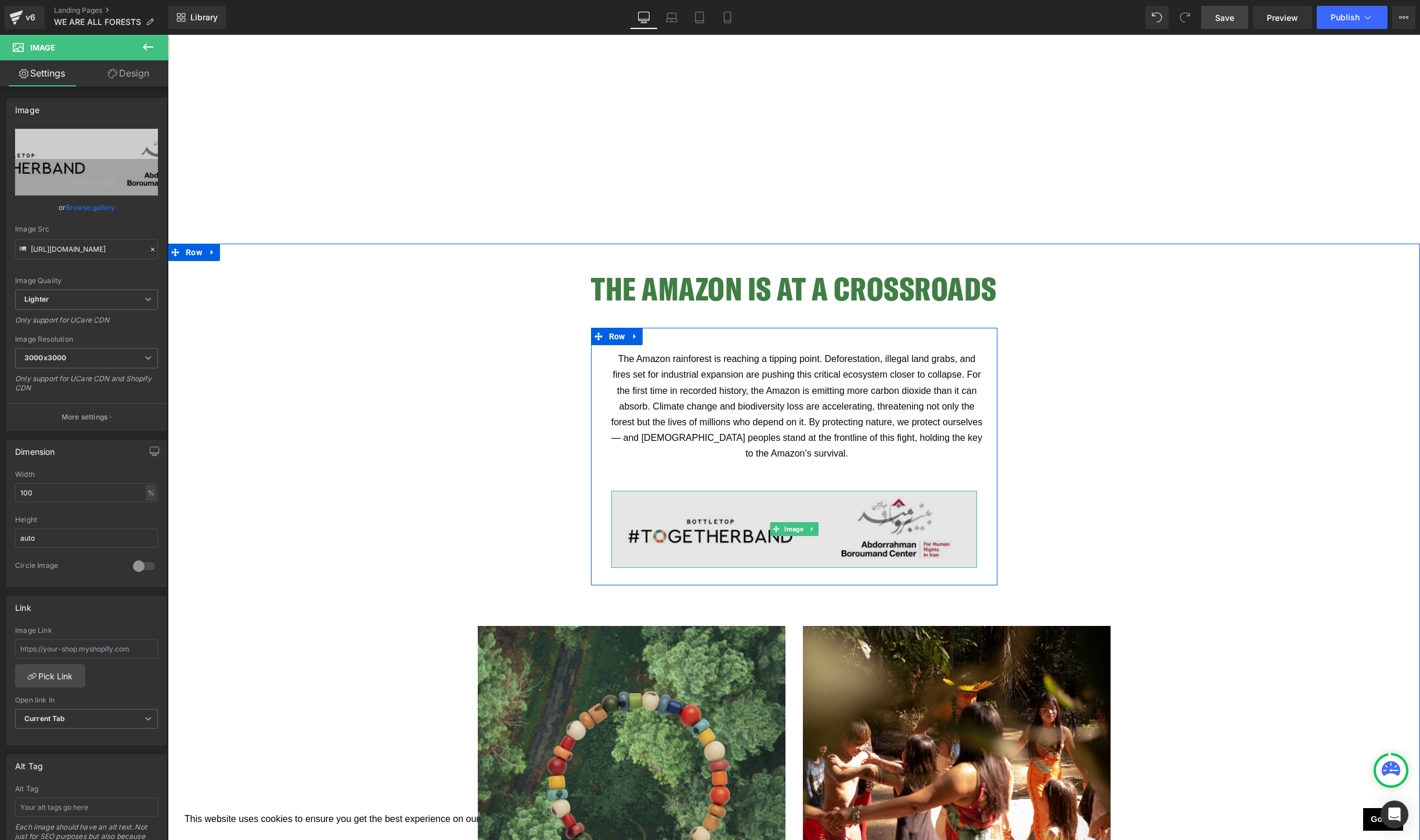
click at [697, 537] on img at bounding box center [794, 530] width 366 height 77
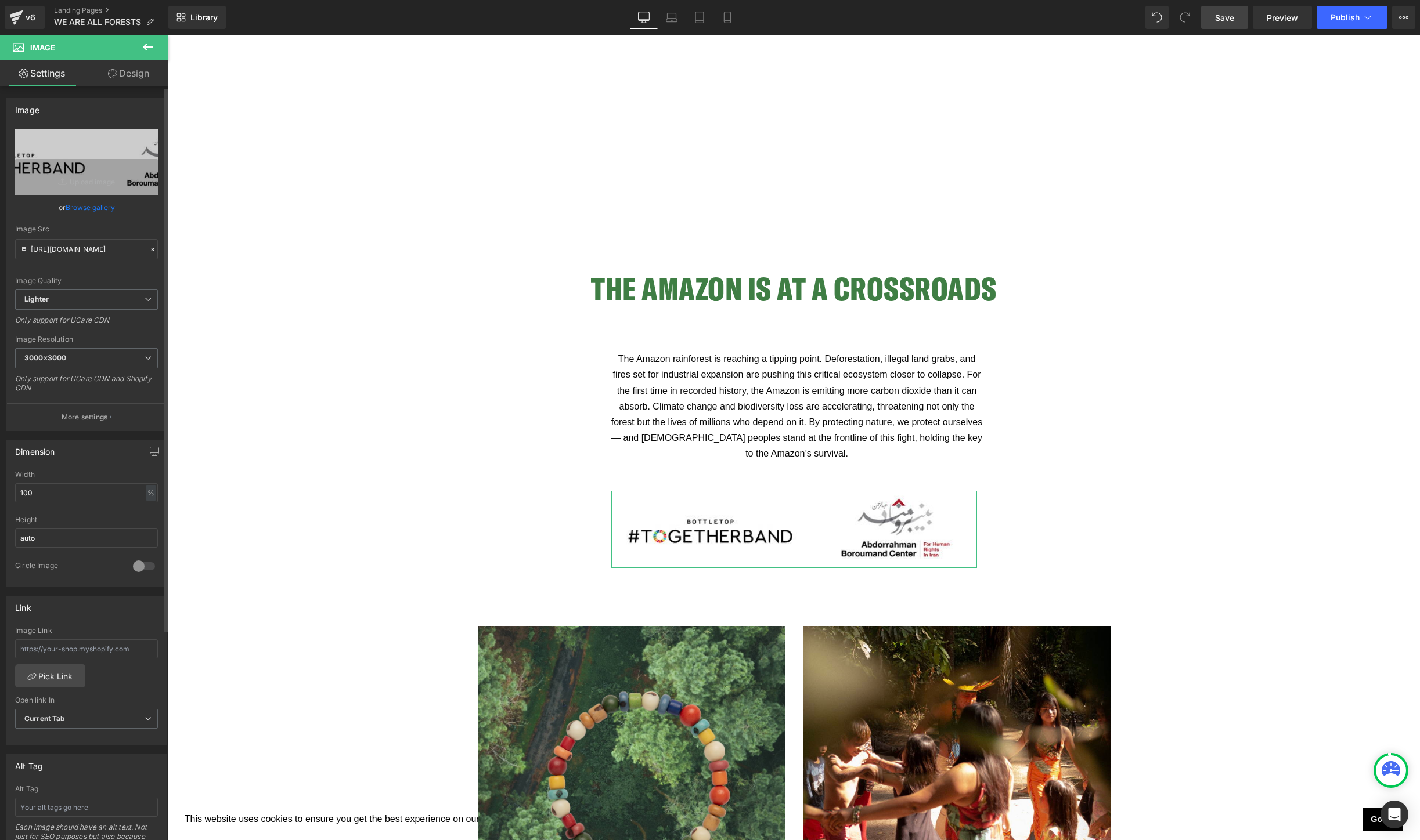
click at [88, 208] on link "Browse gallery" at bounding box center [91, 207] width 49 height 20
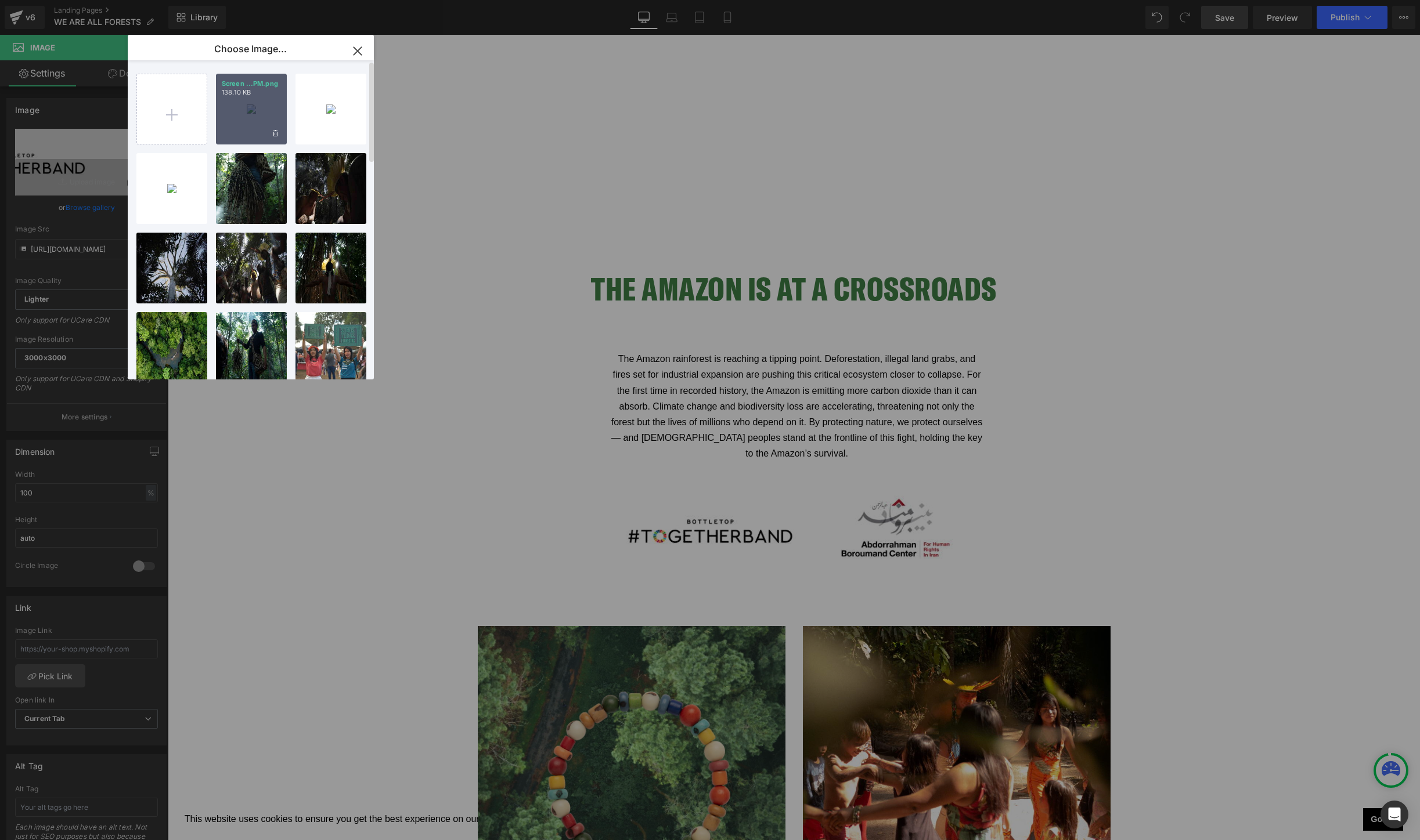
click at [239, 127] on div "Screen ...PM.png 138.10 KB" at bounding box center [251, 109] width 70 height 70
type input "[URL][DOMAIN_NAME]"
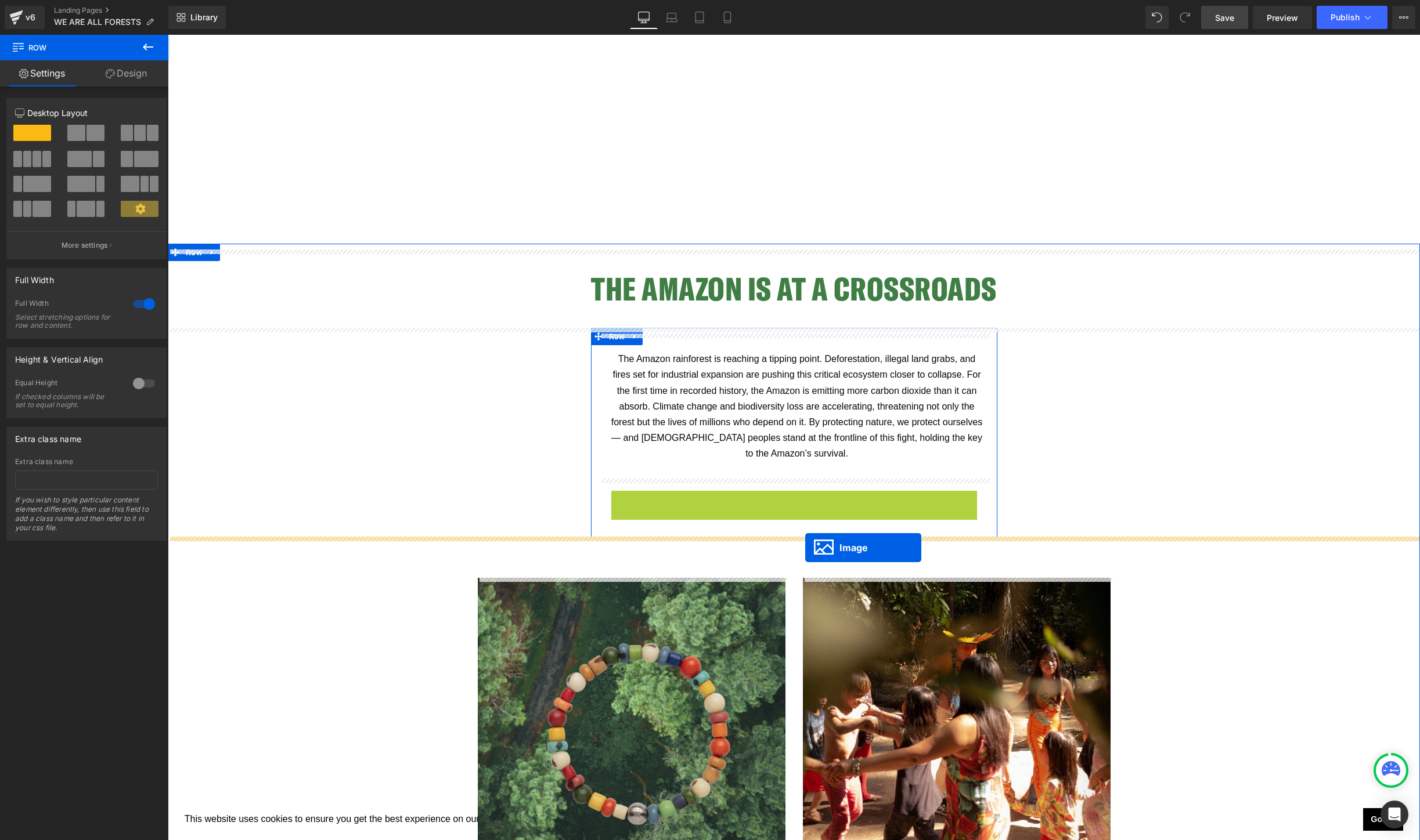
drag, startPoint x: 775, startPoint y: 519, endPoint x: 805, endPoint y: 548, distance: 41.7
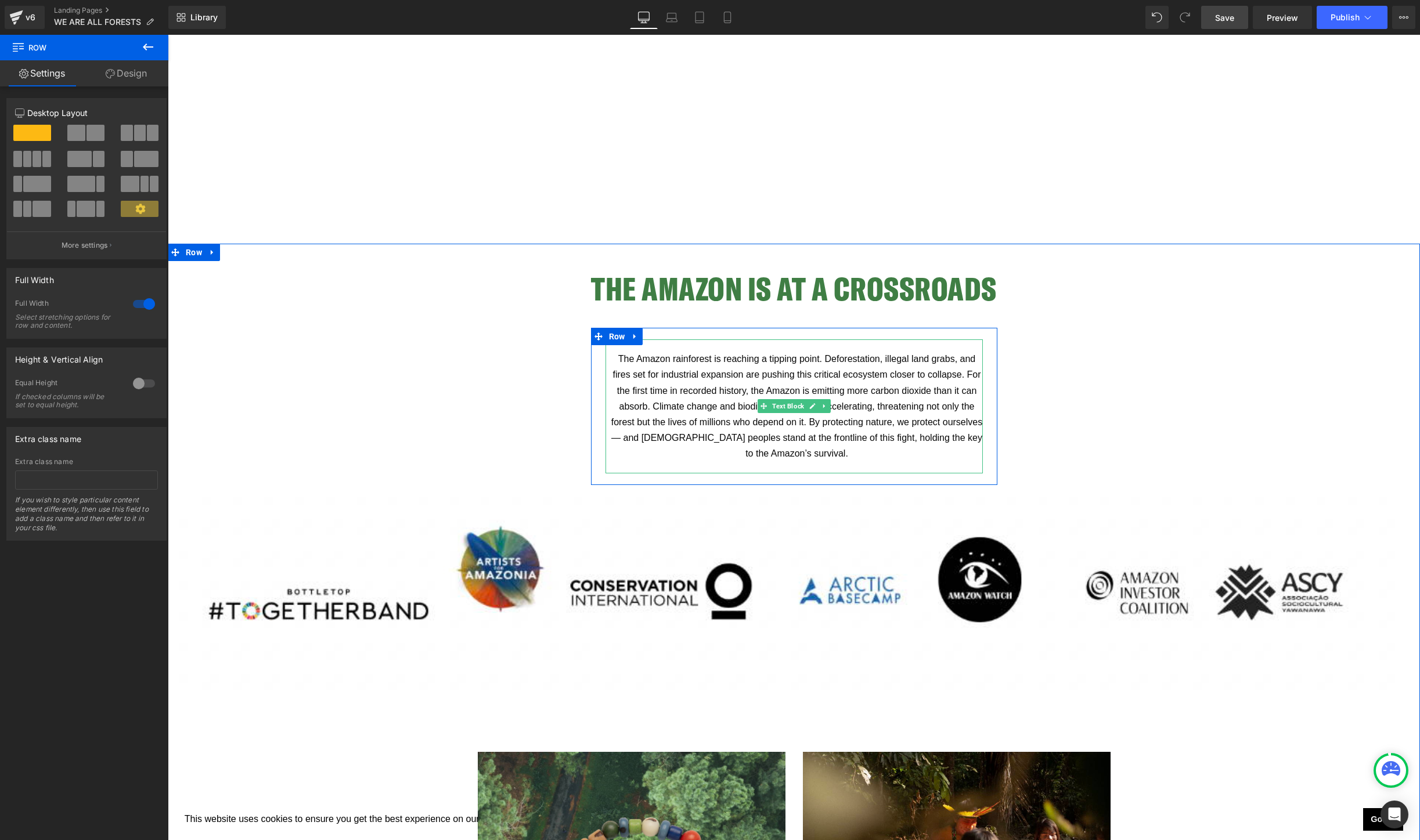
click at [845, 388] on span "The Amazon rainforest is reaching a tipping point. Deforestation, illegal land …" at bounding box center [798, 405] width 374 height 105
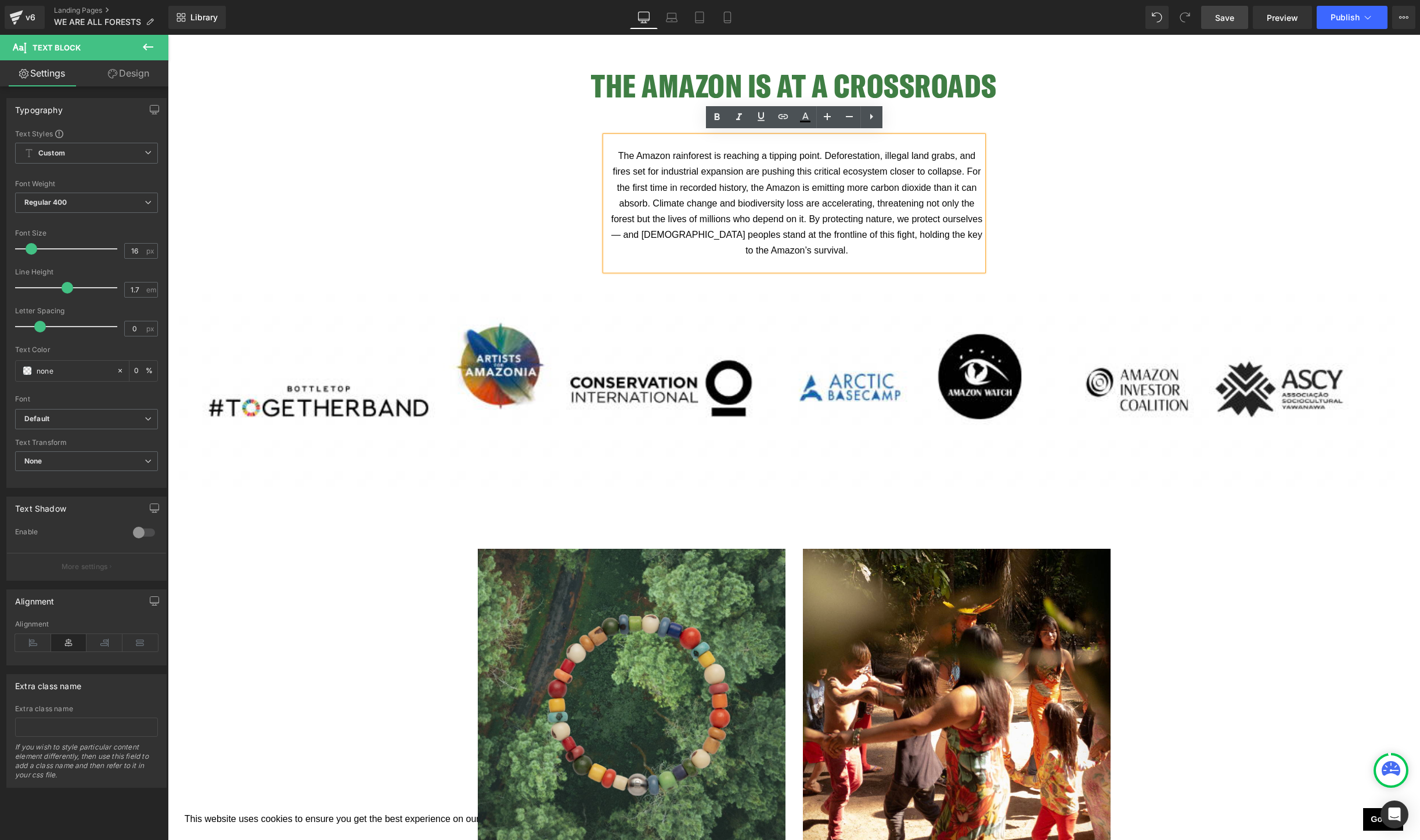
scroll to position [1453, 0]
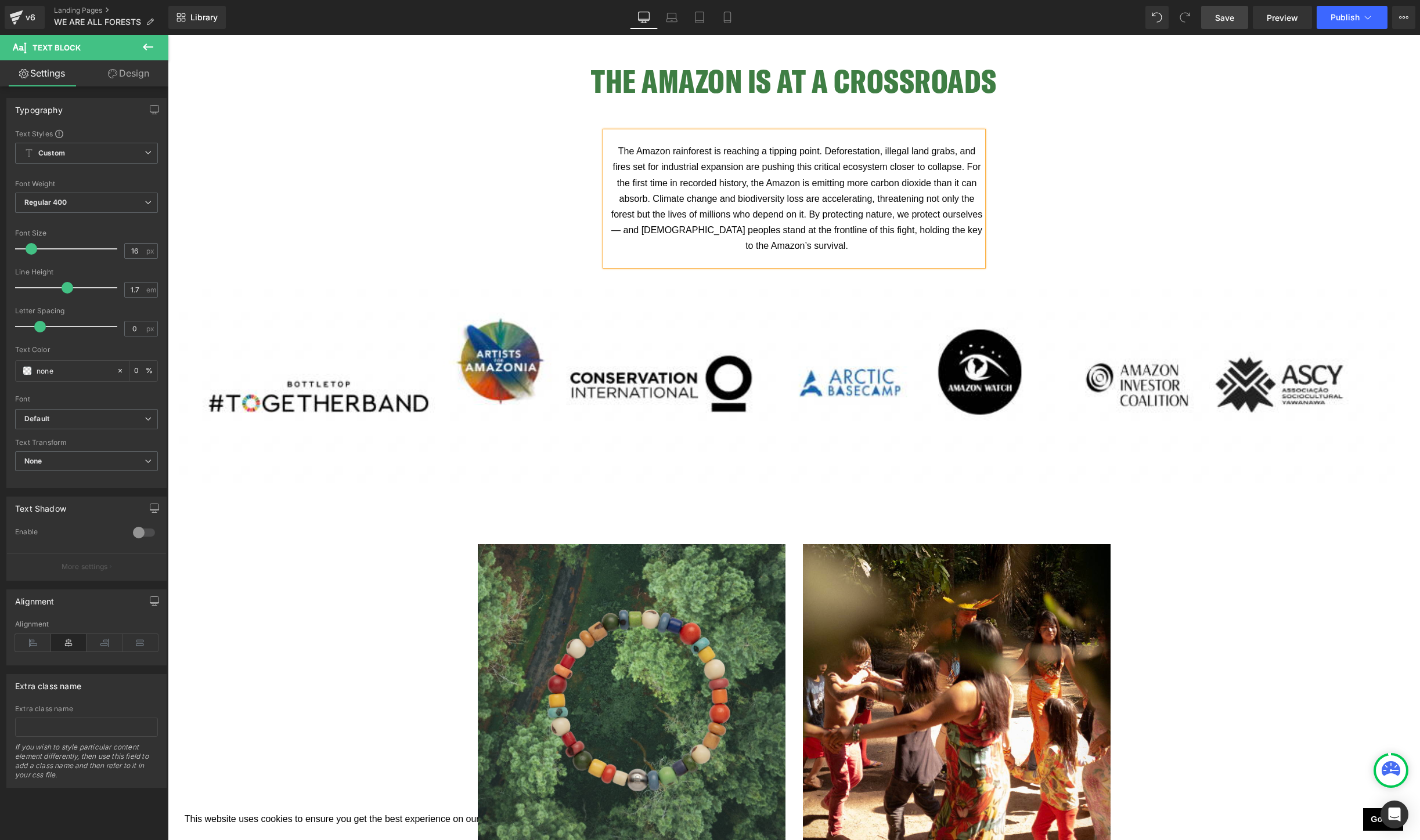
click at [1220, 15] on span "Save" at bounding box center [1225, 18] width 19 height 12
